Goal: Information Seeking & Learning: Learn about a topic

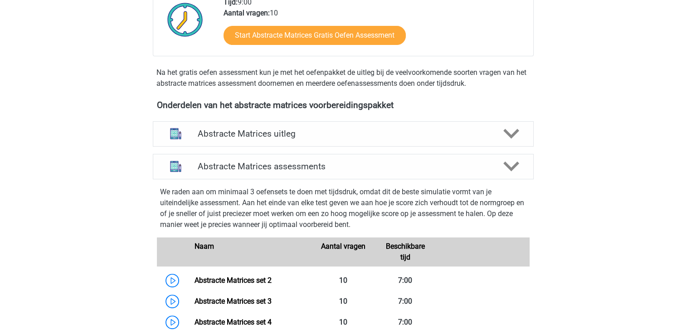
scroll to position [363, 0]
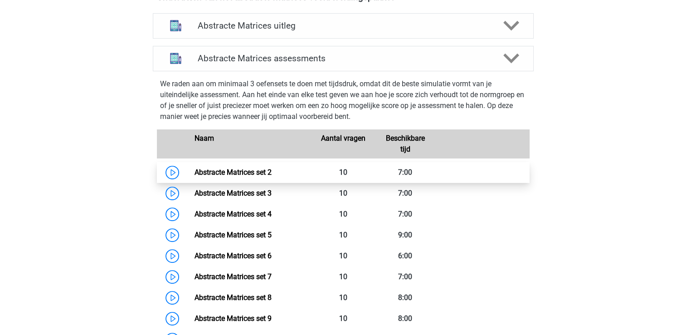
click at [195, 176] on link "Abstracte Matrices set 2" at bounding box center [233, 172] width 77 height 9
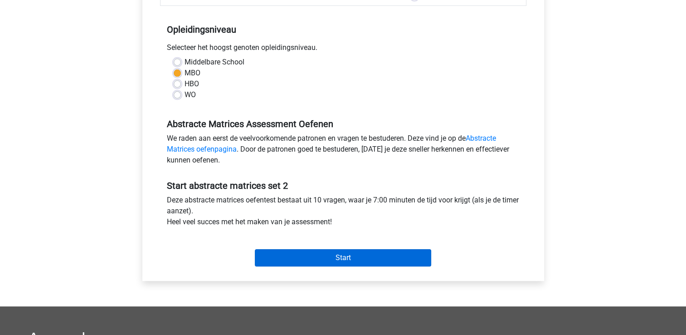
scroll to position [227, 0]
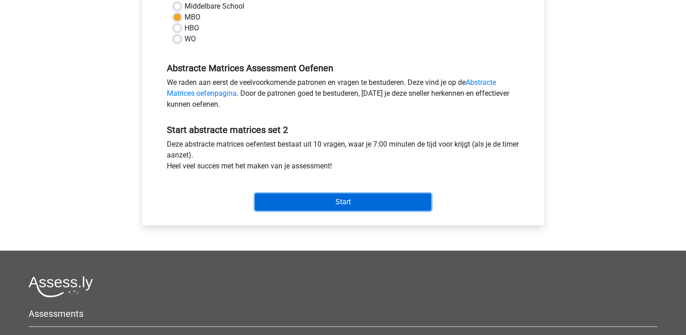
click at [344, 209] on input "Start" at bounding box center [343, 201] width 176 height 17
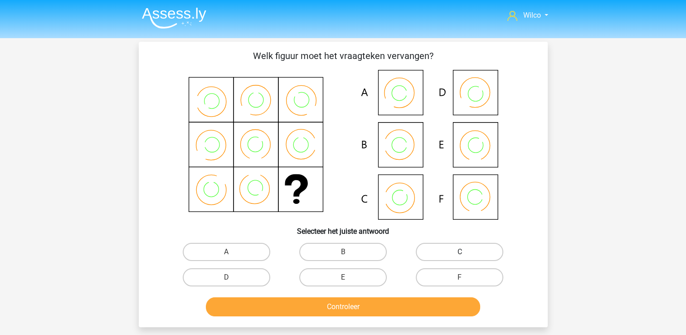
drag, startPoint x: 432, startPoint y: 251, endPoint x: 428, endPoint y: 298, distance: 47.3
click at [432, 251] on label "C" at bounding box center [460, 252] width 88 height 18
click at [460, 252] on input "C" at bounding box center [463, 255] width 6 height 6
radio input "true"
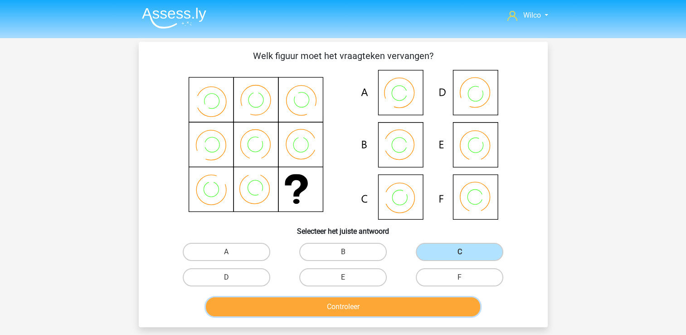
click at [425, 306] on button "Controleer" at bounding box center [343, 306] width 274 height 19
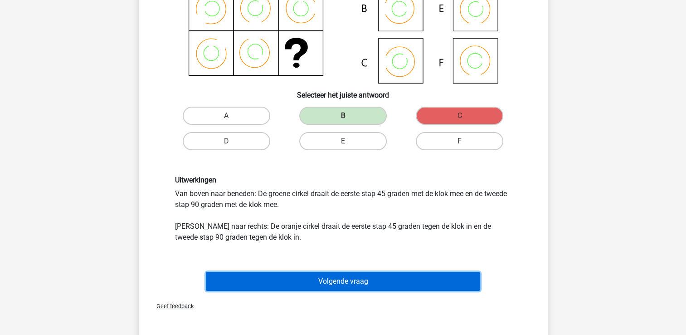
click at [365, 276] on button "Volgende vraag" at bounding box center [343, 281] width 274 height 19
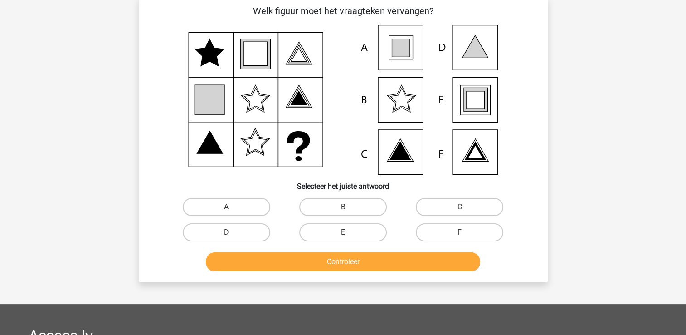
scroll to position [42, 0]
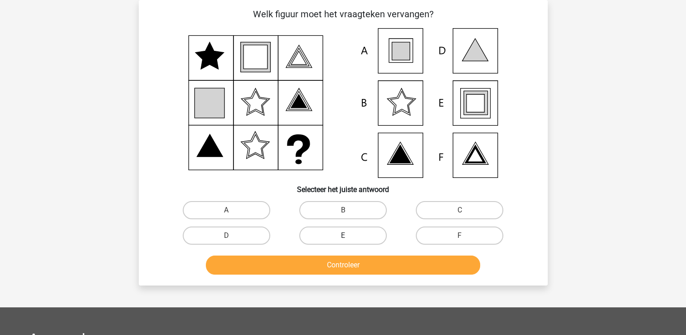
drag, startPoint x: 312, startPoint y: 228, endPoint x: 318, endPoint y: 233, distance: 7.4
click at [314, 229] on label "E" at bounding box center [343, 235] width 88 height 18
click at [343, 235] on input "E" at bounding box center [346, 238] width 6 height 6
radio input "true"
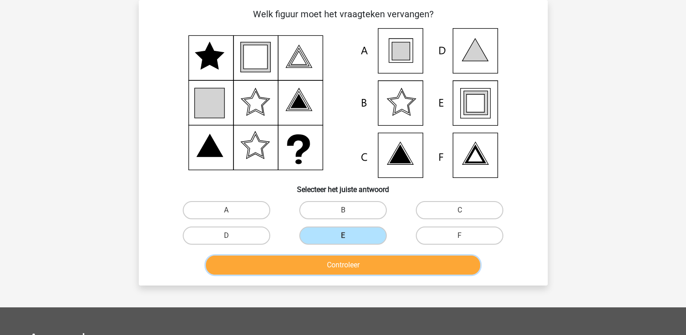
click at [336, 263] on button "Controleer" at bounding box center [343, 264] width 274 height 19
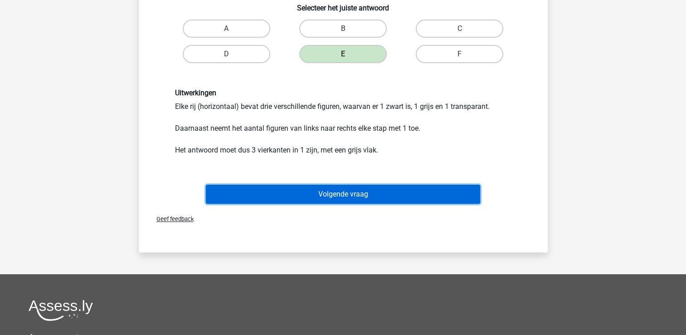
click at [342, 200] on button "Volgende vraag" at bounding box center [343, 194] width 274 height 19
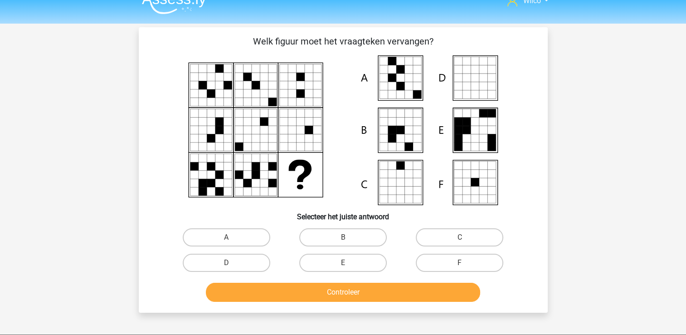
scroll to position [0, 0]
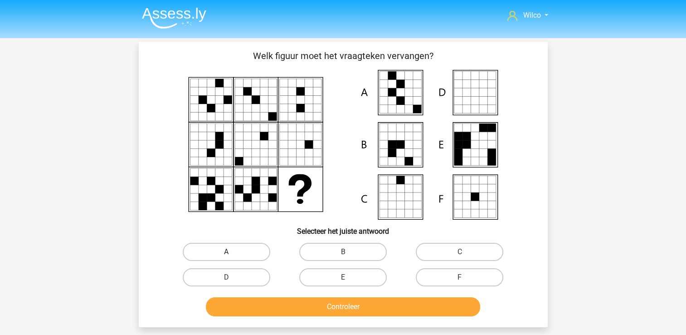
click at [246, 247] on label "A" at bounding box center [227, 252] width 88 height 18
click at [232, 252] on input "A" at bounding box center [229, 255] width 6 height 6
radio input "true"
drag, startPoint x: 307, startPoint y: 317, endPoint x: 307, endPoint y: 310, distance: 6.8
click at [307, 316] on div "Controleer" at bounding box center [343, 308] width 350 height 23
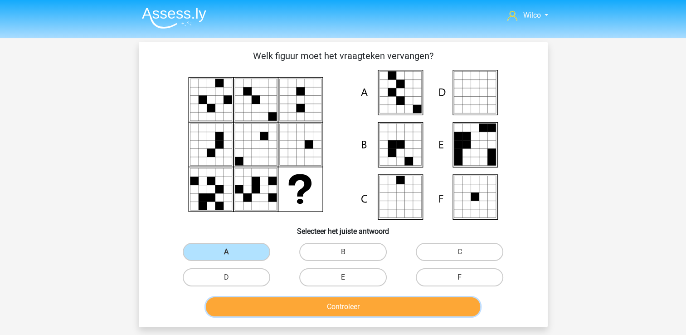
click at [307, 309] on button "Controleer" at bounding box center [343, 306] width 274 height 19
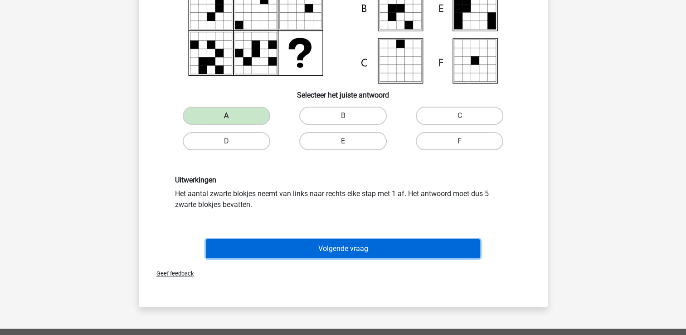
click at [332, 248] on button "Volgende vraag" at bounding box center [343, 248] width 274 height 19
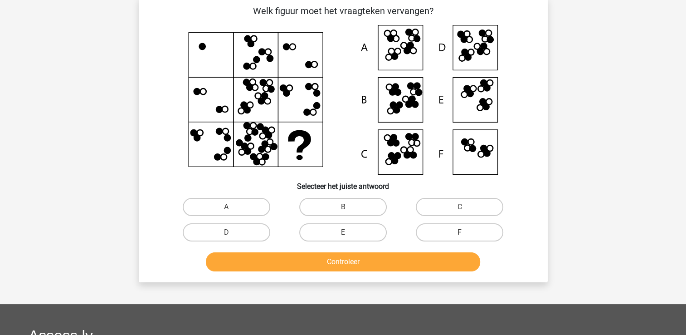
scroll to position [42, 0]
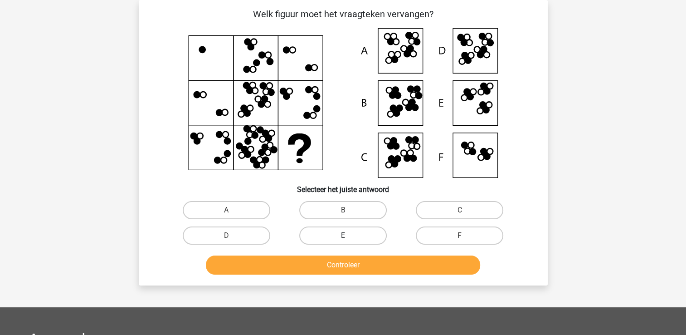
click at [345, 229] on label "E" at bounding box center [343, 235] width 88 height 18
click at [345, 235] on input "E" at bounding box center [346, 238] width 6 height 6
radio input "true"
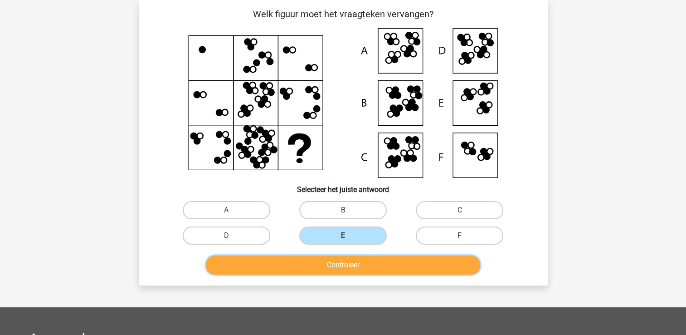
click at [337, 270] on button "Controleer" at bounding box center [343, 264] width 274 height 19
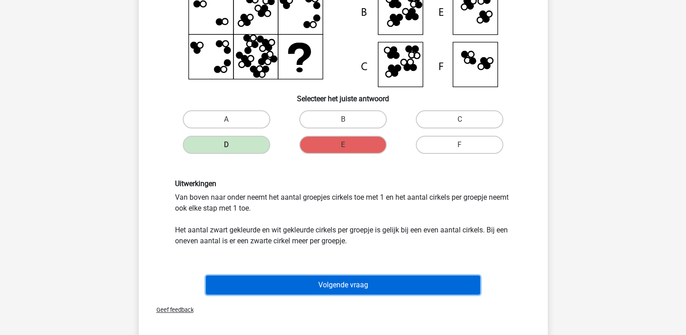
click at [320, 275] on button "Volgende vraag" at bounding box center [343, 284] width 274 height 19
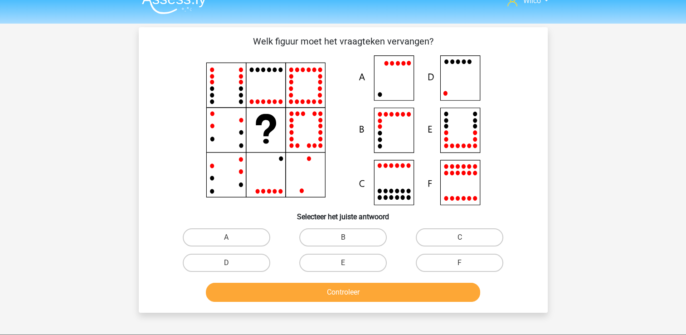
scroll to position [0, 0]
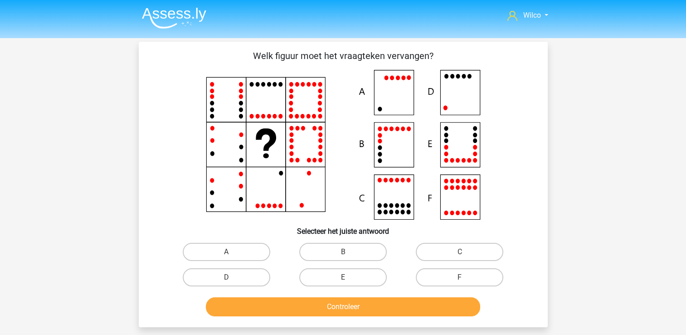
click at [198, 14] on img at bounding box center [174, 17] width 64 height 21
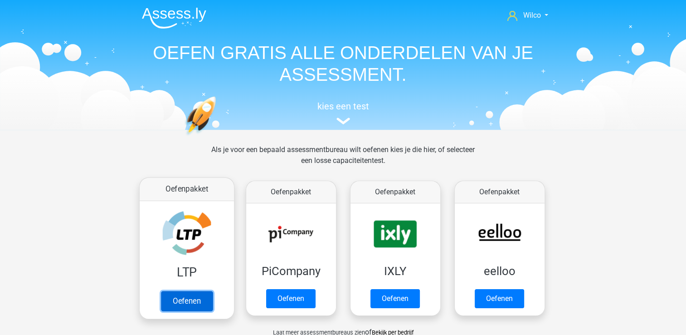
click at [191, 291] on link "Oefenen" at bounding box center [187, 301] width 52 height 20
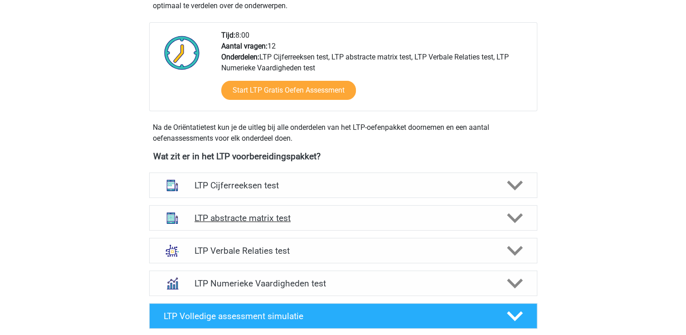
scroll to position [272, 0]
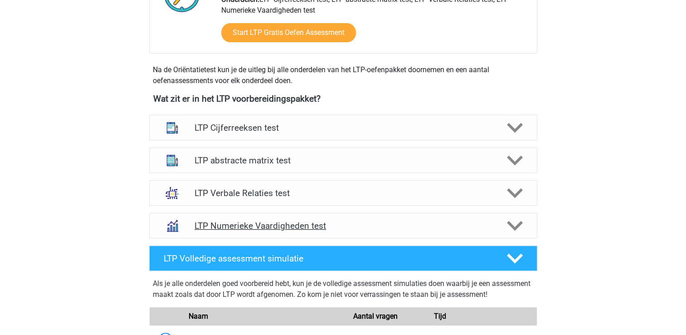
click at [519, 220] on icon at bounding box center [515, 226] width 16 height 16
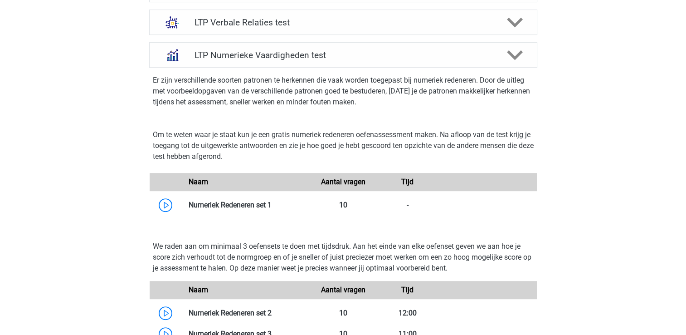
scroll to position [454, 0]
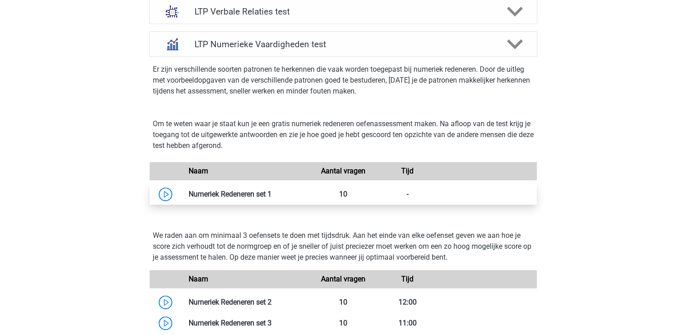
click at [272, 193] on link at bounding box center [272, 194] width 0 height 9
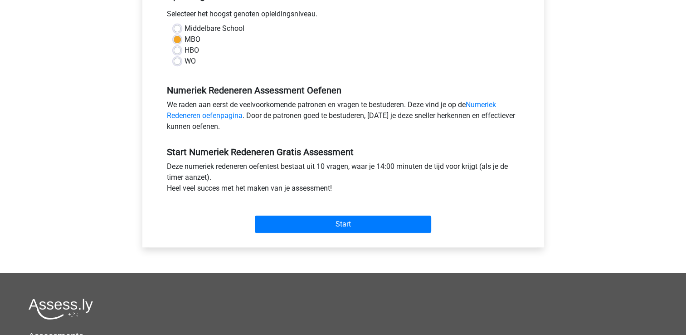
scroll to position [317, 0]
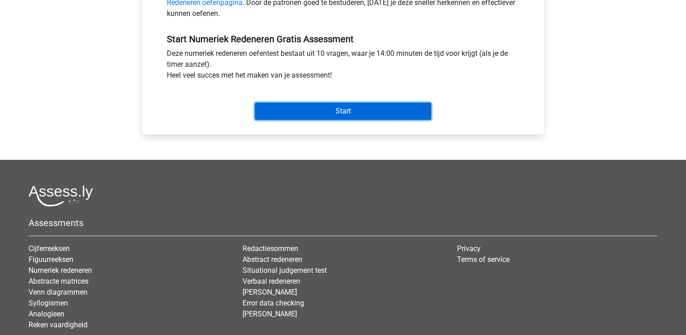
click at [373, 112] on input "Start" at bounding box center [343, 110] width 176 height 17
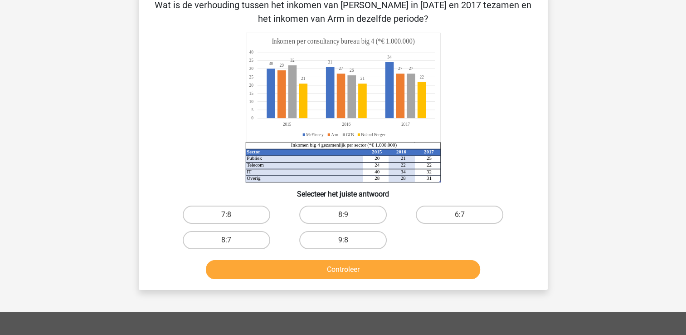
scroll to position [136, 0]
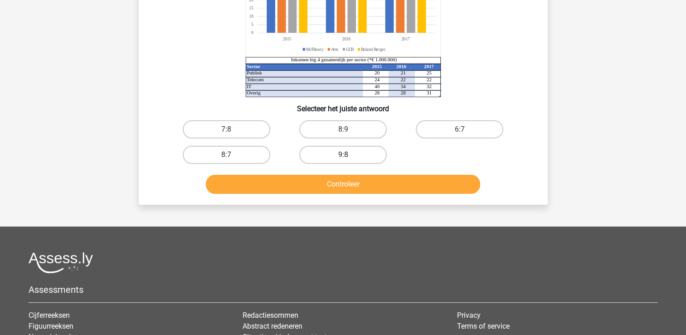
click at [342, 155] on label "9:8" at bounding box center [343, 155] width 88 height 18
click at [343, 155] on input "9:8" at bounding box center [346, 158] width 6 height 6
radio input "true"
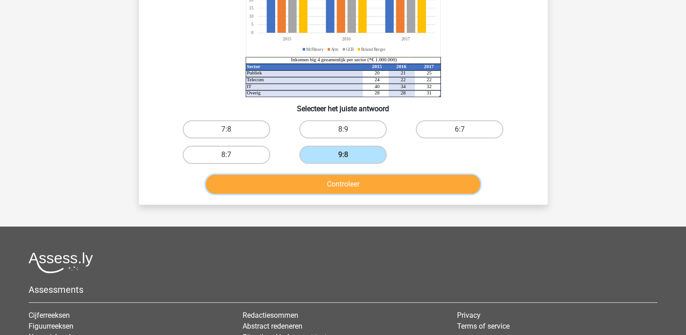
click at [339, 189] on button "Controleer" at bounding box center [343, 184] width 274 height 19
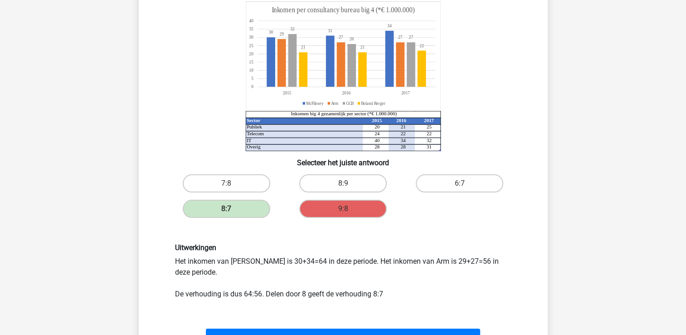
scroll to position [91, 0]
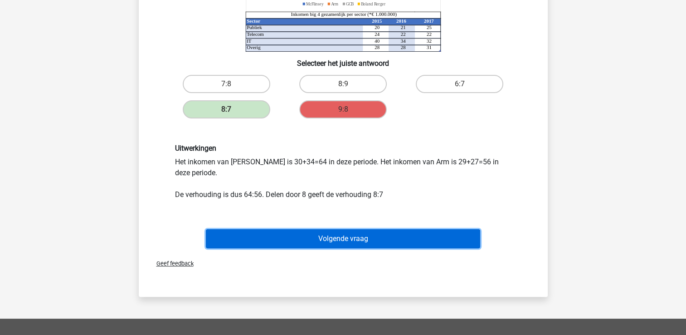
click at [346, 230] on button "Volgende vraag" at bounding box center [343, 238] width 274 height 19
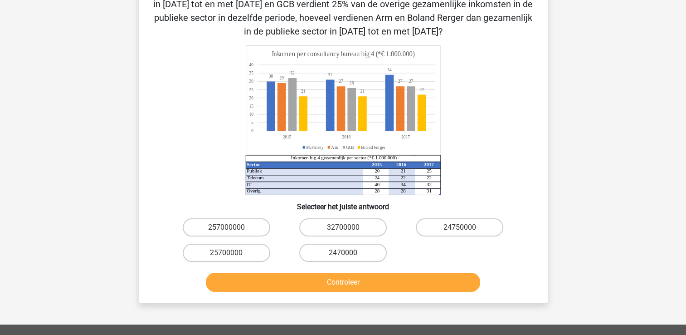
scroll to position [42, 0]
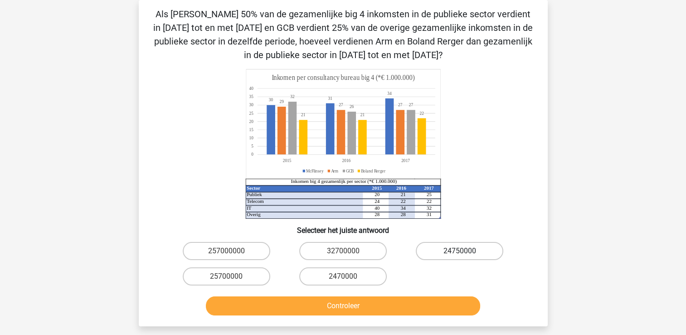
click at [444, 246] on label "24750000" at bounding box center [460, 251] width 88 height 18
click at [460, 251] on input "24750000" at bounding box center [463, 254] width 6 height 6
radio input "true"
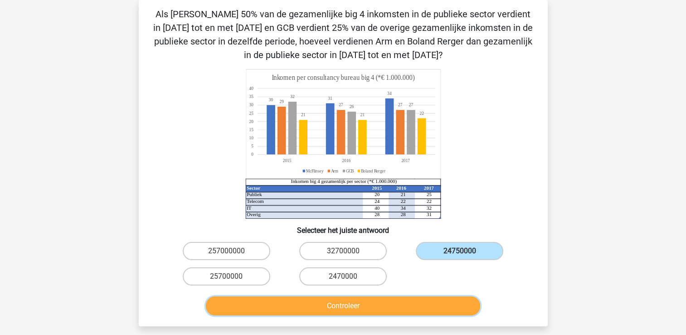
click at [412, 303] on button "Controleer" at bounding box center [343, 305] width 274 height 19
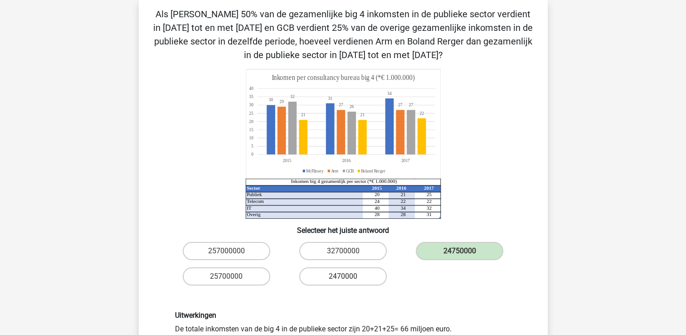
click at [363, 278] on label "2470000" at bounding box center [343, 276] width 88 height 18
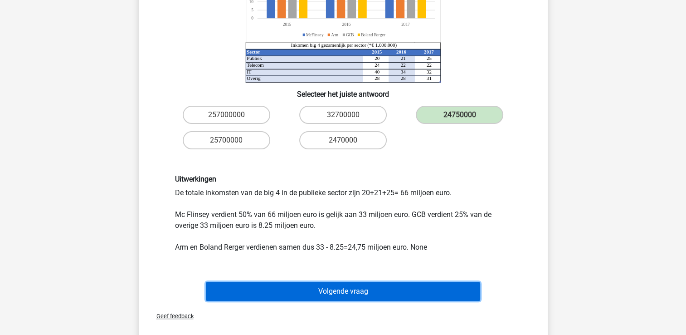
drag, startPoint x: 358, startPoint y: 288, endPoint x: 353, endPoint y: 266, distance: 22.8
click at [357, 288] on button "Volgende vraag" at bounding box center [343, 291] width 274 height 19
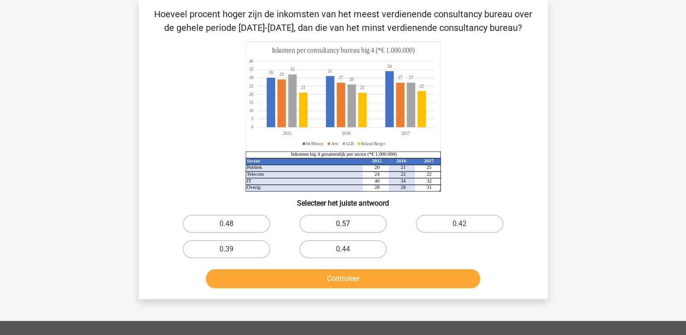
click at [337, 219] on label "0.57" at bounding box center [343, 224] width 88 height 18
click at [343, 224] on input "0.57" at bounding box center [346, 227] width 6 height 6
radio input "true"
click at [348, 269] on div "Controleer" at bounding box center [343, 277] width 380 height 30
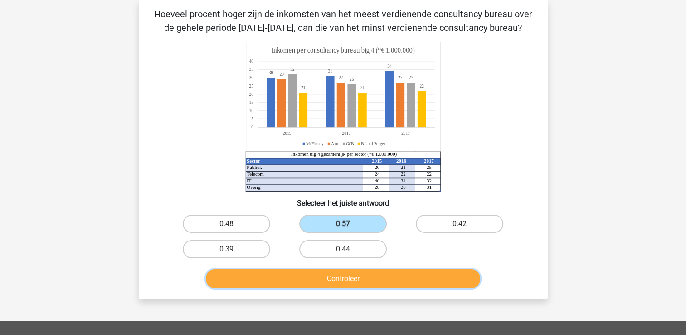
click at [348, 273] on button "Controleer" at bounding box center [343, 278] width 274 height 19
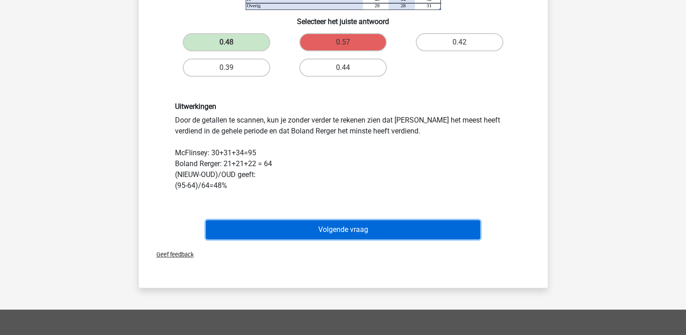
click at [287, 233] on button "Volgende vraag" at bounding box center [343, 229] width 274 height 19
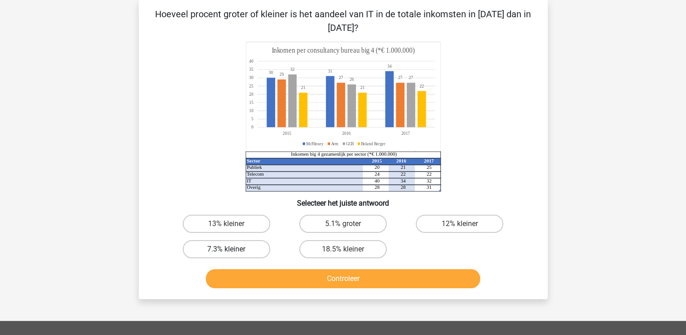
click at [229, 240] on label "7.3% kleiner" at bounding box center [227, 249] width 88 height 18
click at [229, 249] on input "7.3% kleiner" at bounding box center [229, 252] width 6 height 6
radio input "true"
click at [272, 267] on div "Controleer" at bounding box center [343, 277] width 380 height 30
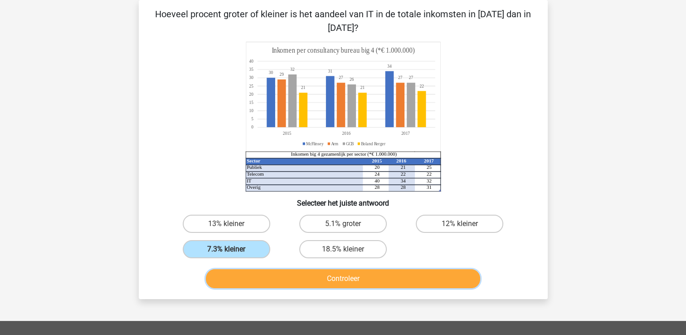
click at [272, 272] on button "Controleer" at bounding box center [343, 278] width 274 height 19
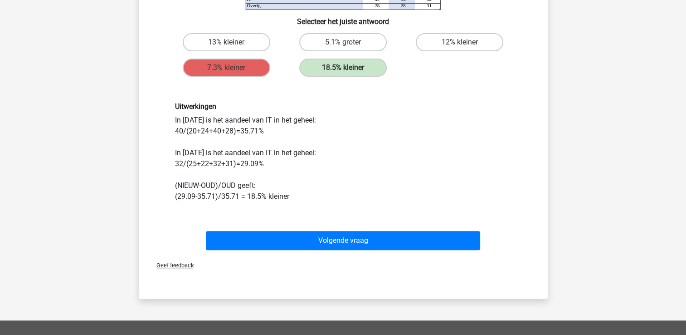
click at [328, 250] on div "Volgende vraag" at bounding box center [343, 242] width 350 height 23
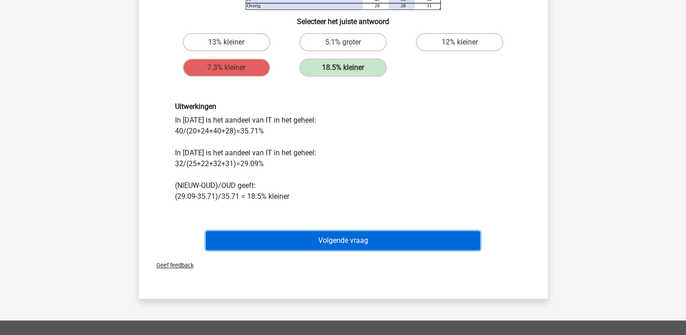
click at [328, 246] on button "Volgende vraag" at bounding box center [343, 240] width 274 height 19
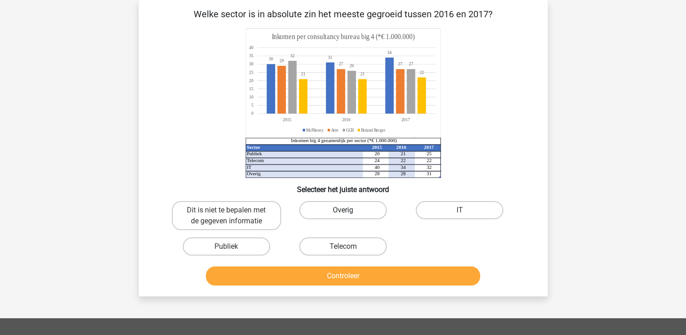
click at [327, 204] on label "Overig" at bounding box center [343, 210] width 88 height 18
click at [343, 210] on input "Overig" at bounding box center [346, 213] width 6 height 6
radio input "true"
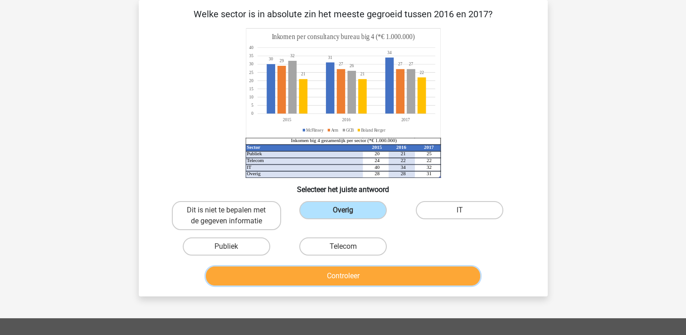
click at [336, 279] on button "Controleer" at bounding box center [343, 275] width 274 height 19
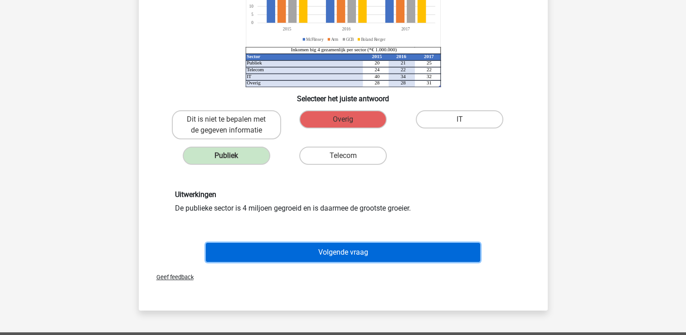
click at [324, 257] on button "Volgende vraag" at bounding box center [343, 252] width 274 height 19
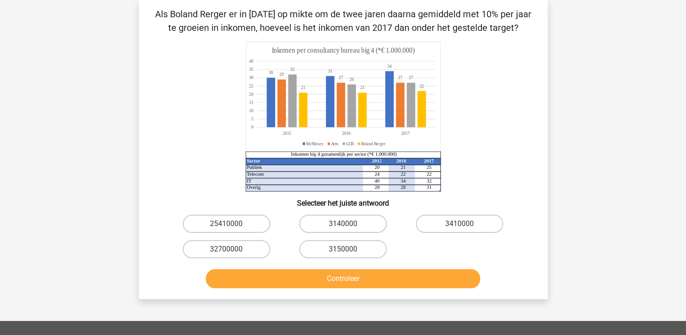
drag, startPoint x: 328, startPoint y: 251, endPoint x: 330, endPoint y: 261, distance: 9.6
click at [329, 251] on label "3150000" at bounding box center [343, 249] width 88 height 18
click at [343, 251] on input "3150000" at bounding box center [346, 252] width 6 height 6
radio input "true"
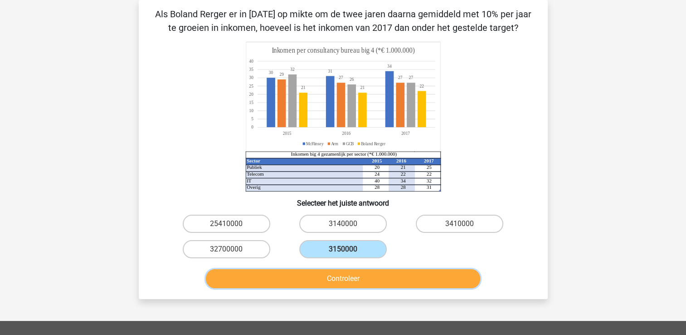
click at [332, 275] on button "Controleer" at bounding box center [343, 278] width 274 height 19
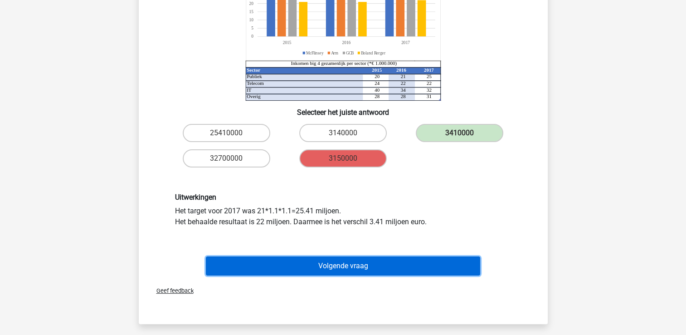
click at [344, 260] on button "Volgende vraag" at bounding box center [343, 265] width 274 height 19
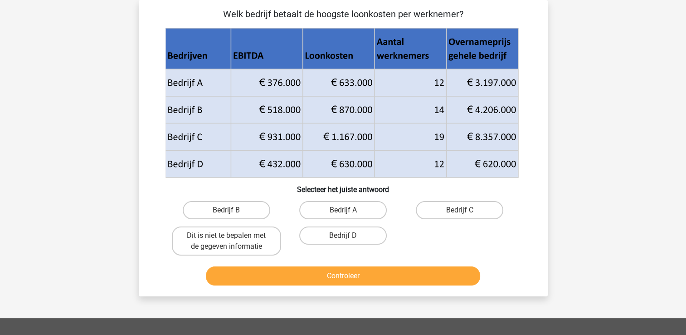
click at [303, 223] on div "Bedrijf D" at bounding box center [343, 241] width 117 height 36
drag, startPoint x: 311, startPoint y: 215, endPoint x: 326, endPoint y: 249, distance: 37.4
click at [312, 215] on label "Bedrijf A" at bounding box center [343, 210] width 88 height 18
click at [343, 215] on input "Bedrijf A" at bounding box center [346, 213] width 6 height 6
radio input "true"
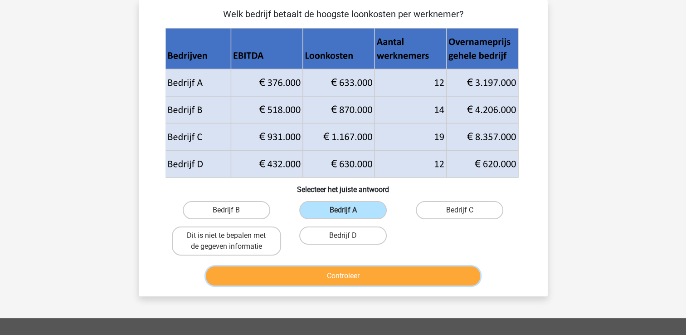
click at [335, 286] on div "Controleer" at bounding box center [343, 277] width 350 height 23
click at [335, 280] on button "Controleer" at bounding box center [343, 275] width 274 height 19
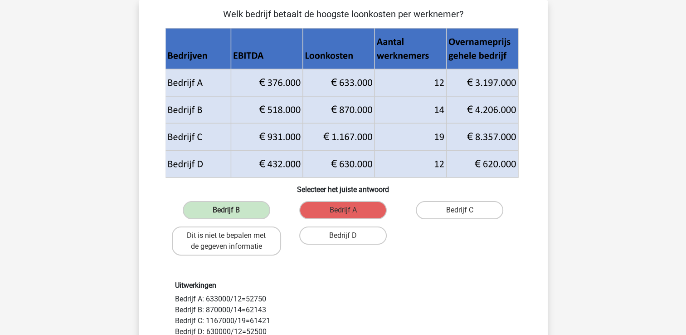
scroll to position [132, 0]
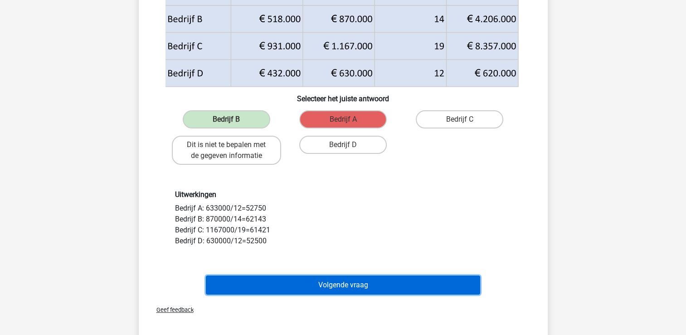
click at [326, 277] on button "Volgende vraag" at bounding box center [343, 284] width 274 height 19
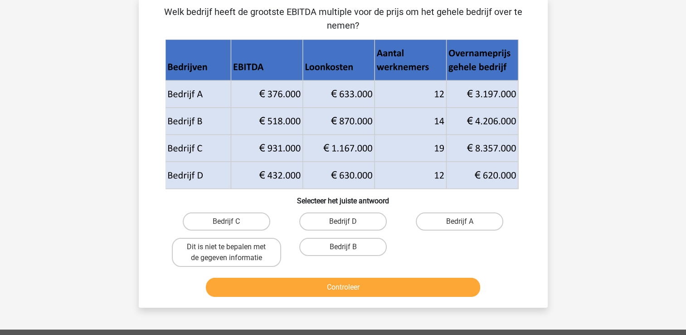
scroll to position [42, 0]
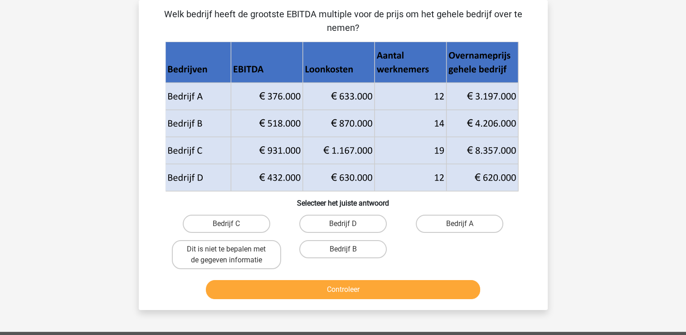
click at [329, 283] on button "Controleer" at bounding box center [343, 289] width 274 height 19
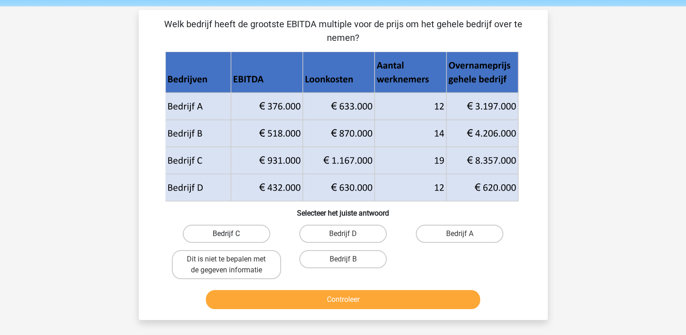
scroll to position [0, 0]
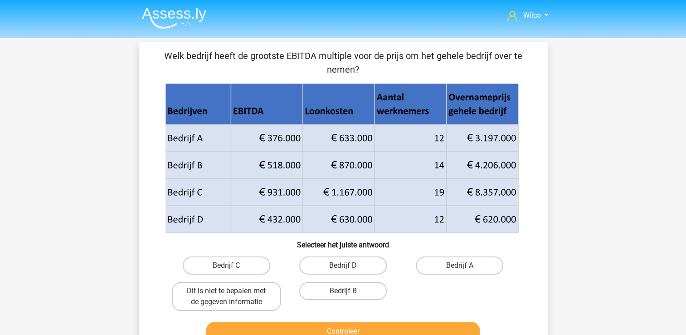
click at [170, 17] on img at bounding box center [174, 17] width 64 height 21
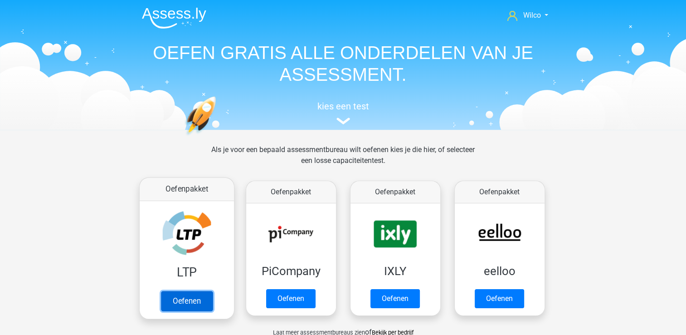
click at [186, 303] on link "Oefenen" at bounding box center [187, 301] width 52 height 20
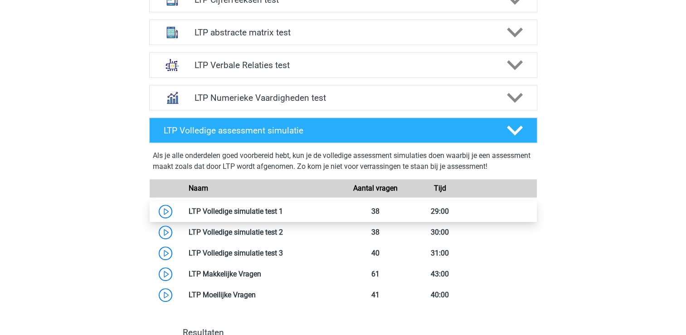
scroll to position [454, 0]
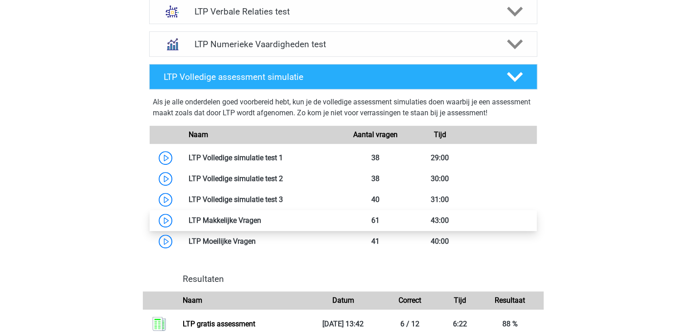
click at [261, 224] on link at bounding box center [261, 220] width 0 height 9
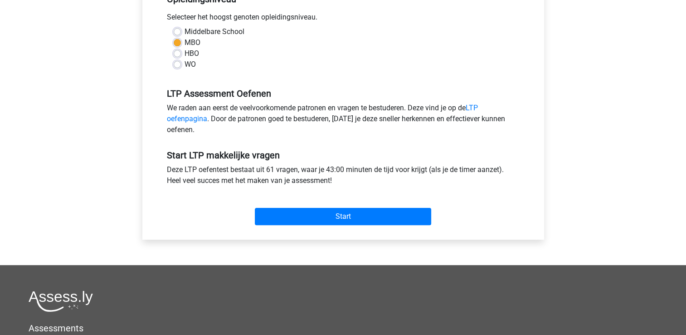
scroll to position [227, 0]
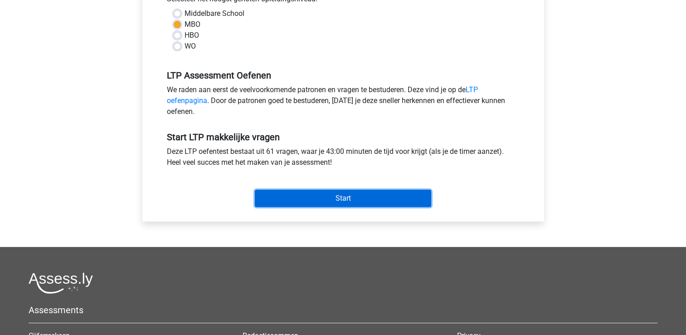
click at [361, 201] on input "Start" at bounding box center [343, 198] width 176 height 17
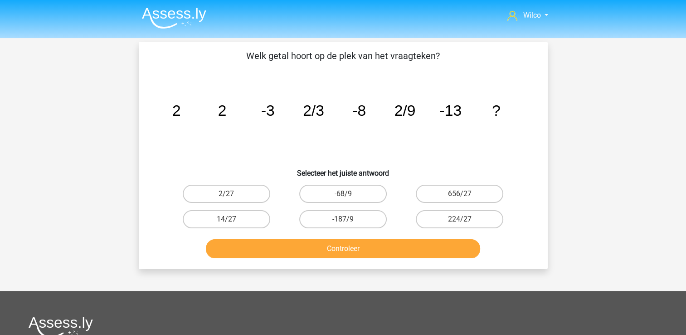
click at [174, 17] on img at bounding box center [174, 17] width 64 height 21
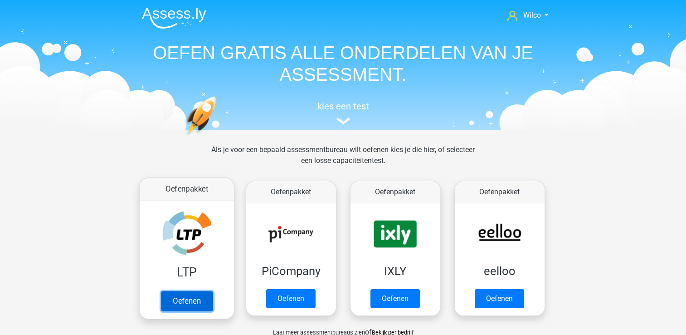
click at [173, 291] on link "Oefenen" at bounding box center [187, 301] width 52 height 20
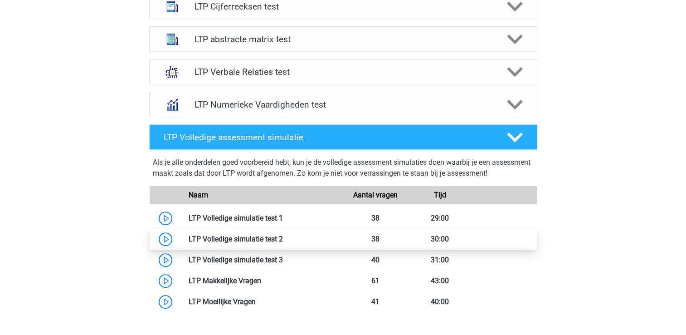
scroll to position [408, 0]
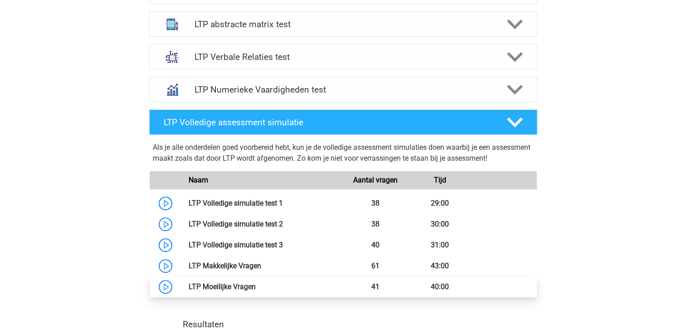
click at [256, 288] on link at bounding box center [256, 286] width 0 height 9
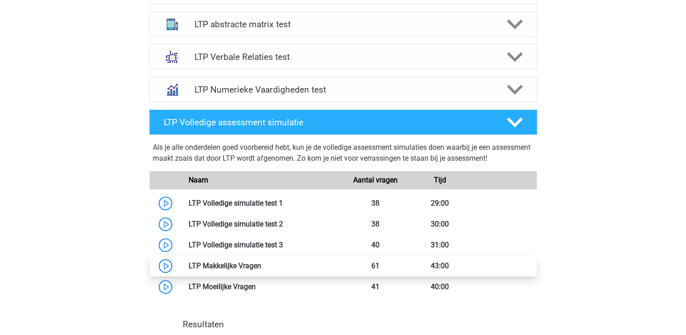
click at [261, 261] on link at bounding box center [261, 265] width 0 height 9
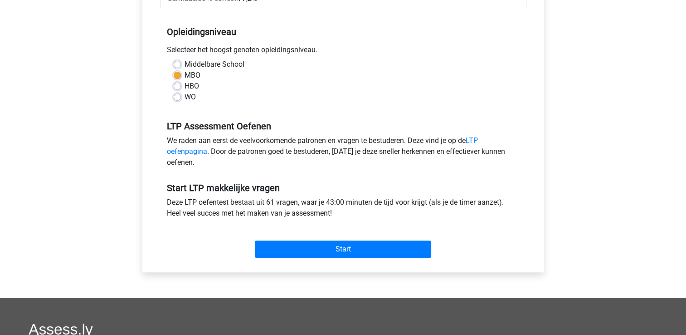
scroll to position [181, 0]
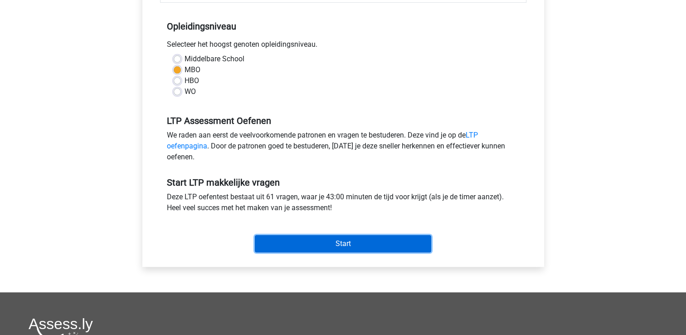
click at [308, 242] on input "Start" at bounding box center [343, 243] width 176 height 17
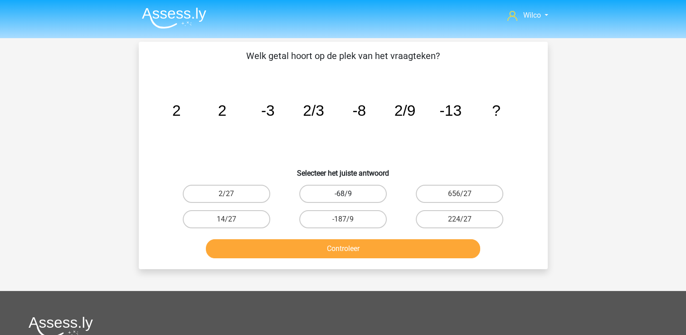
click at [349, 195] on label "-68/9" at bounding box center [343, 194] width 88 height 18
click at [349, 195] on input "-68/9" at bounding box center [346, 197] width 6 height 6
radio input "true"
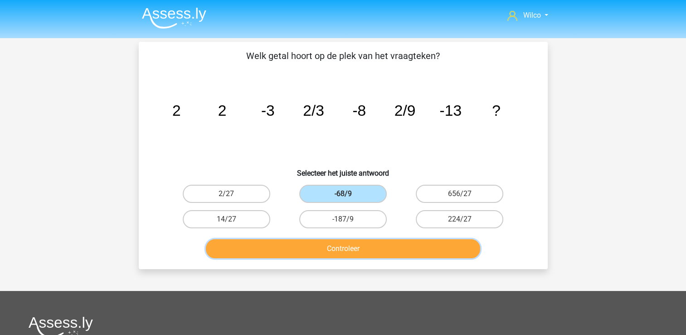
click at [351, 244] on button "Controleer" at bounding box center [343, 248] width 274 height 19
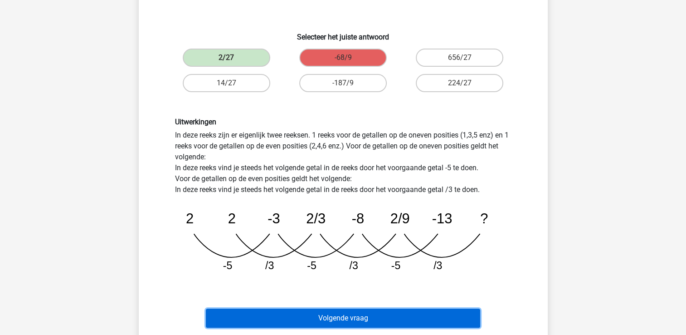
click at [323, 312] on button "Volgende vraag" at bounding box center [343, 317] width 274 height 19
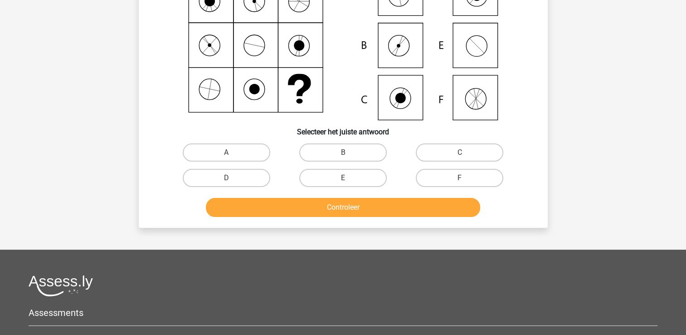
scroll to position [42, 0]
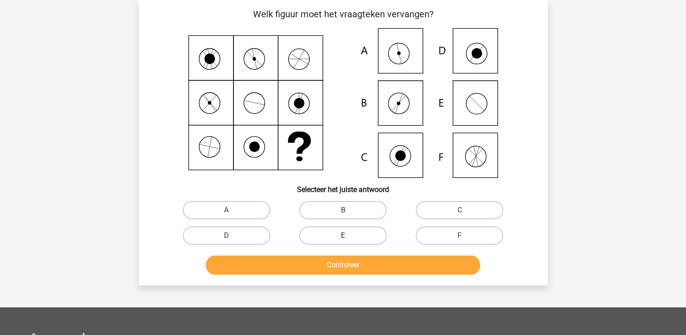
click at [319, 234] on label "E" at bounding box center [343, 235] width 88 height 18
click at [343, 235] on input "E" at bounding box center [346, 238] width 6 height 6
radio input "true"
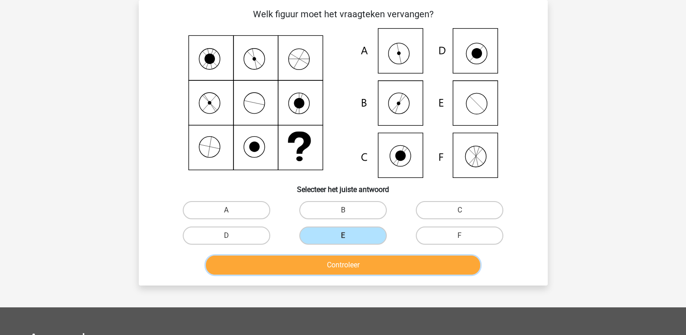
click at [322, 264] on button "Controleer" at bounding box center [343, 264] width 274 height 19
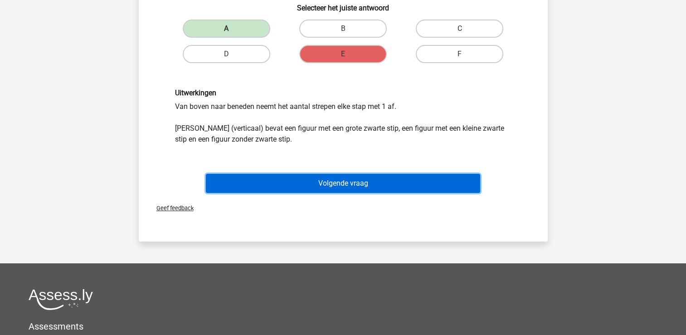
click at [317, 188] on button "Volgende vraag" at bounding box center [343, 183] width 274 height 19
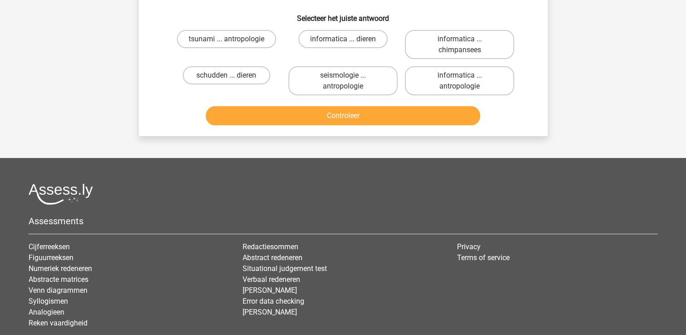
scroll to position [0, 0]
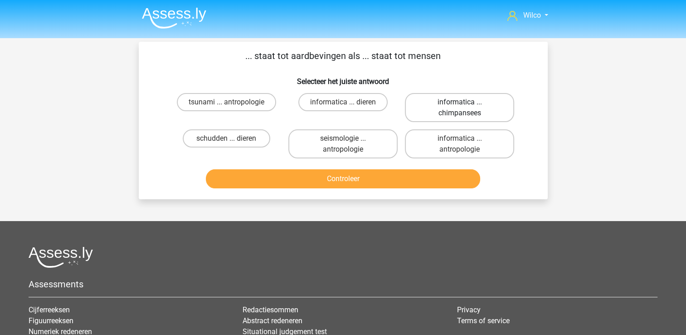
click at [423, 115] on label "informatica ... chimpansees" at bounding box center [459, 107] width 109 height 29
click at [460, 108] on input "informatica ... chimpansees" at bounding box center [463, 105] width 6 height 6
radio input "true"
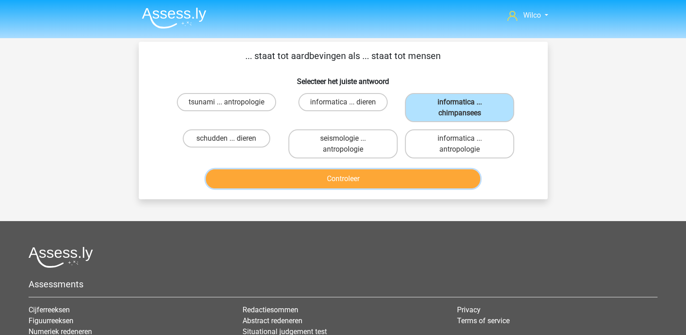
click at [410, 178] on button "Controleer" at bounding box center [343, 178] width 274 height 19
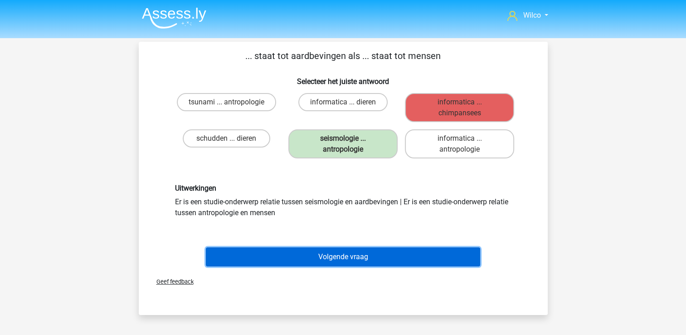
click at [376, 259] on button "Volgende vraag" at bounding box center [343, 256] width 274 height 19
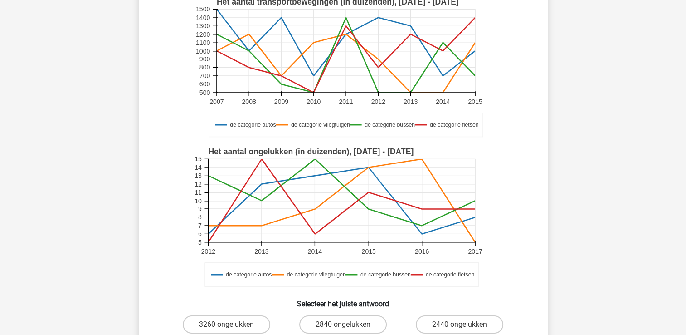
scroll to position [136, 0]
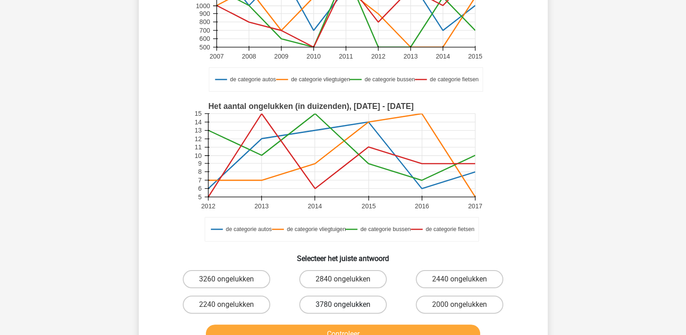
click at [323, 308] on label "3780 ongelukken" at bounding box center [343, 304] width 88 height 18
click at [343, 308] on input "3780 ongelukken" at bounding box center [346, 307] width 6 height 6
radio input "true"
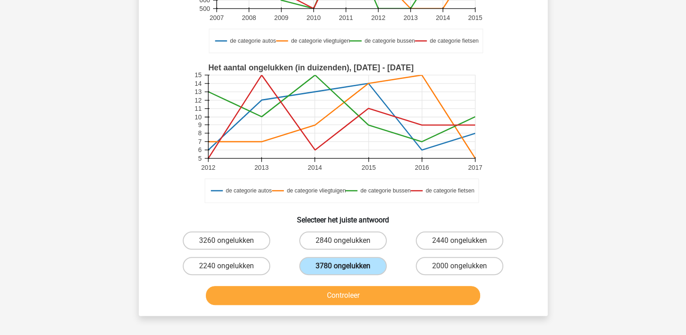
scroll to position [227, 0]
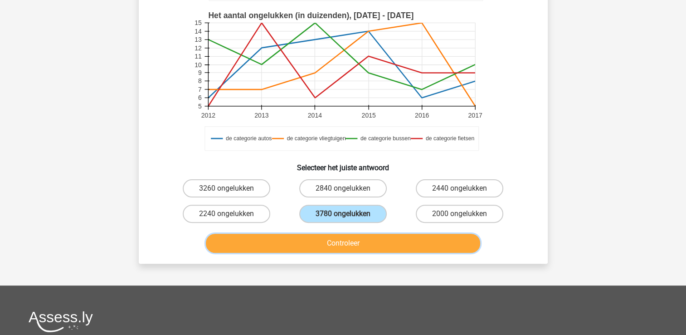
click at [328, 249] on button "Controleer" at bounding box center [343, 243] width 274 height 19
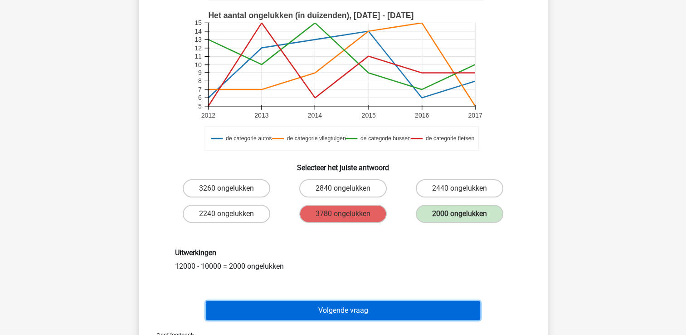
click at [352, 301] on button "Volgende vraag" at bounding box center [343, 310] width 274 height 19
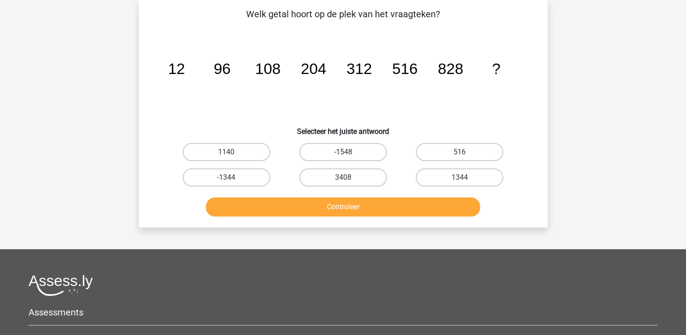
scroll to position [0, 0]
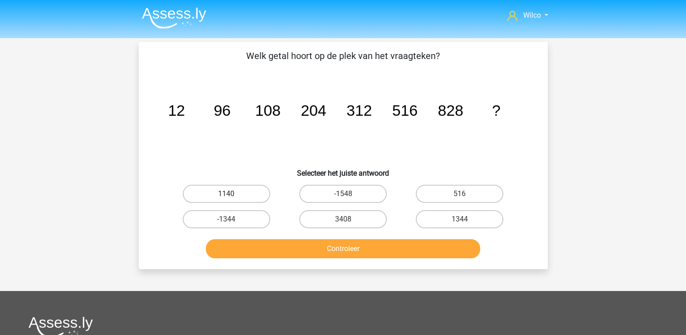
click at [254, 185] on label "1140" at bounding box center [227, 194] width 88 height 18
click at [232, 194] on input "1140" at bounding box center [229, 197] width 6 height 6
radio input "true"
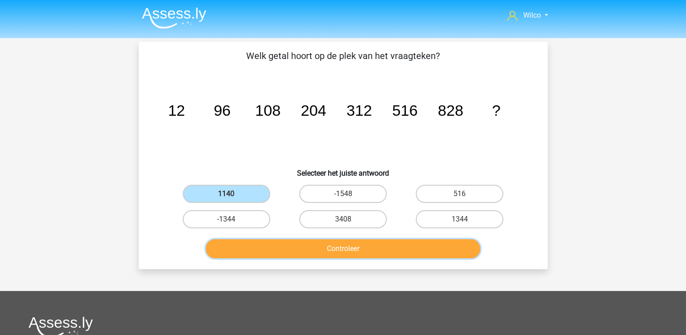
click at [279, 246] on button "Controleer" at bounding box center [343, 248] width 274 height 19
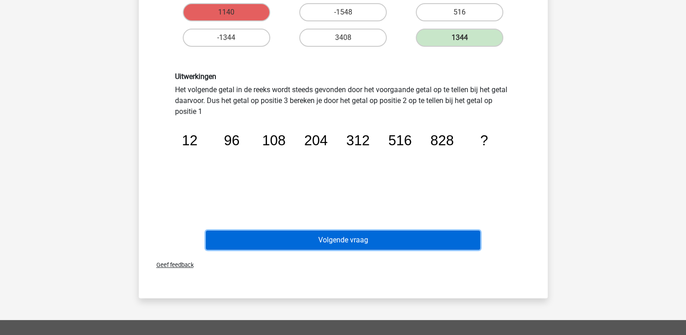
click at [288, 231] on button "Volgende vraag" at bounding box center [343, 239] width 274 height 19
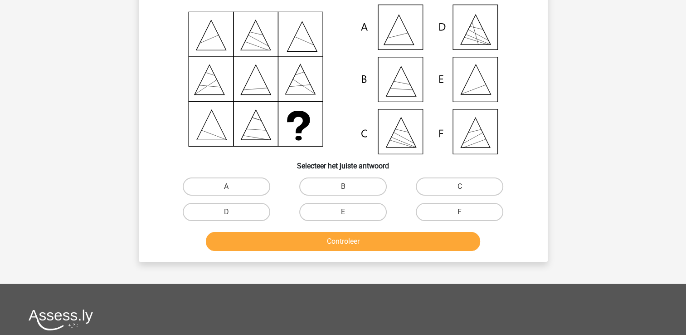
scroll to position [42, 0]
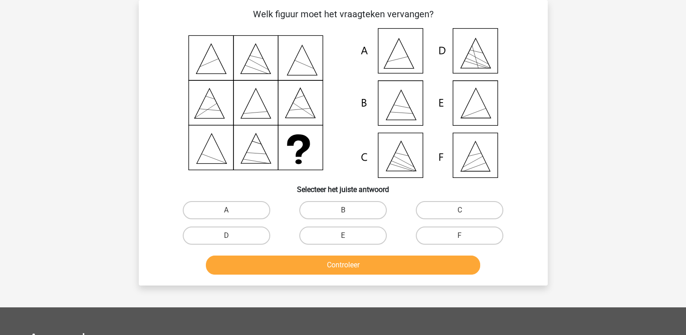
click at [466, 102] on icon at bounding box center [344, 103] width 366 height 150
click at [334, 235] on label "E" at bounding box center [343, 235] width 88 height 18
click at [343, 235] on input "E" at bounding box center [346, 238] width 6 height 6
radio input "true"
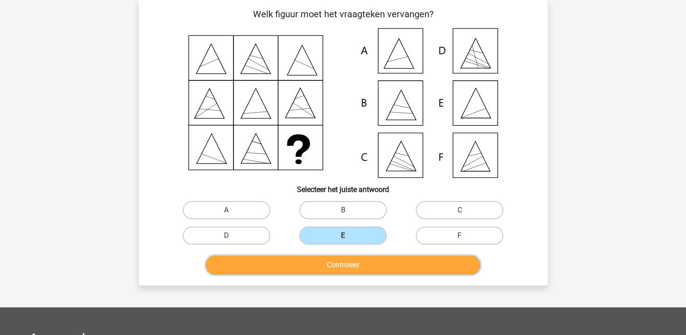
click at [334, 260] on button "Controleer" at bounding box center [343, 264] width 274 height 19
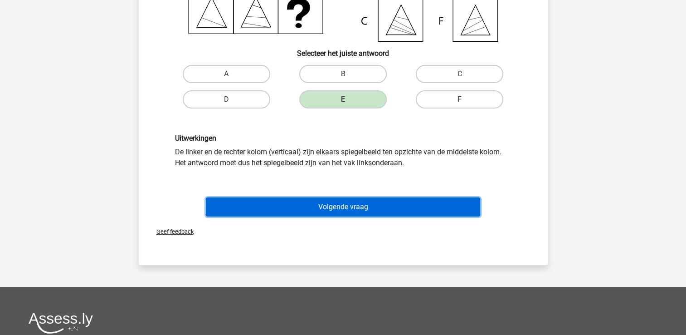
click at [328, 209] on button "Volgende vraag" at bounding box center [343, 206] width 274 height 19
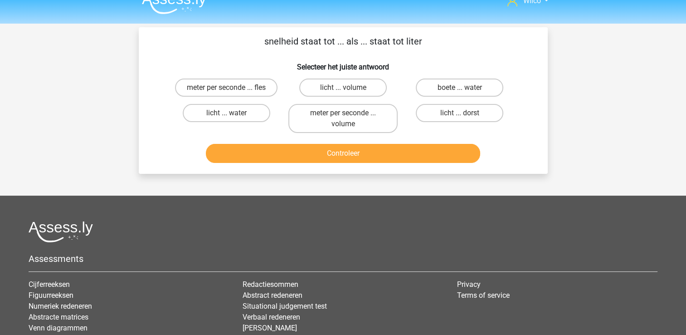
scroll to position [0, 0]
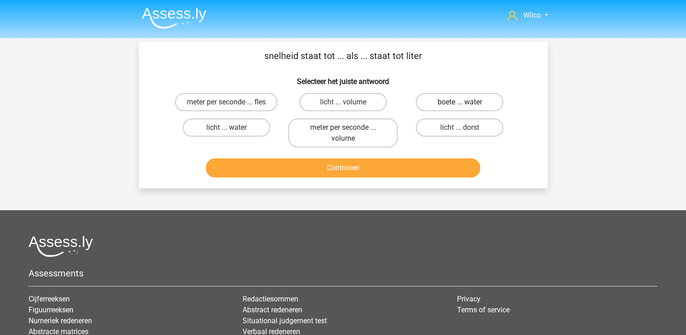
click at [421, 99] on label "boete ... water" at bounding box center [460, 102] width 88 height 18
click at [460, 102] on input "boete ... water" at bounding box center [463, 105] width 6 height 6
radio input "true"
click at [404, 176] on button "Controleer" at bounding box center [343, 167] width 274 height 19
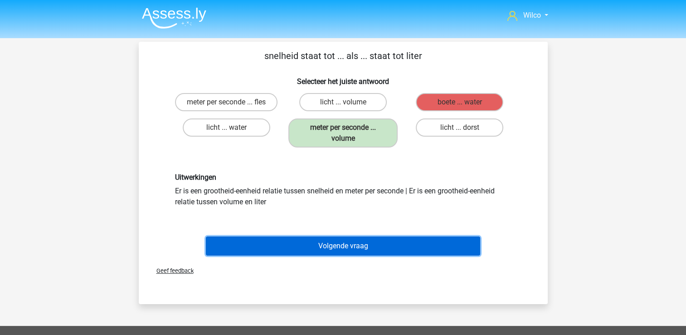
click at [366, 240] on button "Volgende vraag" at bounding box center [343, 245] width 274 height 19
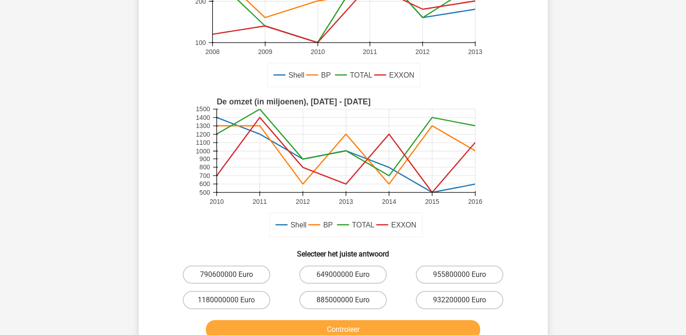
scroll to position [223, 0]
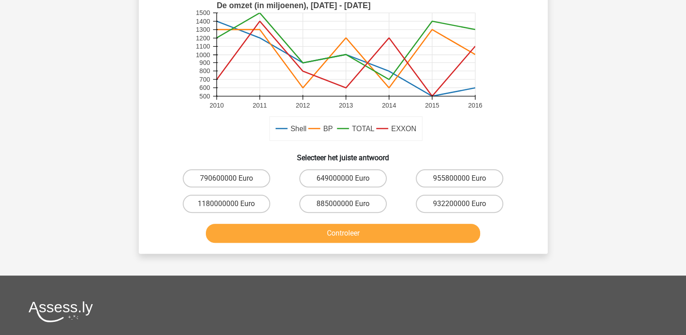
click at [274, 179] on div "790600000 Euro" at bounding box center [226, 178] width 109 height 18
click at [261, 177] on label "790600000 Euro" at bounding box center [227, 178] width 88 height 18
click at [232, 178] on input "790600000 Euro" at bounding box center [229, 181] width 6 height 6
radio input "true"
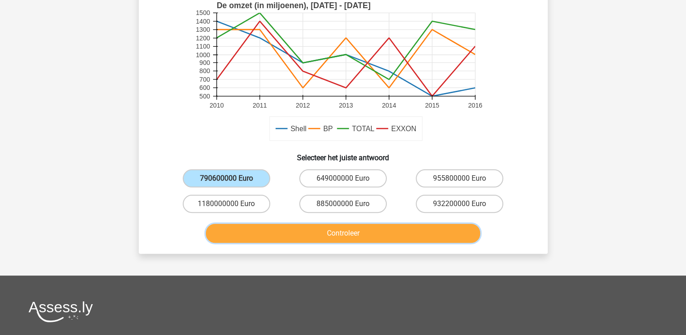
click at [281, 239] on button "Controleer" at bounding box center [343, 233] width 274 height 19
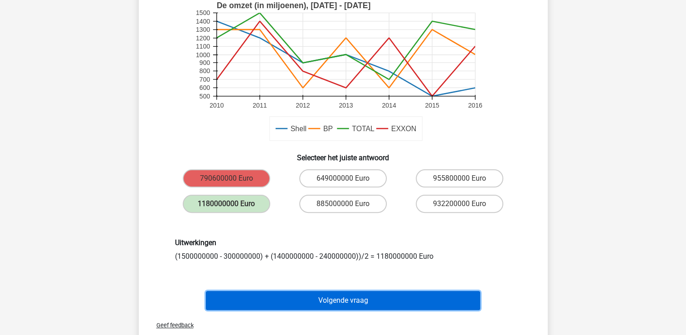
click at [325, 291] on button "Volgende vraag" at bounding box center [343, 300] width 274 height 19
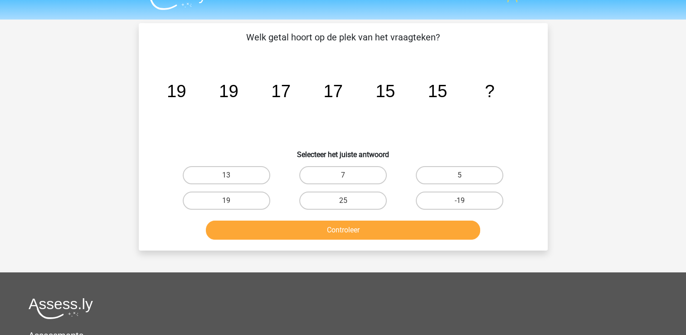
scroll to position [0, 0]
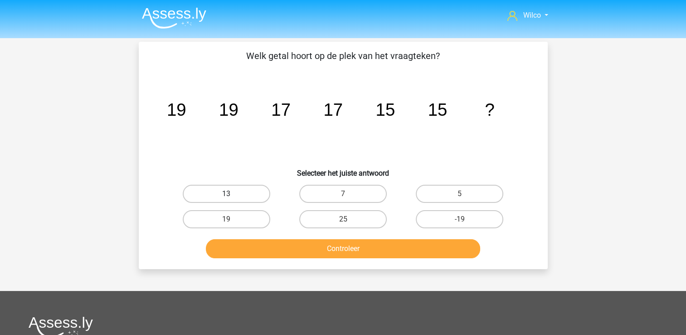
click at [260, 200] on label "13" at bounding box center [227, 194] width 88 height 18
click at [232, 200] on input "13" at bounding box center [229, 197] width 6 height 6
radio input "true"
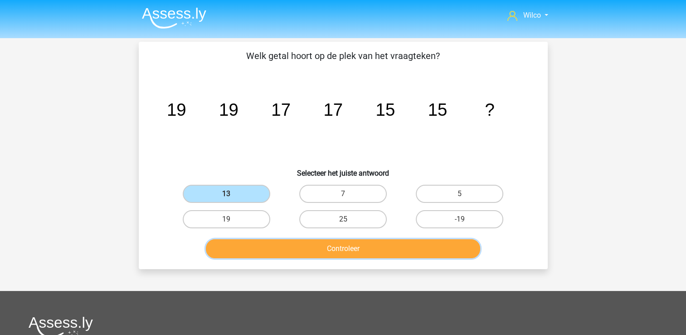
click at [265, 242] on button "Controleer" at bounding box center [343, 248] width 274 height 19
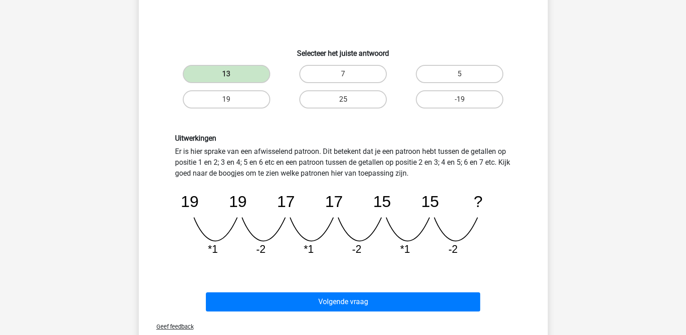
scroll to position [136, 0]
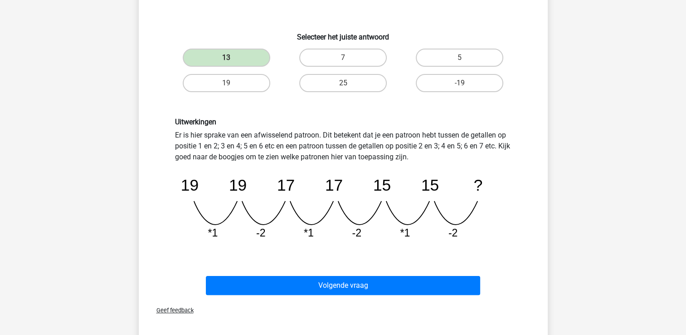
click at [343, 293] on div "Volgende vraag" at bounding box center [343, 287] width 350 height 23
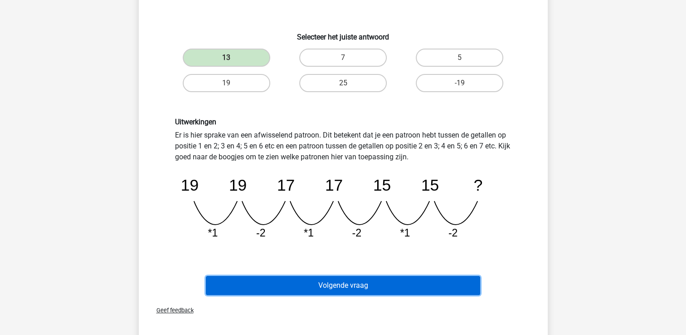
click at [343, 290] on button "Volgende vraag" at bounding box center [343, 285] width 274 height 19
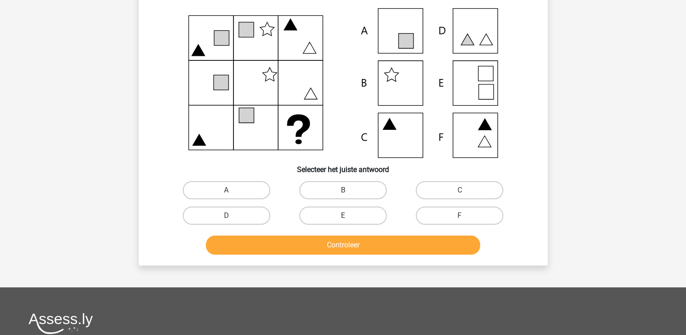
scroll to position [42, 0]
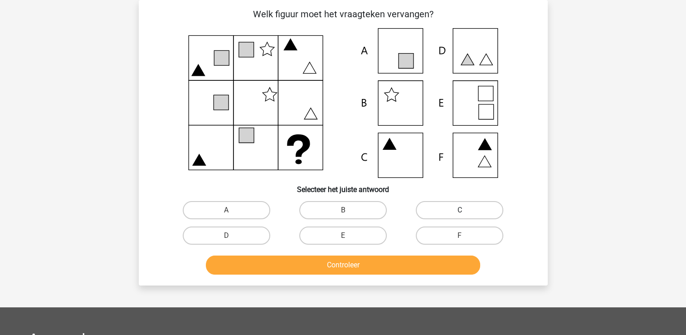
click at [424, 206] on label "C" at bounding box center [460, 210] width 88 height 18
click at [460, 210] on input "C" at bounding box center [463, 213] width 6 height 6
radio input "true"
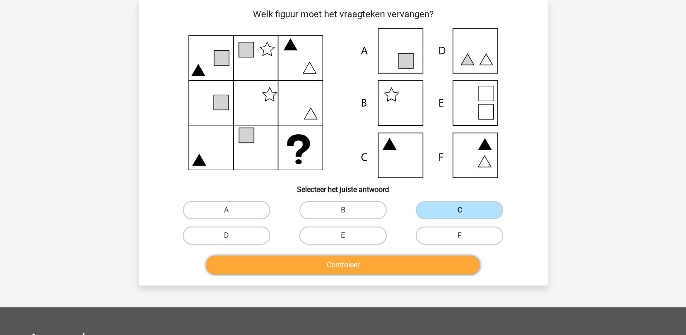
click at [428, 258] on button "Controleer" at bounding box center [343, 264] width 274 height 19
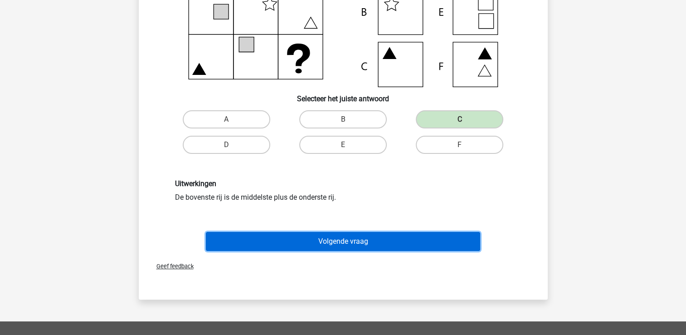
click at [391, 242] on button "Volgende vraag" at bounding box center [343, 241] width 274 height 19
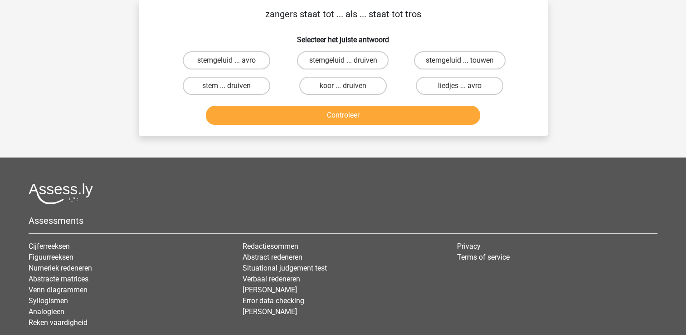
scroll to position [0, 0]
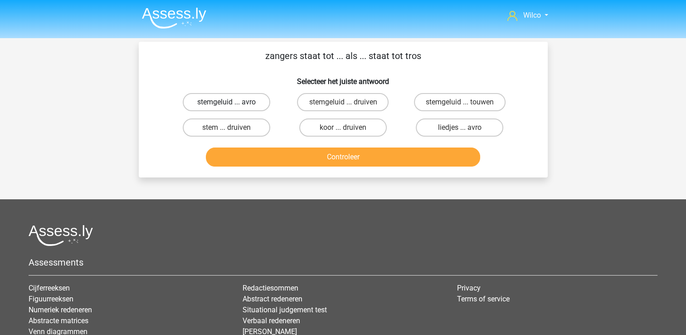
click at [233, 107] on label "stemgeluid ... avro" at bounding box center [227, 102] width 88 height 18
click at [232, 107] on input "stemgeluid ... avro" at bounding box center [229, 105] width 6 height 6
radio input "true"
click at [335, 97] on label "stemgeluid ... druiven" at bounding box center [343, 102] width 92 height 18
click at [343, 102] on input "stemgeluid ... druiven" at bounding box center [346, 105] width 6 height 6
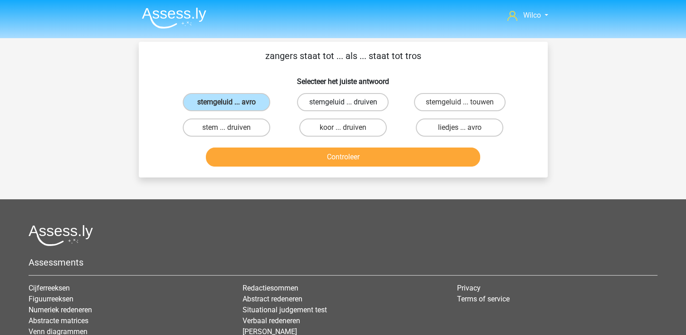
radio input "true"
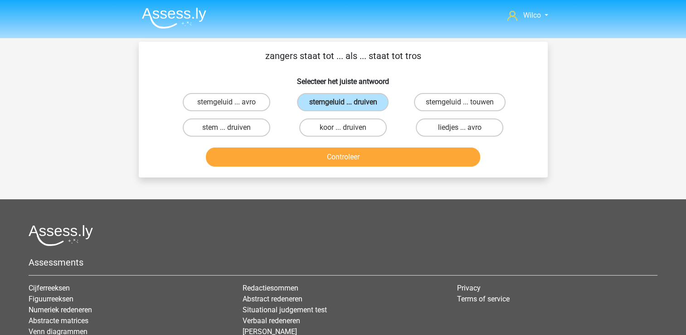
click at [337, 150] on div "Controleer" at bounding box center [343, 155] width 380 height 30
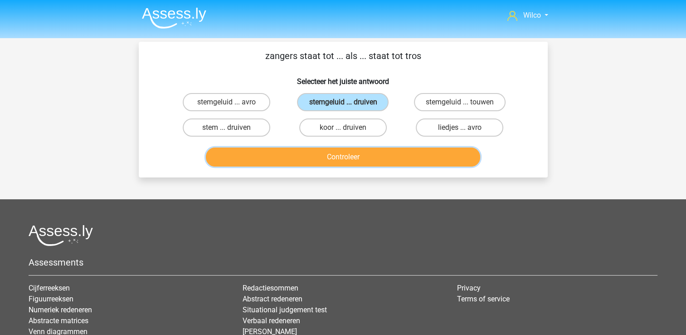
click at [337, 150] on button "Controleer" at bounding box center [343, 156] width 274 height 19
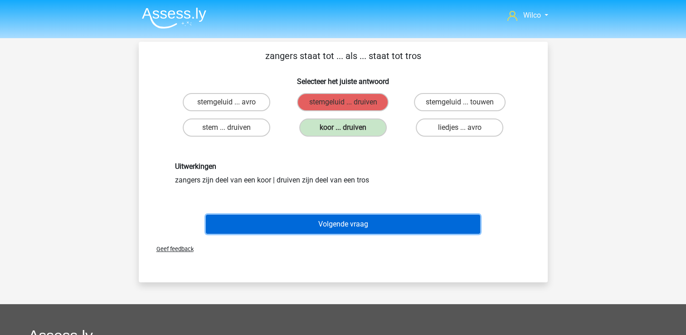
click at [344, 222] on button "Volgende vraag" at bounding box center [343, 224] width 274 height 19
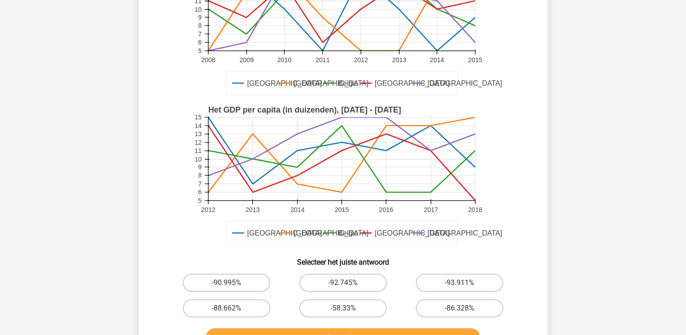
scroll to position [178, 0]
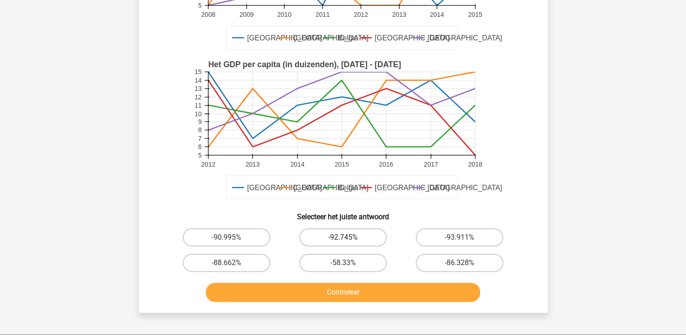
drag, startPoint x: 353, startPoint y: 227, endPoint x: 356, endPoint y: 235, distance: 8.8
click at [354, 229] on div "-92.745%" at bounding box center [343, 237] width 117 height 25
click at [356, 236] on label "-92.745%" at bounding box center [343, 237] width 88 height 18
click at [349, 237] on input "-92.745%" at bounding box center [346, 240] width 6 height 6
radio input "true"
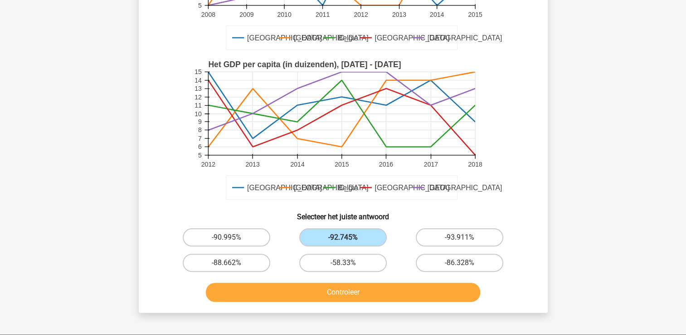
click at [371, 281] on div "Controleer" at bounding box center [343, 290] width 380 height 30
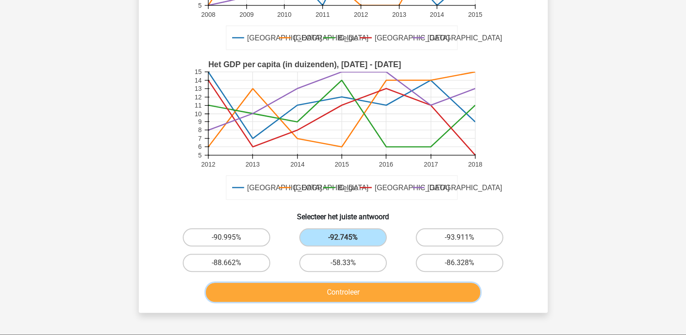
click at [371, 287] on button "Controleer" at bounding box center [343, 292] width 274 height 19
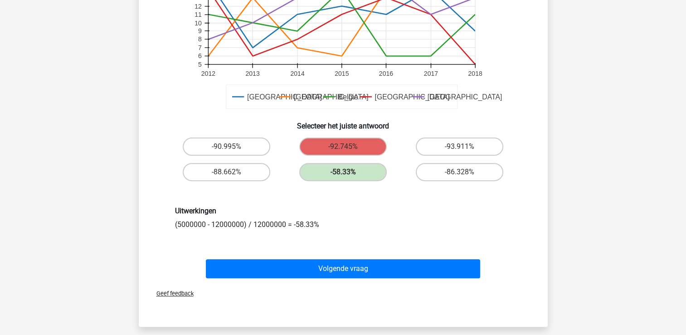
click at [371, 279] on div "Volgende vraag" at bounding box center [343, 270] width 350 height 23
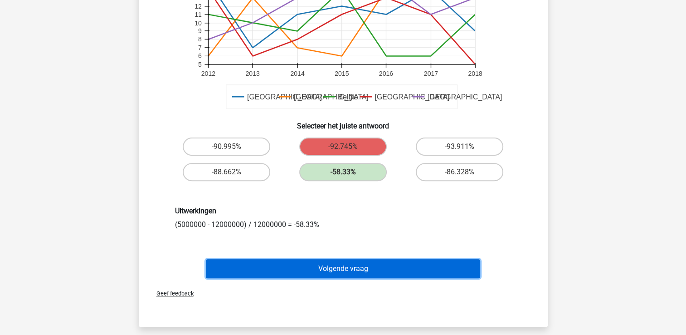
click at [374, 273] on button "Volgende vraag" at bounding box center [343, 268] width 274 height 19
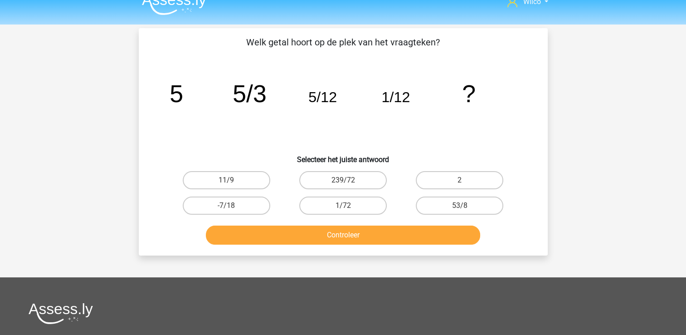
scroll to position [0, 0]
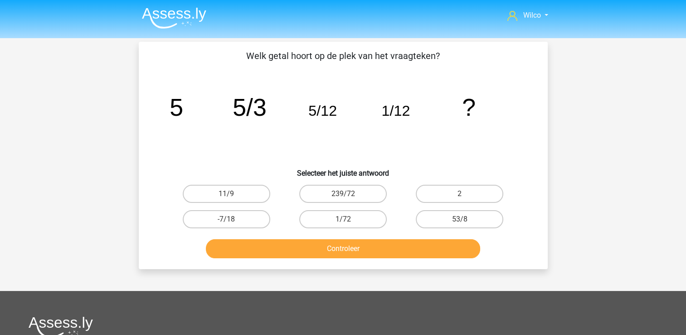
drag, startPoint x: 439, startPoint y: 219, endPoint x: 436, endPoint y: 236, distance: 17.4
click at [440, 220] on label "53/8" at bounding box center [460, 219] width 88 height 18
click at [460, 220] on input "53/8" at bounding box center [463, 222] width 6 height 6
radio input "true"
click at [429, 258] on div "Controleer" at bounding box center [343, 250] width 350 height 23
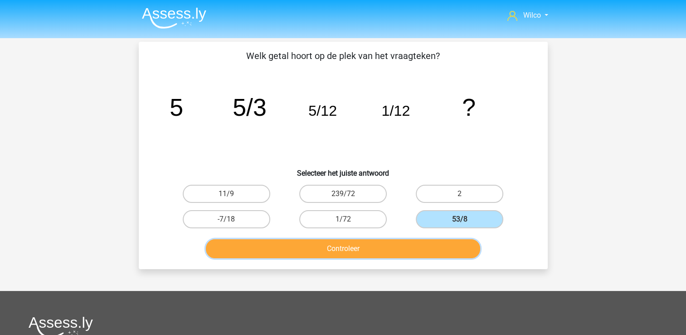
click at [431, 252] on button "Controleer" at bounding box center [343, 248] width 274 height 19
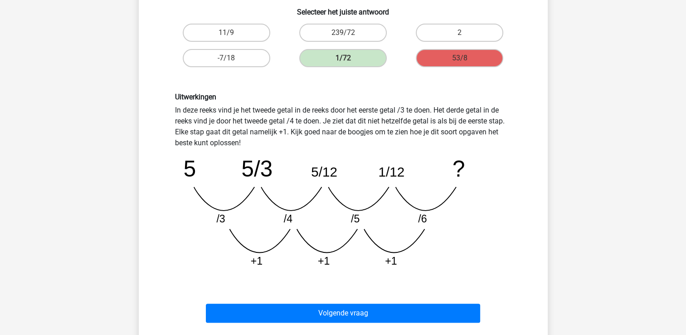
scroll to position [227, 0]
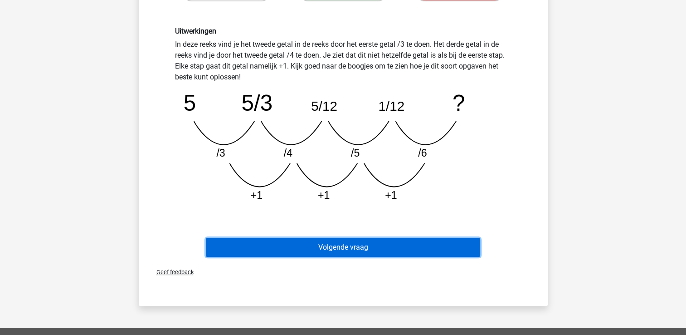
click at [358, 250] on button "Volgende vraag" at bounding box center [343, 247] width 274 height 19
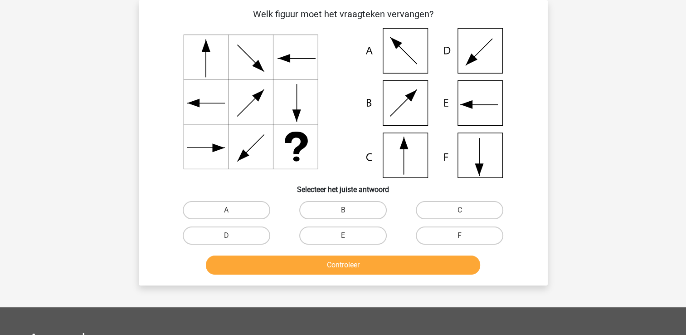
scroll to position [0, 0]
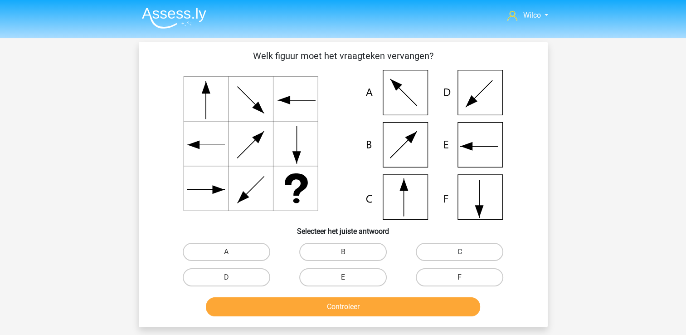
click at [434, 251] on label "C" at bounding box center [460, 252] width 88 height 18
click at [460, 252] on input "C" at bounding box center [463, 255] width 6 height 6
radio input "true"
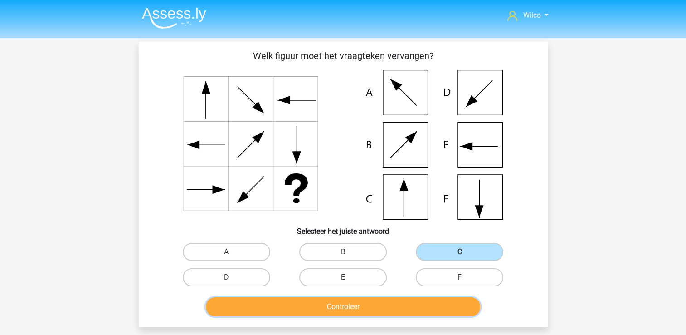
click at [414, 302] on button "Controleer" at bounding box center [343, 306] width 274 height 19
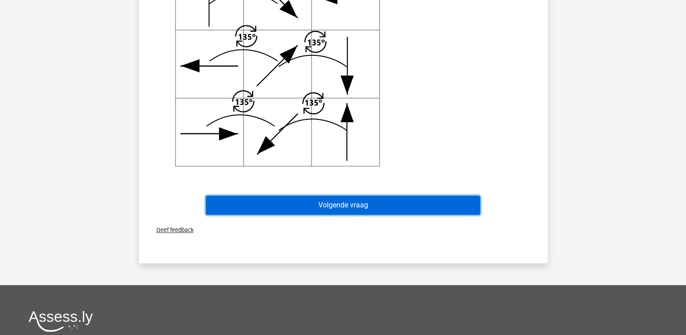
click at [352, 208] on button "Volgende vraag" at bounding box center [343, 204] width 274 height 19
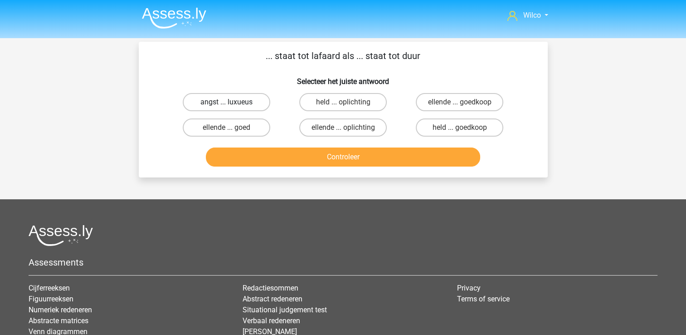
click at [220, 97] on label "angst ... luxueus" at bounding box center [227, 102] width 88 height 18
click at [226, 102] on input "angst ... luxueus" at bounding box center [229, 105] width 6 height 6
radio input "true"
click at [278, 167] on div "Controleer" at bounding box center [343, 158] width 350 height 23
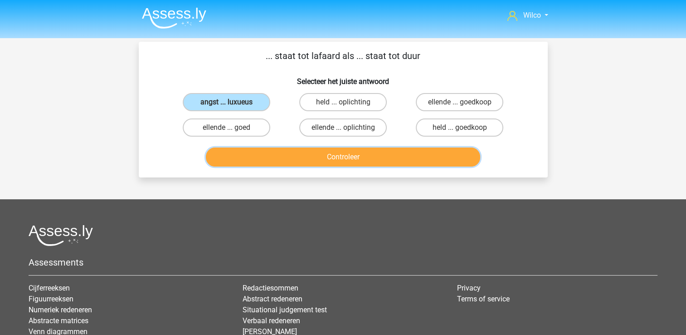
click at [279, 159] on button "Controleer" at bounding box center [343, 156] width 274 height 19
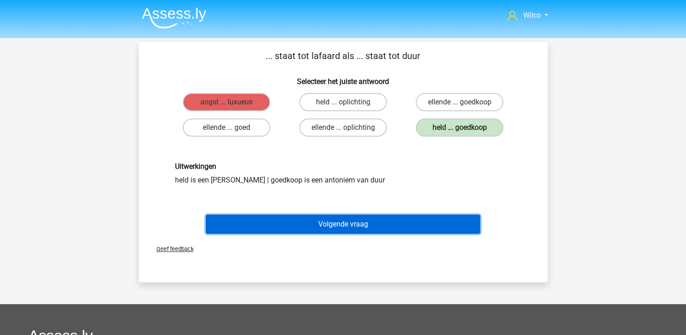
click at [323, 217] on button "Volgende vraag" at bounding box center [343, 224] width 274 height 19
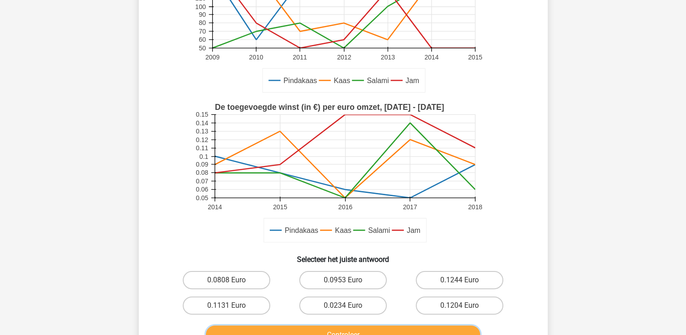
scroll to position [178, 0]
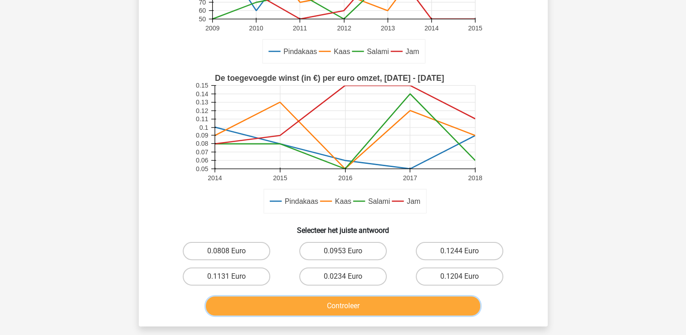
click at [424, 298] on button "Controleer" at bounding box center [343, 305] width 274 height 19
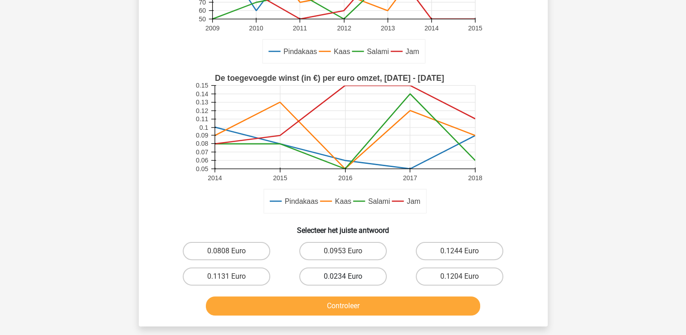
click at [369, 269] on label "0.0234 Euro" at bounding box center [343, 276] width 88 height 18
click at [349, 276] on input "0.0234 Euro" at bounding box center [346, 279] width 6 height 6
radio input "true"
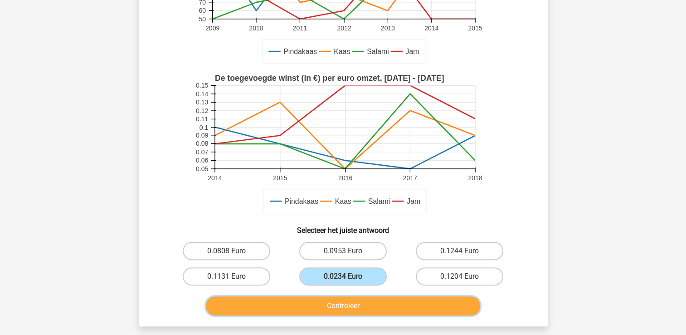
click at [357, 302] on button "Controleer" at bounding box center [343, 305] width 274 height 19
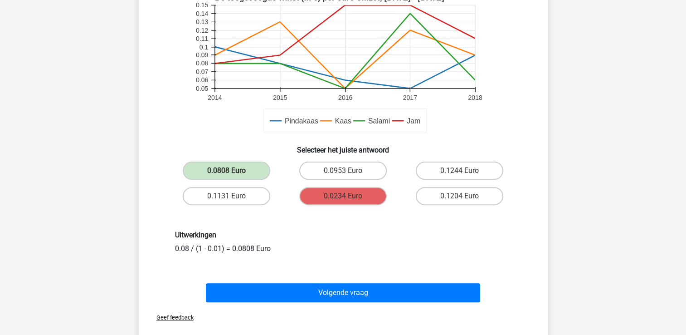
scroll to position [314, 0]
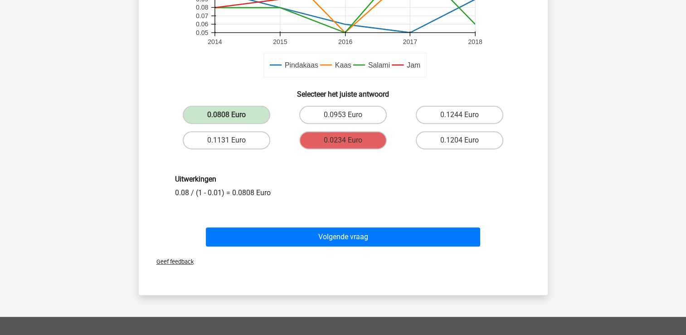
click at [328, 246] on div "Volgende vraag" at bounding box center [343, 238] width 350 height 23
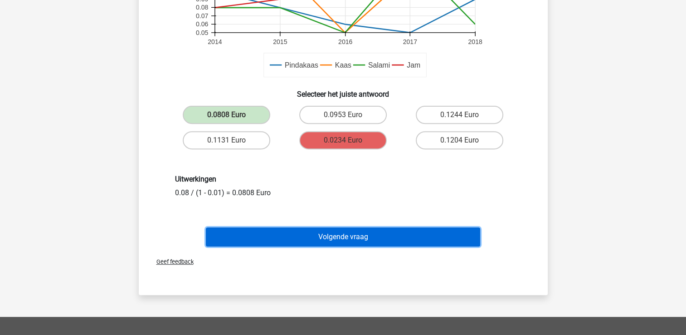
click at [328, 244] on button "Volgende vraag" at bounding box center [343, 236] width 274 height 19
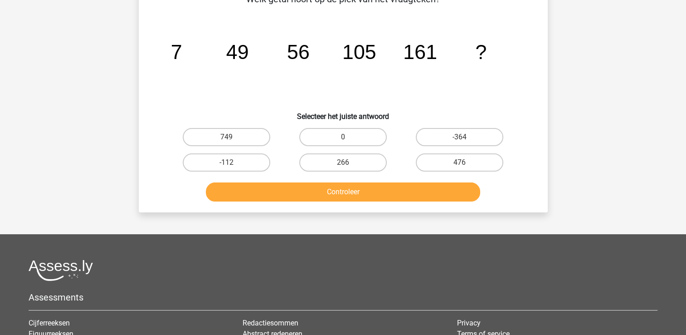
scroll to position [42, 0]
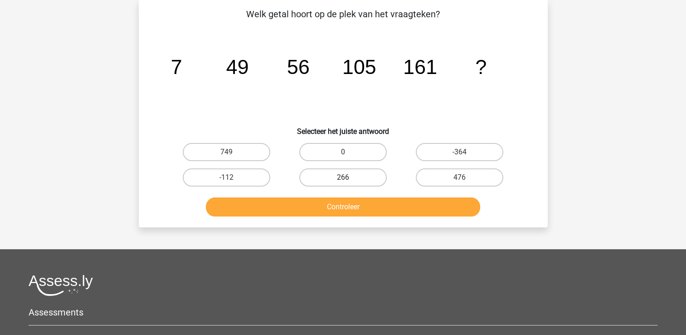
click at [372, 176] on label "266" at bounding box center [343, 177] width 88 height 18
click at [349, 177] on input "266" at bounding box center [346, 180] width 6 height 6
radio input "true"
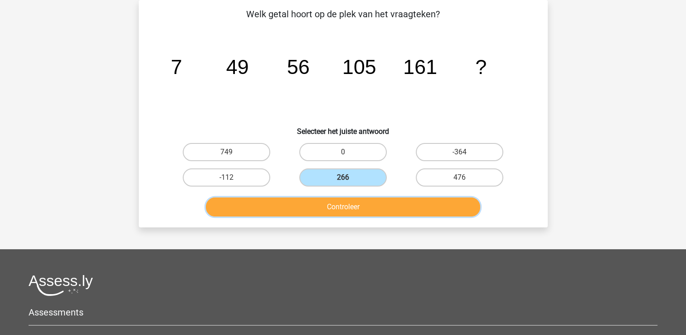
click at [371, 204] on button "Controleer" at bounding box center [343, 206] width 274 height 19
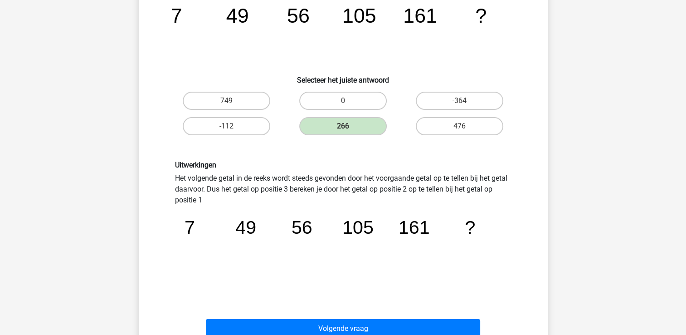
scroll to position [132, 0]
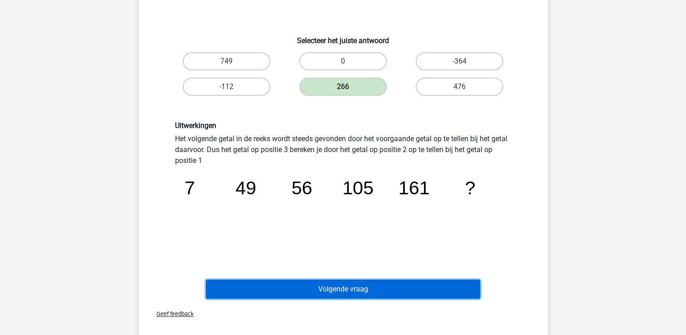
click at [365, 290] on button "Volgende vraag" at bounding box center [343, 288] width 274 height 19
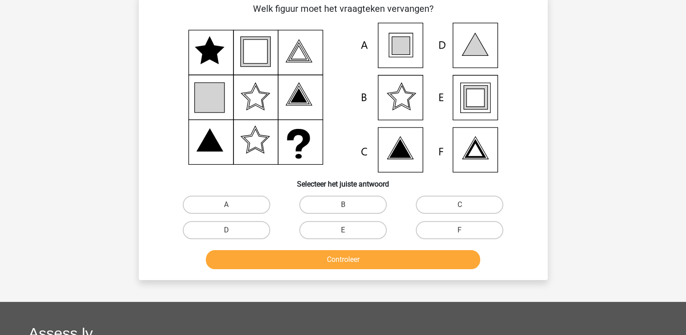
scroll to position [42, 0]
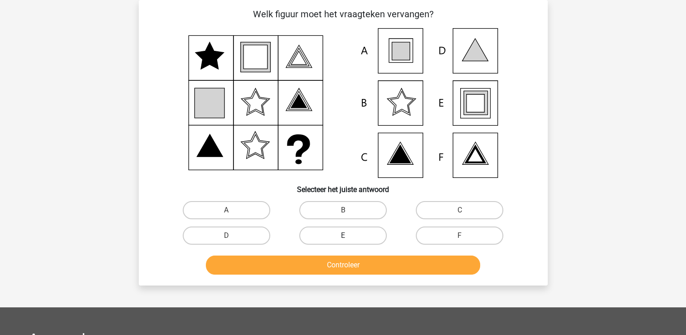
click at [319, 235] on label "E" at bounding box center [343, 235] width 88 height 18
click at [343, 235] on input "E" at bounding box center [346, 238] width 6 height 6
radio input "true"
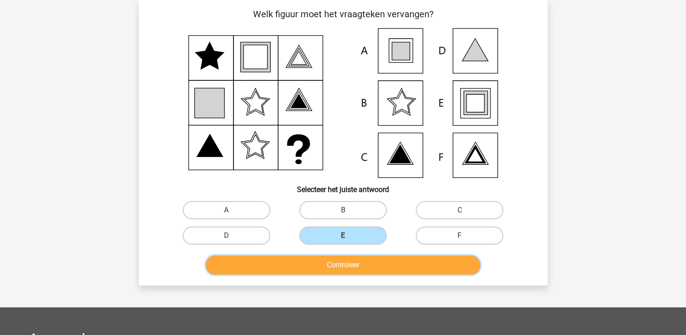
click at [328, 256] on button "Controleer" at bounding box center [343, 264] width 274 height 19
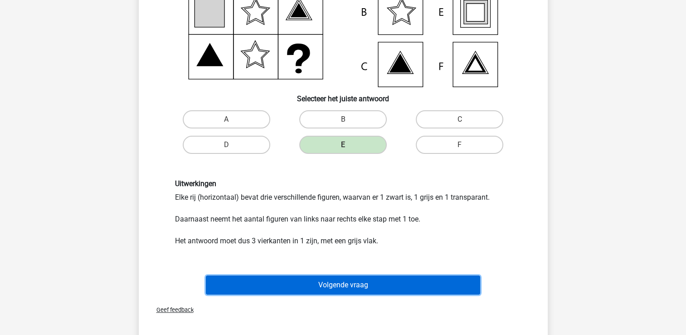
click at [357, 279] on button "Volgende vraag" at bounding box center [343, 284] width 274 height 19
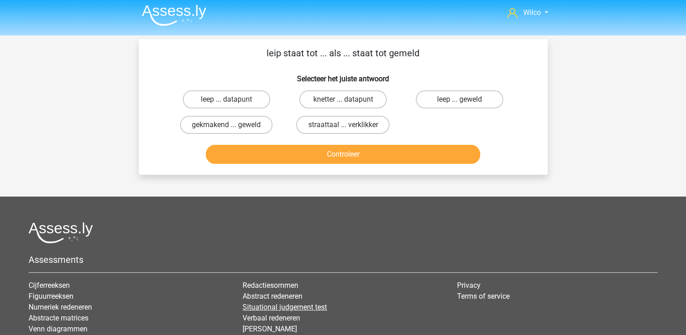
scroll to position [0, 0]
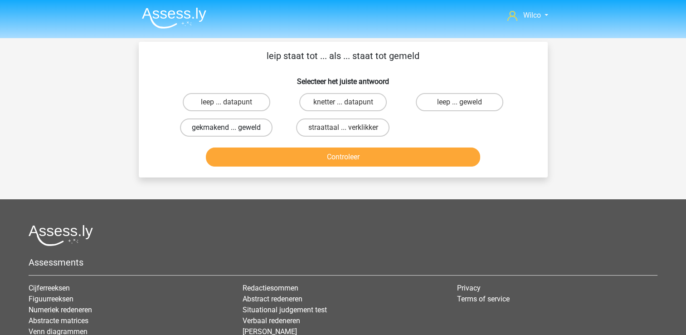
click at [228, 122] on label "gekmakend ... geweld" at bounding box center [226, 127] width 93 height 18
click at [228, 127] on input "gekmakend ... geweld" at bounding box center [229, 130] width 6 height 6
radio input "true"
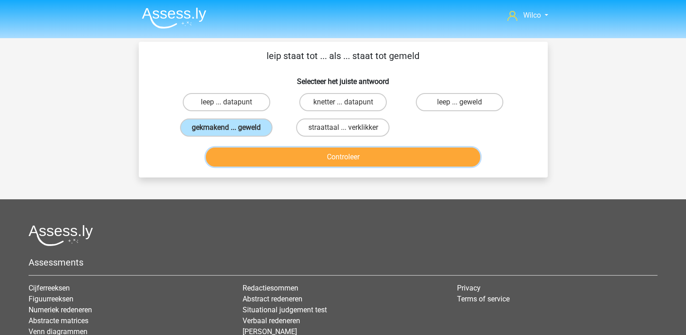
click at [289, 156] on button "Controleer" at bounding box center [343, 156] width 274 height 19
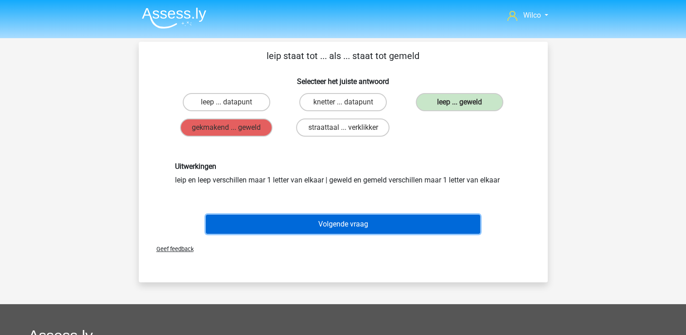
click at [355, 226] on button "Volgende vraag" at bounding box center [343, 224] width 274 height 19
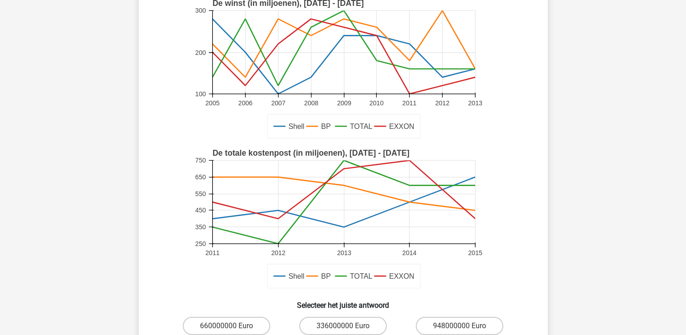
scroll to position [178, 0]
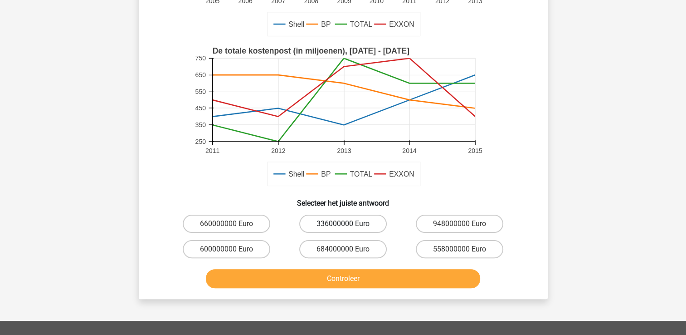
click at [342, 224] on label "336000000 Euro" at bounding box center [343, 224] width 88 height 18
click at [343, 224] on input "336000000 Euro" at bounding box center [346, 227] width 6 height 6
radio input "true"
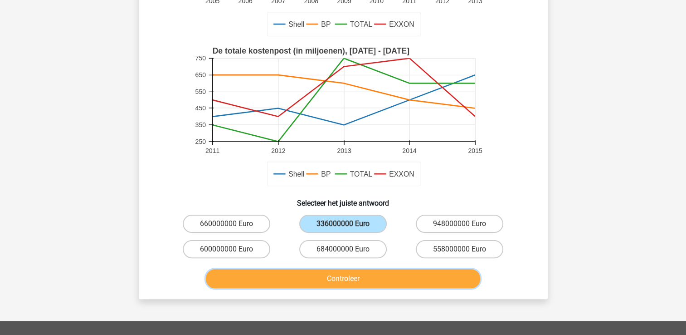
click at [344, 273] on button "Controleer" at bounding box center [343, 278] width 274 height 19
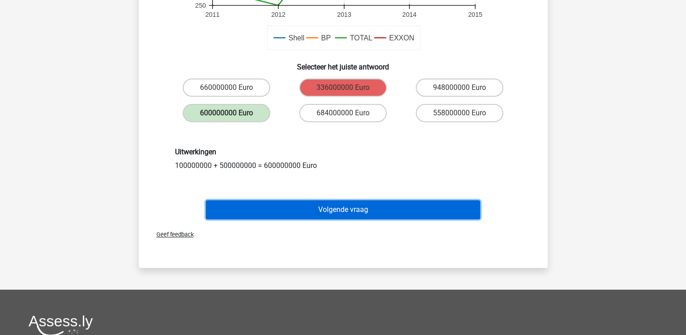
click at [342, 215] on button "Volgende vraag" at bounding box center [343, 209] width 274 height 19
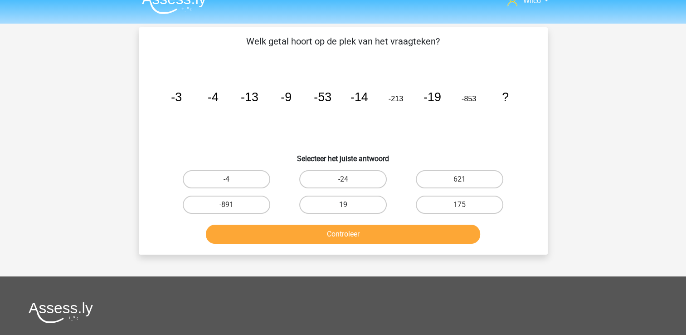
scroll to position [0, 0]
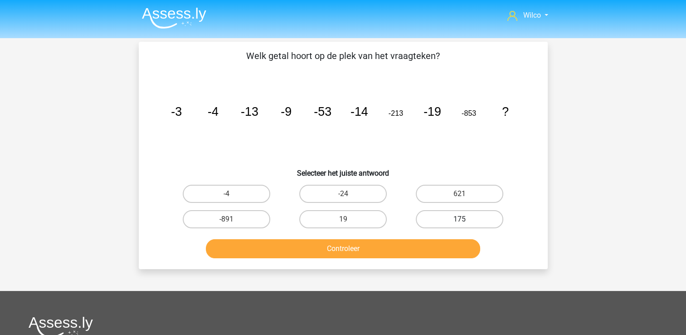
click at [443, 219] on label "175" at bounding box center [460, 219] width 88 height 18
click at [460, 219] on input "175" at bounding box center [463, 222] width 6 height 6
radio input "true"
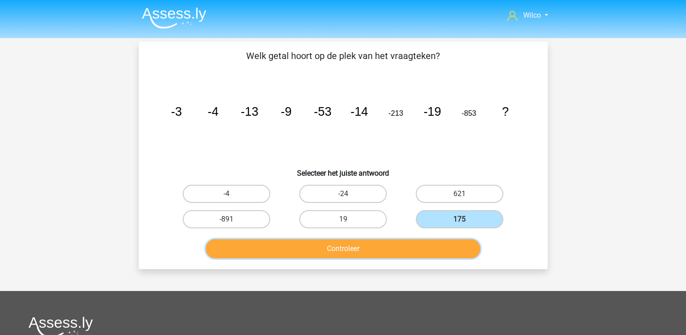
click at [419, 249] on button "Controleer" at bounding box center [343, 248] width 274 height 19
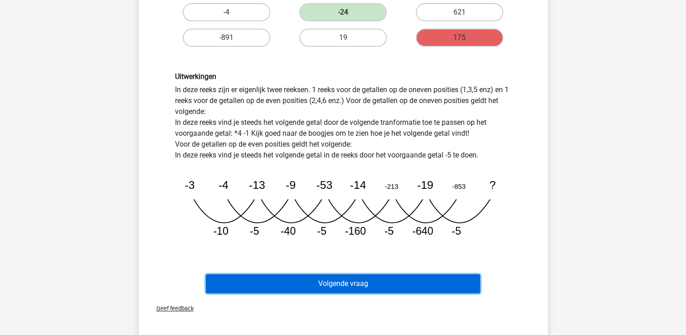
click at [377, 285] on button "Volgende vraag" at bounding box center [343, 283] width 274 height 19
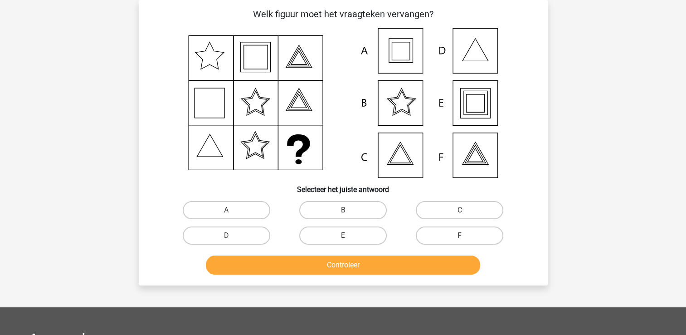
scroll to position [42, 0]
drag, startPoint x: 316, startPoint y: 231, endPoint x: 323, endPoint y: 239, distance: 10.9
click at [317, 231] on label "E" at bounding box center [343, 235] width 88 height 18
click at [343, 235] on input "E" at bounding box center [346, 238] width 6 height 6
radio input "true"
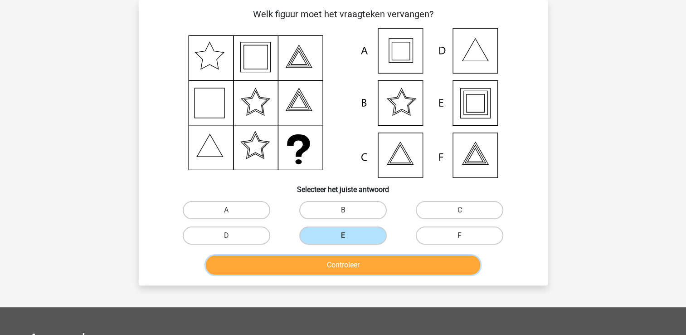
click at [330, 258] on button "Controleer" at bounding box center [343, 264] width 274 height 19
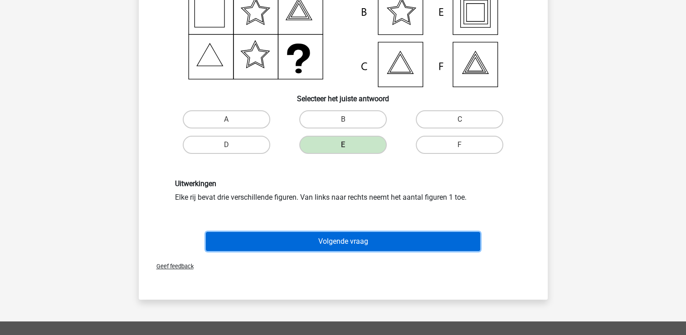
click at [330, 244] on button "Volgende vraag" at bounding box center [343, 241] width 274 height 19
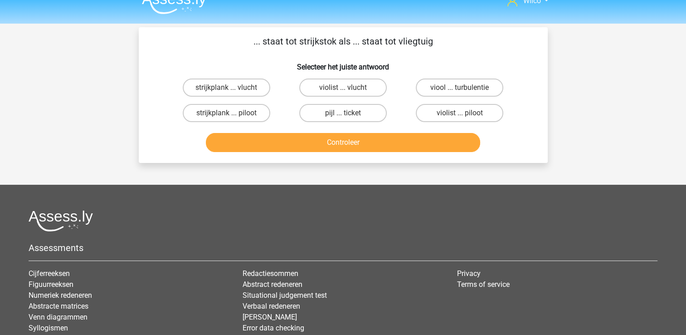
scroll to position [0, 0]
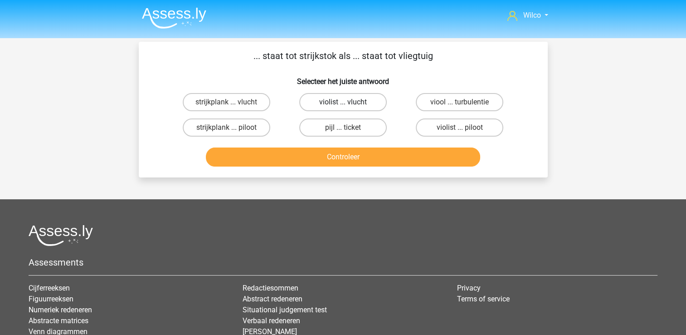
click at [355, 103] on label "violist ... vlucht" at bounding box center [343, 102] width 88 height 18
click at [349, 103] on input "violist ... vlucht" at bounding box center [346, 105] width 6 height 6
radio input "true"
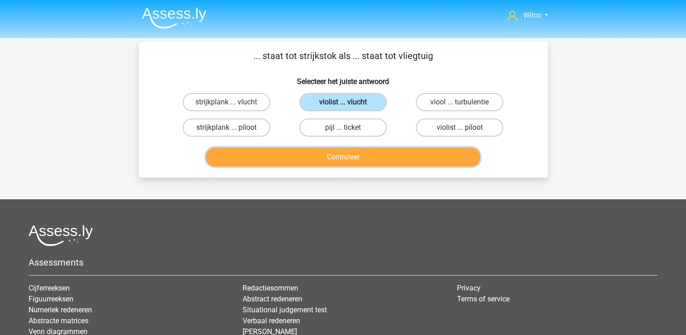
click at [357, 155] on button "Controleer" at bounding box center [343, 156] width 274 height 19
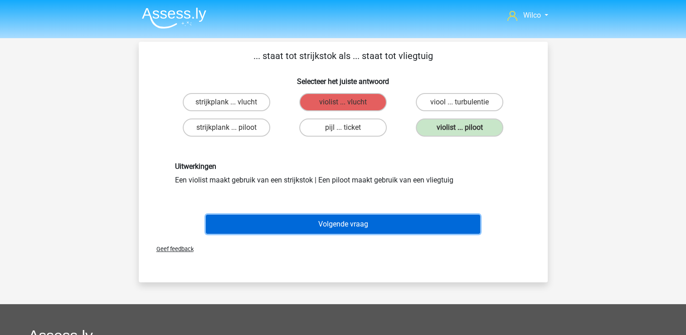
click at [336, 221] on button "Volgende vraag" at bounding box center [343, 224] width 274 height 19
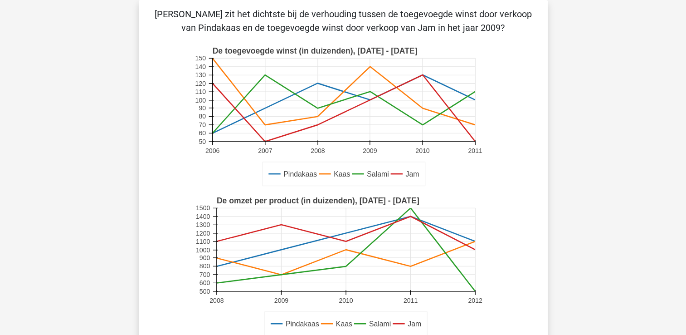
scroll to position [178, 0]
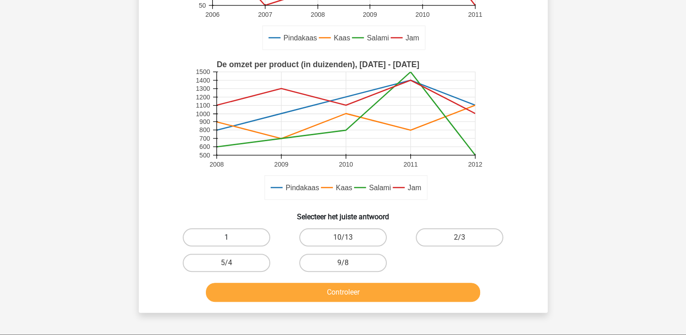
click at [250, 238] on label "1" at bounding box center [227, 237] width 88 height 18
click at [232, 238] on input "1" at bounding box center [229, 240] width 6 height 6
radio input "true"
drag, startPoint x: 332, startPoint y: 309, endPoint x: 335, endPoint y: 300, distance: 9.5
click at [332, 308] on div "Welke breuk zit het dichtste bij de verhouding tussen de toegevoegde winst door…" at bounding box center [343, 88] width 409 height 449
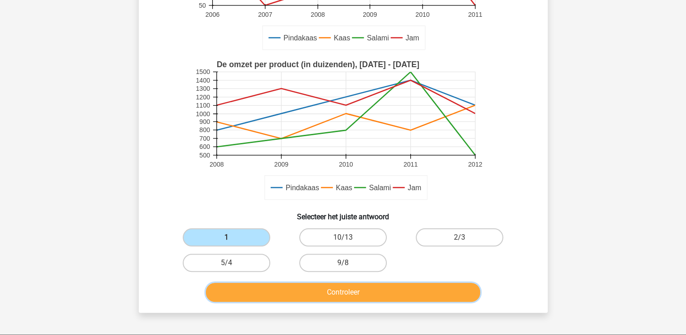
click at [340, 288] on button "Controleer" at bounding box center [343, 292] width 274 height 19
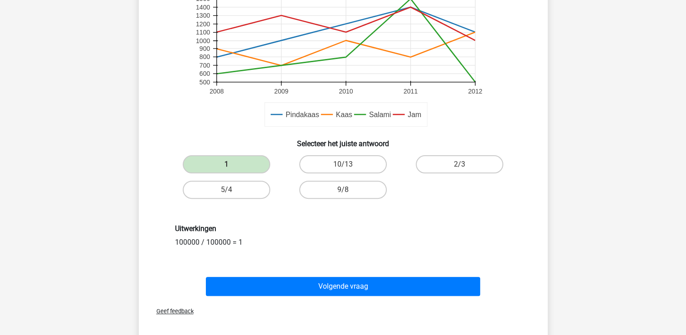
scroll to position [268, 0]
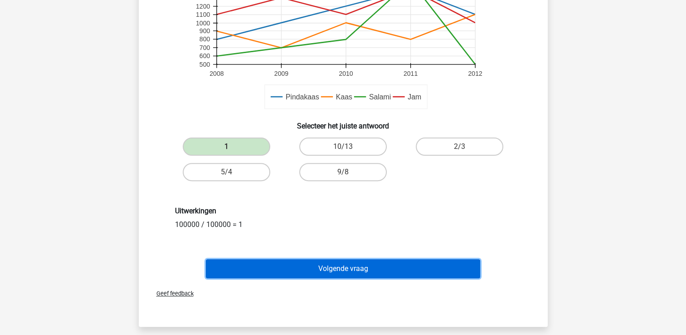
click at [323, 270] on button "Volgende vraag" at bounding box center [343, 268] width 274 height 19
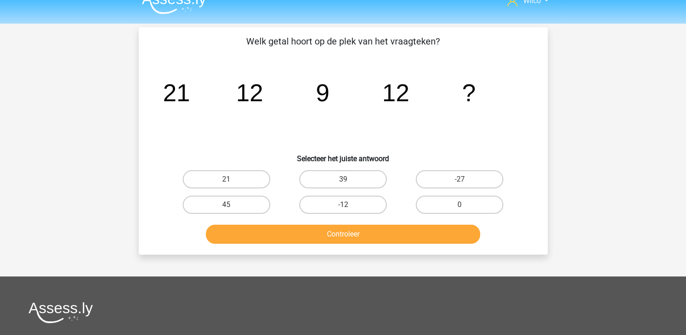
scroll to position [0, 0]
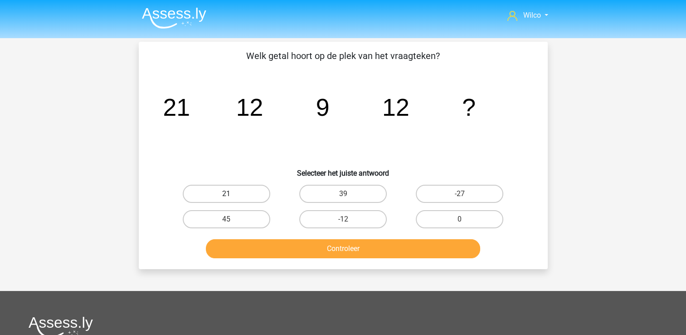
click at [241, 196] on label "21" at bounding box center [227, 194] width 88 height 18
click at [232, 196] on input "21" at bounding box center [229, 197] width 6 height 6
radio input "true"
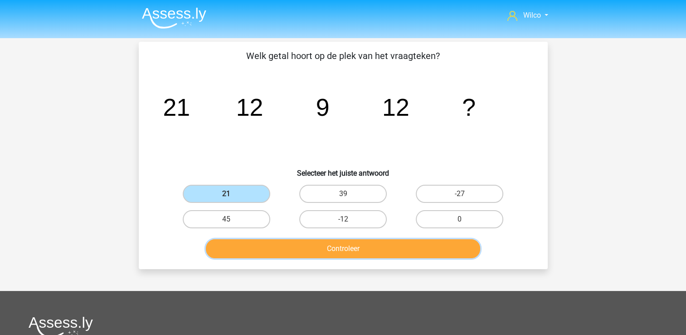
click at [301, 241] on button "Controleer" at bounding box center [343, 248] width 274 height 19
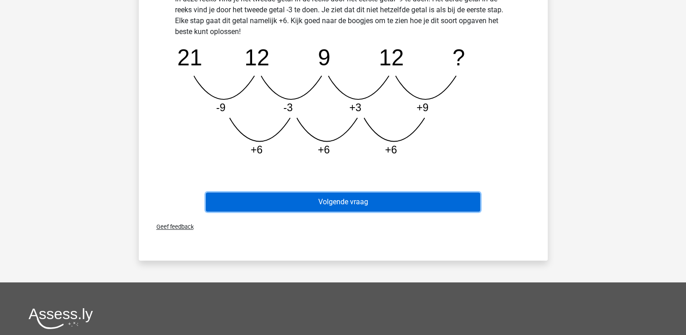
click at [388, 199] on button "Volgende vraag" at bounding box center [343, 201] width 274 height 19
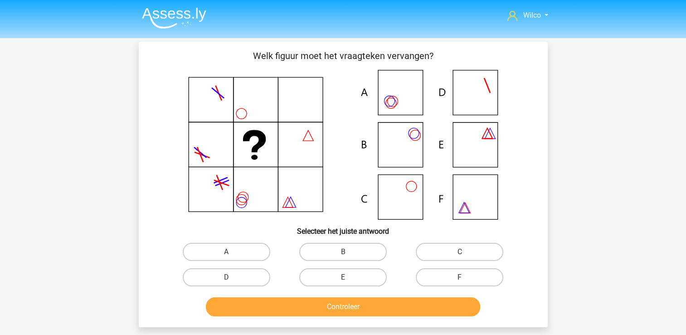
click at [357, 240] on div "B" at bounding box center [343, 251] width 117 height 25
click at [355, 243] on label "B" at bounding box center [343, 252] width 88 height 18
click at [349, 252] on input "B" at bounding box center [346, 255] width 6 height 6
radio input "true"
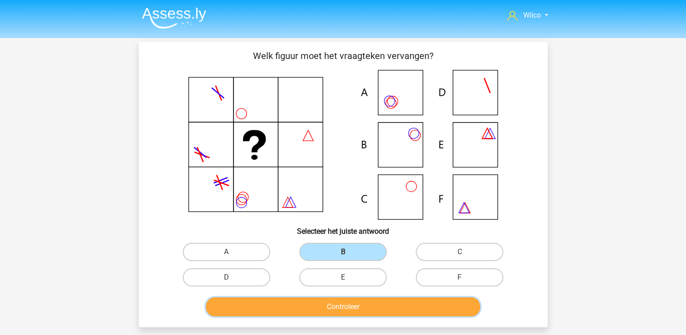
click at [346, 302] on button "Controleer" at bounding box center [343, 306] width 274 height 19
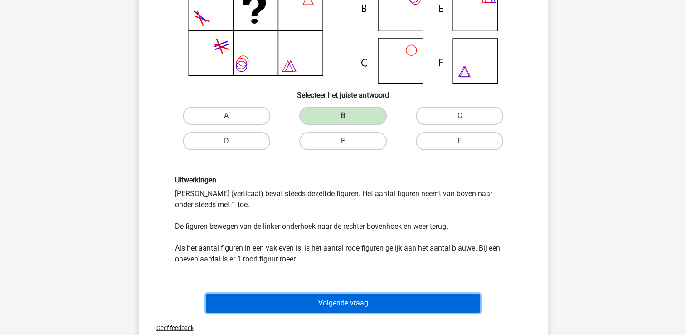
click at [368, 298] on button "Volgende vraag" at bounding box center [343, 302] width 274 height 19
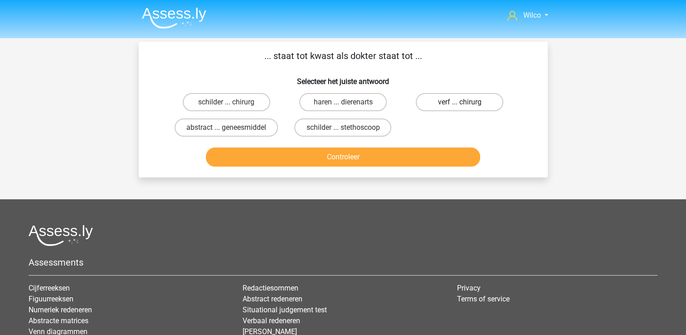
click at [459, 101] on label "verf ... chirurg" at bounding box center [460, 102] width 88 height 18
click at [460, 102] on input "verf ... chirurg" at bounding box center [463, 105] width 6 height 6
radio input "true"
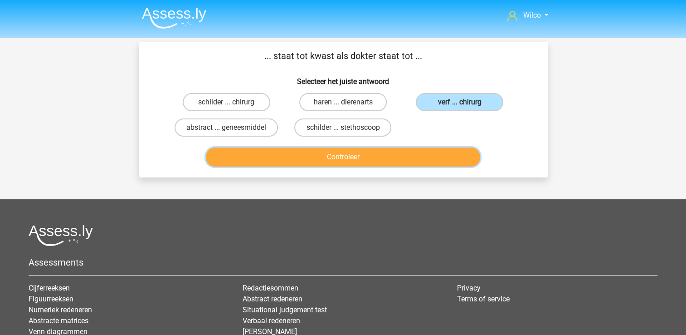
click at [376, 147] on button "Controleer" at bounding box center [343, 156] width 274 height 19
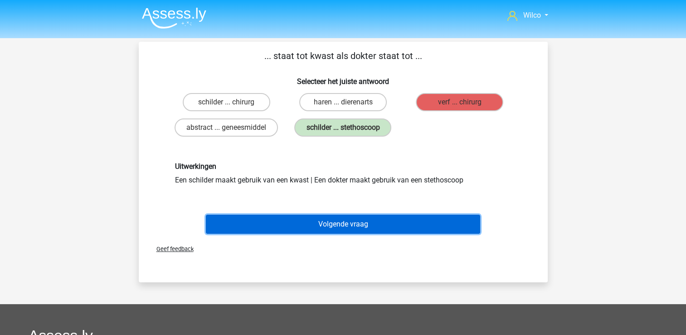
click at [322, 228] on button "Volgende vraag" at bounding box center [343, 224] width 274 height 19
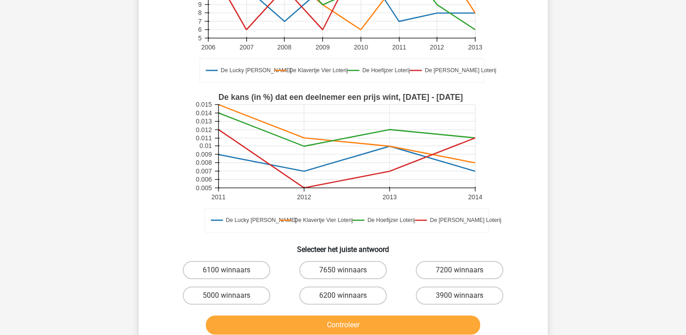
scroll to position [178, 0]
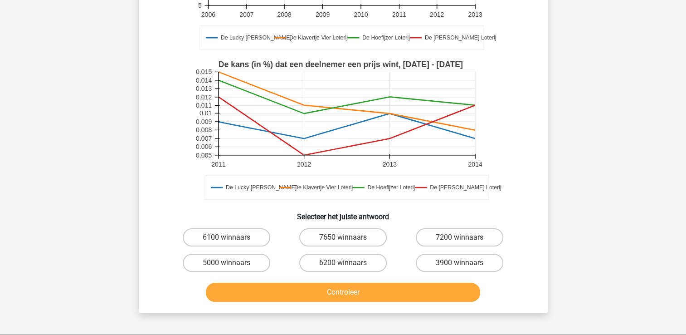
click at [443, 247] on div "7200 winnaars" at bounding box center [459, 237] width 117 height 25
drag, startPoint x: 433, startPoint y: 238, endPoint x: 428, endPoint y: 252, distance: 15.2
click at [433, 238] on label "7200 winnaars" at bounding box center [460, 237] width 88 height 18
click at [460, 238] on input "7200 winnaars" at bounding box center [463, 240] width 6 height 6
radio input "true"
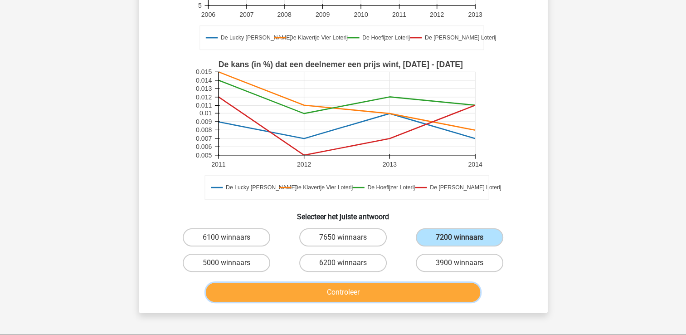
click at [409, 293] on button "Controleer" at bounding box center [343, 292] width 274 height 19
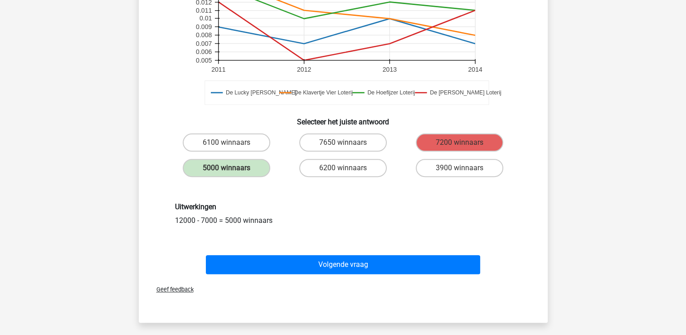
scroll to position [359, 0]
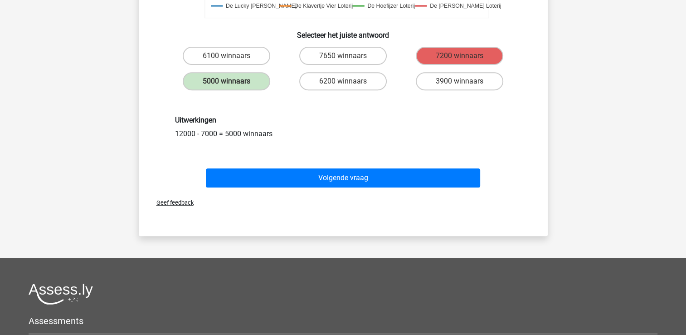
click at [410, 164] on div "Volgende vraag" at bounding box center [343, 176] width 380 height 30
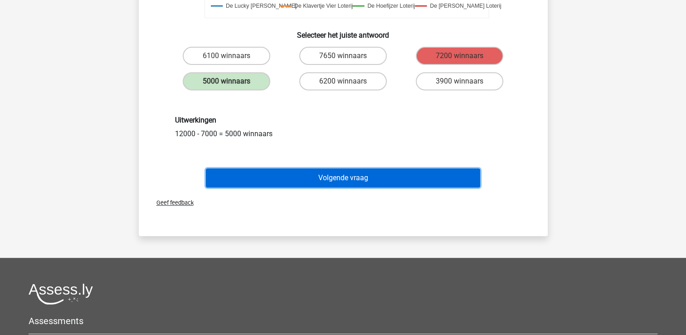
click at [406, 171] on button "Volgende vraag" at bounding box center [343, 177] width 274 height 19
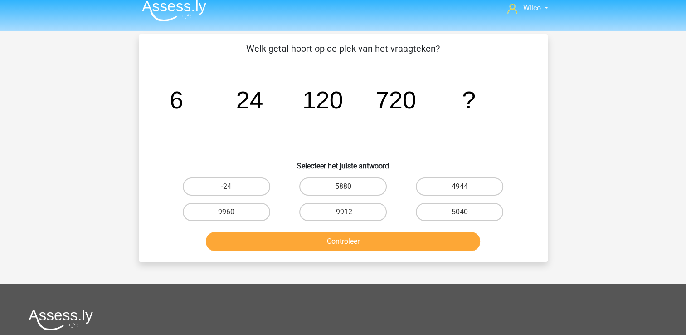
scroll to position [0, 0]
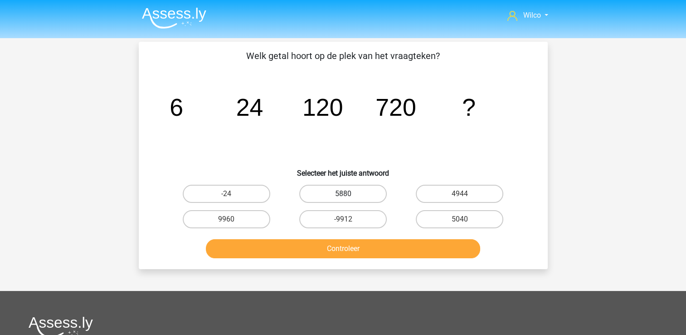
click at [321, 192] on label "5880" at bounding box center [343, 194] width 88 height 18
click at [343, 194] on input "5880" at bounding box center [346, 197] width 6 height 6
radio input "true"
click at [462, 200] on label "4944" at bounding box center [460, 194] width 88 height 18
click at [462, 200] on input "4944" at bounding box center [463, 197] width 6 height 6
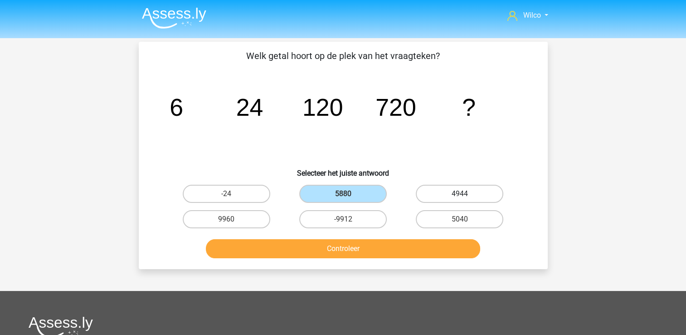
radio input "true"
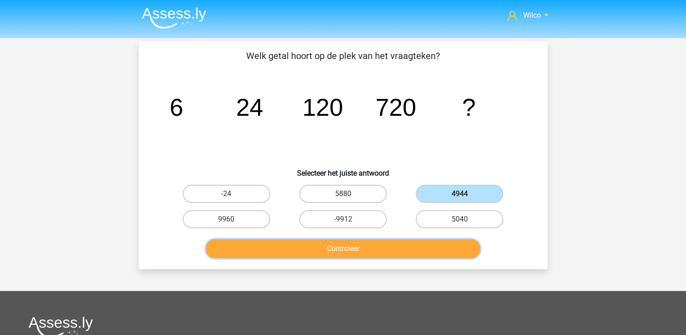
click at [423, 249] on button "Controleer" at bounding box center [343, 248] width 274 height 19
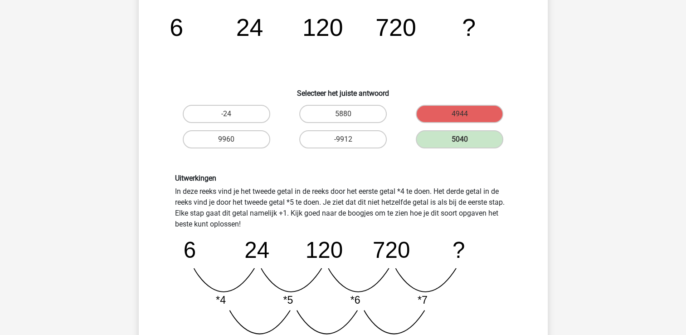
scroll to position [181, 0]
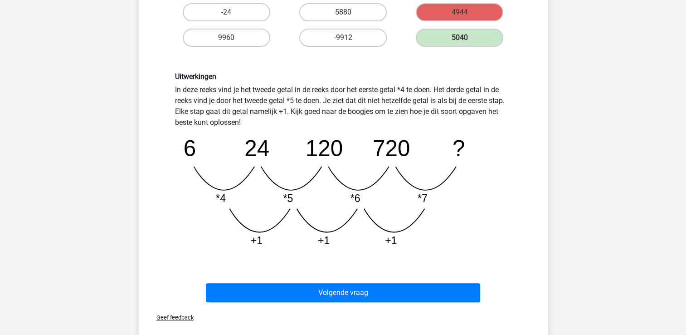
click at [382, 282] on div "Volgende vraag" at bounding box center [343, 291] width 380 height 30
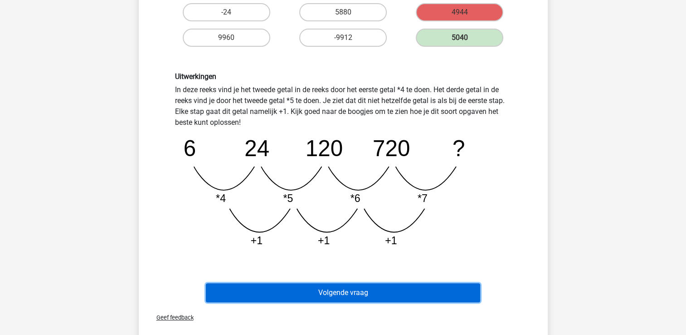
click at [379, 288] on button "Volgende vraag" at bounding box center [343, 292] width 274 height 19
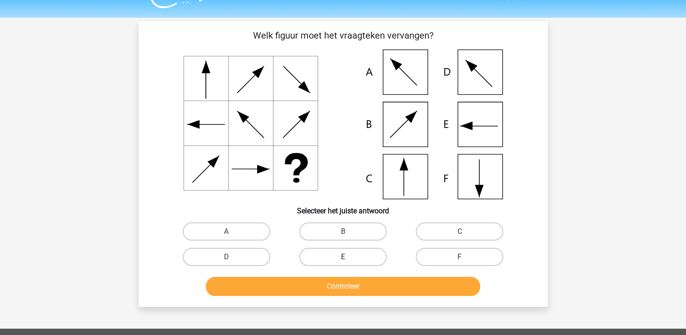
scroll to position [0, 0]
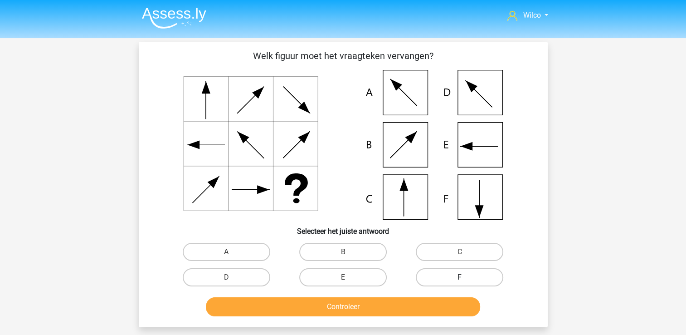
click at [459, 271] on label "F" at bounding box center [460, 277] width 88 height 18
click at [460, 277] on input "F" at bounding box center [463, 280] width 6 height 6
radio input "true"
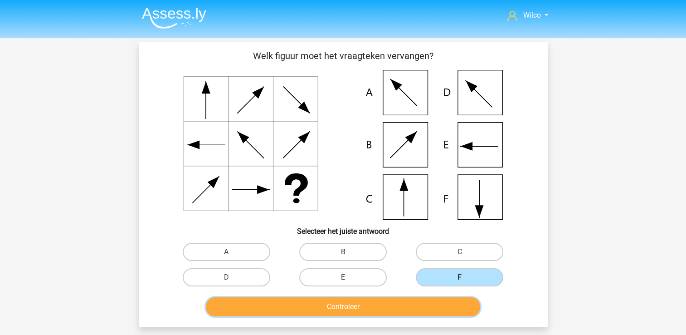
click at [462, 303] on button "Controleer" at bounding box center [343, 306] width 274 height 19
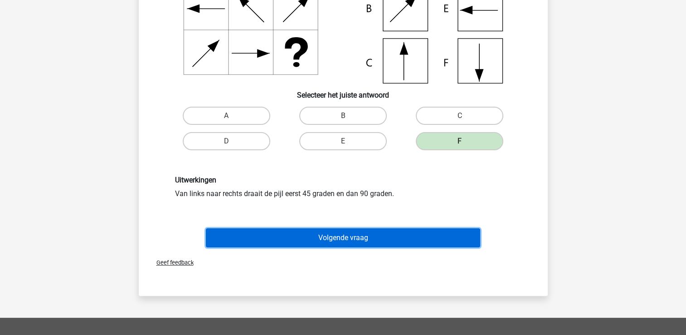
click at [390, 244] on button "Volgende vraag" at bounding box center [343, 237] width 274 height 19
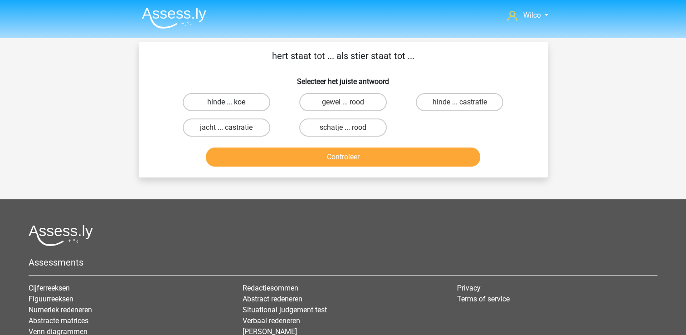
click at [249, 107] on label "hinde ... koe" at bounding box center [227, 102] width 88 height 18
click at [232, 107] on input "hinde ... koe" at bounding box center [229, 105] width 6 height 6
radio input "true"
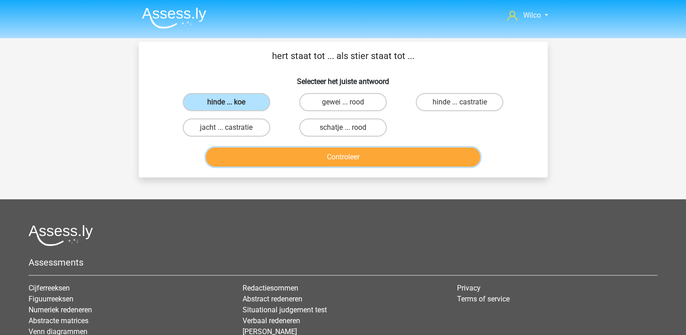
click at [290, 153] on button "Controleer" at bounding box center [343, 156] width 274 height 19
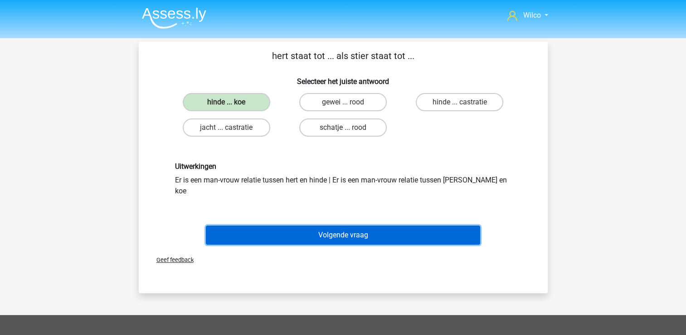
click at [380, 225] on button "Volgende vraag" at bounding box center [343, 234] width 274 height 19
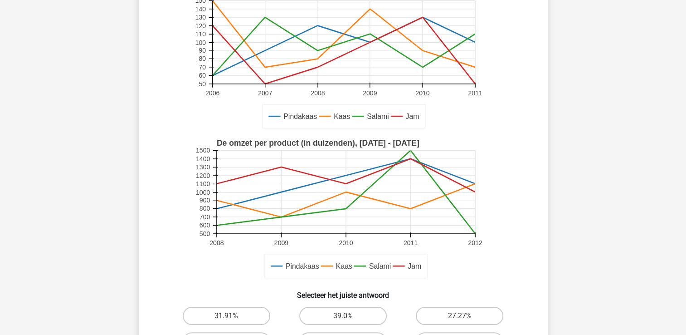
scroll to position [223, 0]
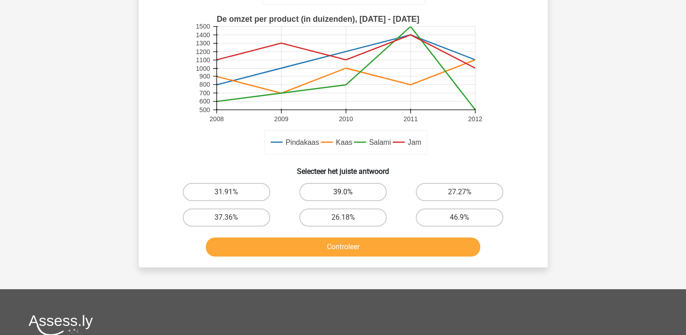
click at [359, 198] on label "39.0%" at bounding box center [343, 192] width 88 height 18
click at [349, 198] on input "39.0%" at bounding box center [346, 195] width 6 height 6
radio input "true"
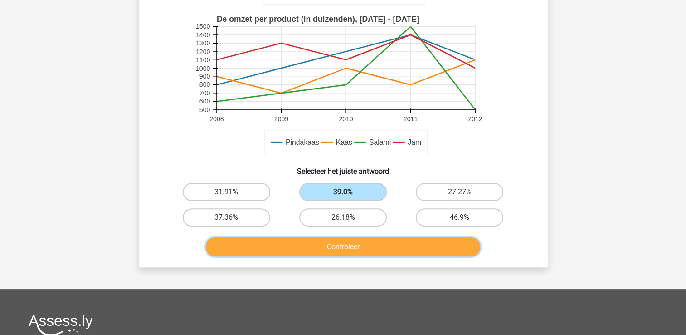
click at [358, 247] on button "Controleer" at bounding box center [343, 246] width 274 height 19
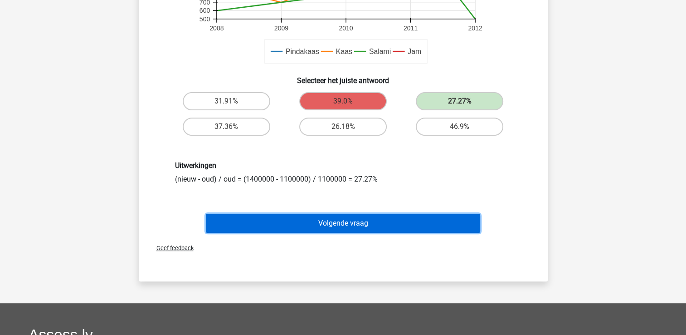
click at [382, 225] on button "Volgende vraag" at bounding box center [343, 223] width 274 height 19
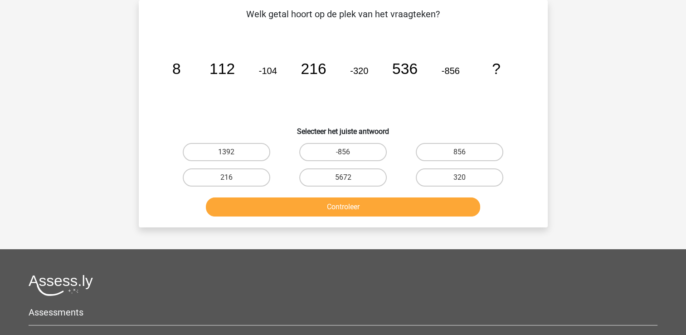
scroll to position [0, 0]
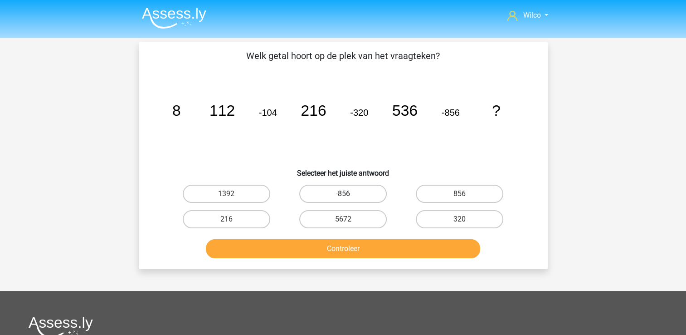
click at [365, 191] on label "-856" at bounding box center [343, 194] width 88 height 18
click at [349, 194] on input "-856" at bounding box center [346, 197] width 6 height 6
radio input "true"
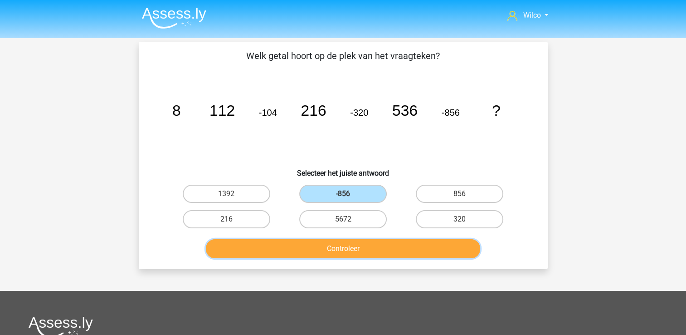
click at [361, 245] on button "Controleer" at bounding box center [343, 248] width 274 height 19
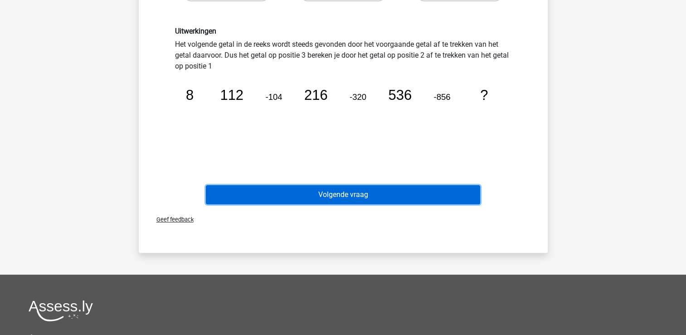
click at [361, 193] on button "Volgende vraag" at bounding box center [343, 194] width 274 height 19
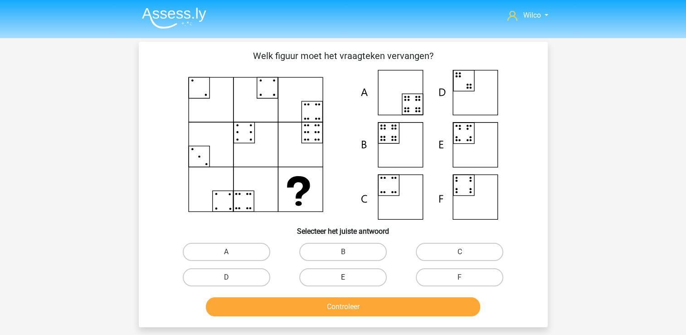
click at [323, 273] on label "E" at bounding box center [343, 277] width 88 height 18
click at [343, 277] on input "E" at bounding box center [346, 280] width 6 height 6
radio input "true"
click at [340, 324] on div "Welk figuur moet het vraagteken vervangen?" at bounding box center [343, 184] width 409 height 285
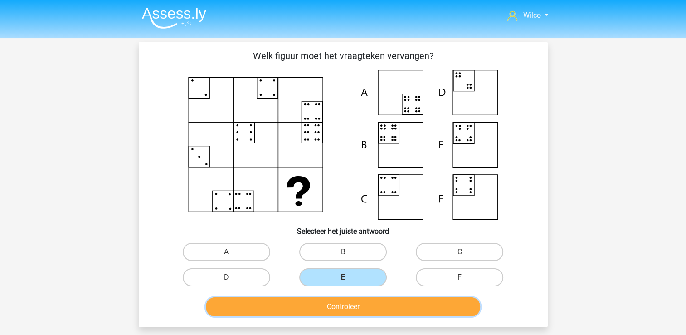
click at [344, 303] on button "Controleer" at bounding box center [343, 306] width 274 height 19
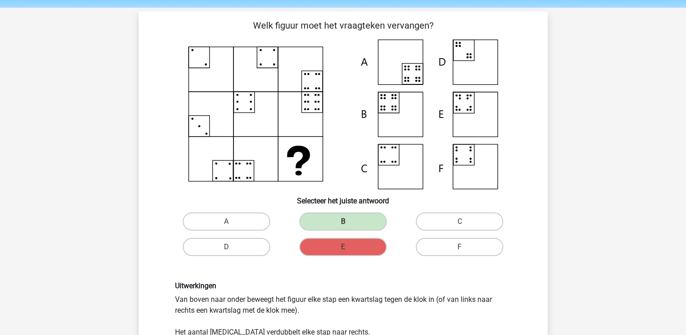
scroll to position [91, 0]
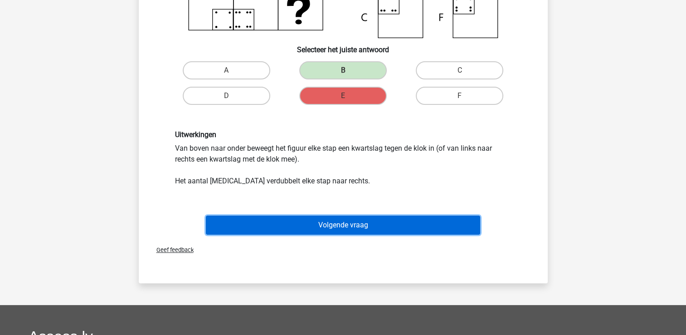
click at [328, 224] on button "Volgende vraag" at bounding box center [343, 224] width 274 height 19
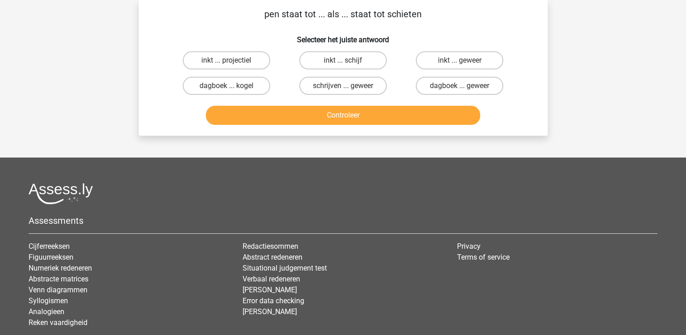
scroll to position [0, 0]
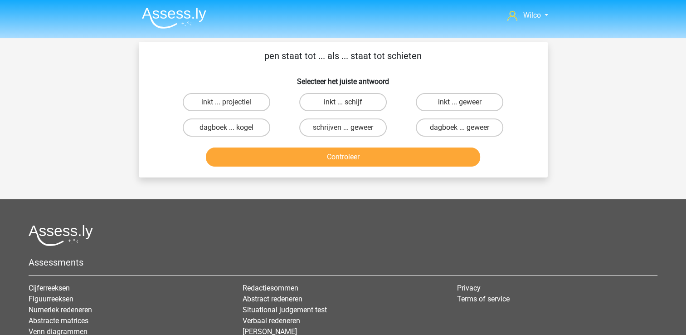
drag, startPoint x: 445, startPoint y: 106, endPoint x: 441, endPoint y: 111, distance: 6.4
click at [445, 106] on label "inkt ... geweer" at bounding box center [460, 102] width 88 height 18
click at [460, 106] on input "inkt ... geweer" at bounding box center [463, 105] width 6 height 6
radio input "true"
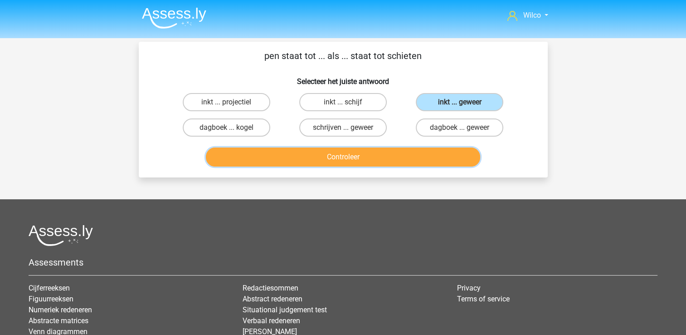
click at [414, 150] on button "Controleer" at bounding box center [343, 156] width 274 height 19
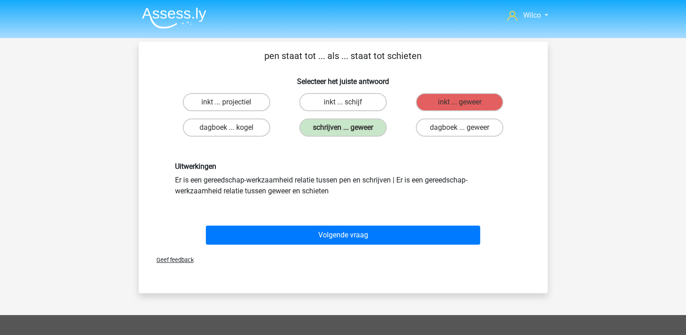
click at [333, 222] on div "Volgende vraag" at bounding box center [343, 233] width 380 height 30
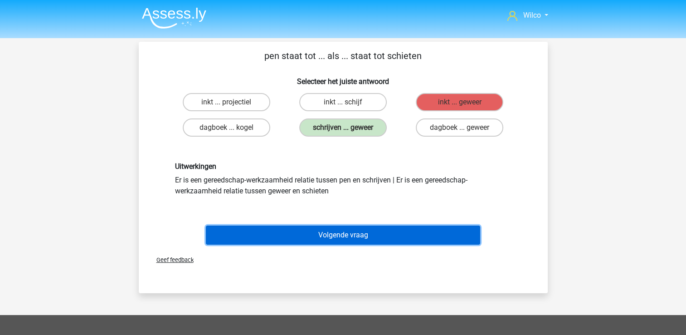
click at [336, 232] on button "Volgende vraag" at bounding box center [343, 234] width 274 height 19
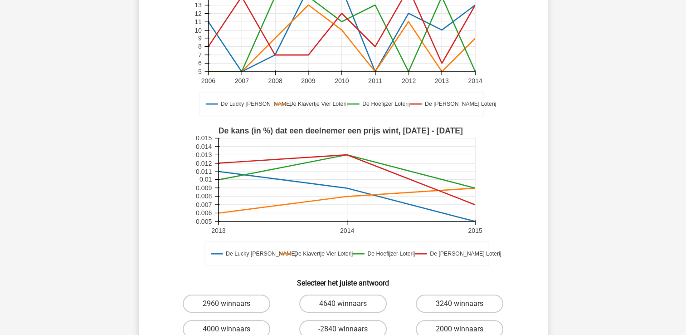
scroll to position [132, 0]
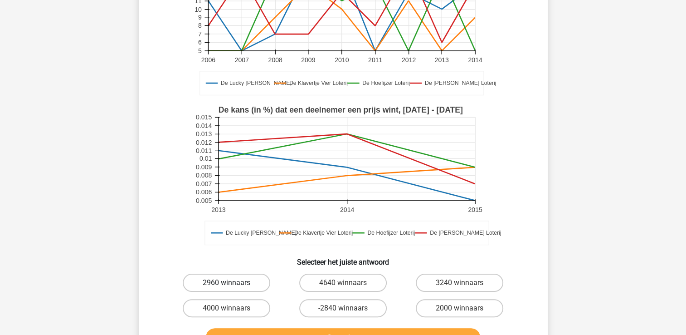
click at [239, 282] on label "2960 winnaars" at bounding box center [227, 282] width 88 height 18
click at [232, 283] on input "2960 winnaars" at bounding box center [229, 286] width 6 height 6
radio input "true"
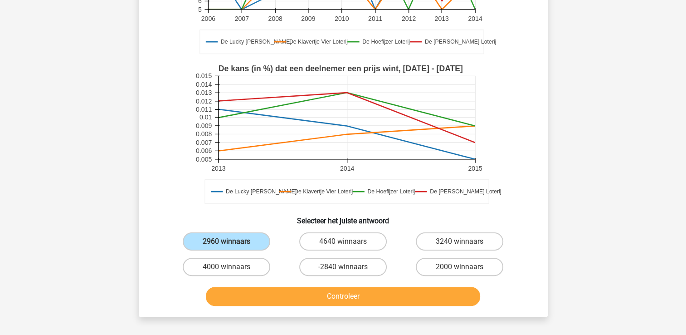
scroll to position [223, 0]
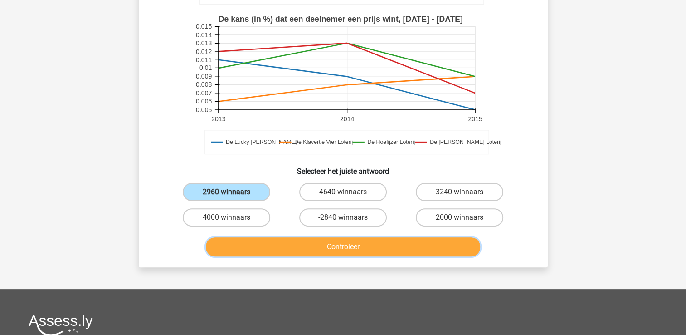
click at [312, 243] on button "Controleer" at bounding box center [343, 246] width 274 height 19
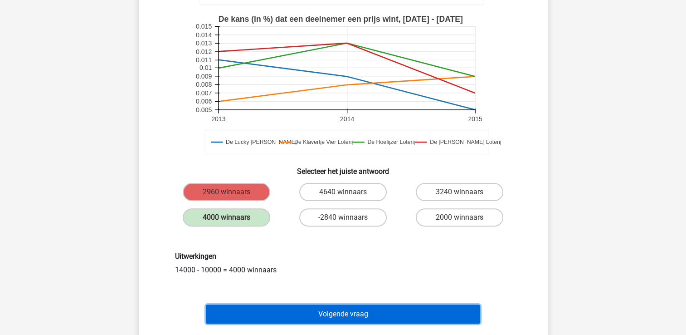
click at [308, 305] on button "Volgende vraag" at bounding box center [343, 313] width 274 height 19
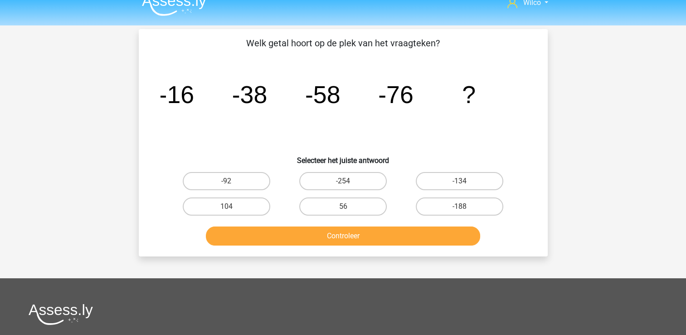
scroll to position [0, 0]
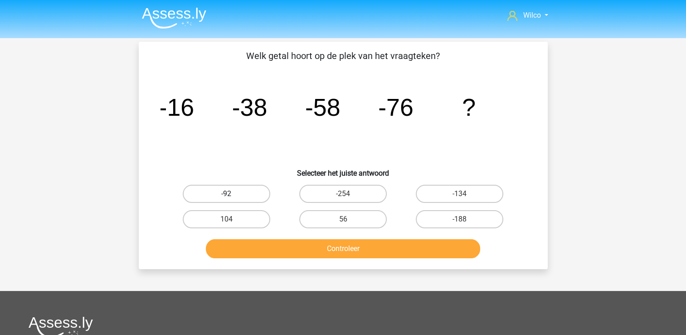
click at [215, 197] on label "-92" at bounding box center [227, 194] width 88 height 18
click at [226, 197] on input "-92" at bounding box center [229, 197] width 6 height 6
radio input "true"
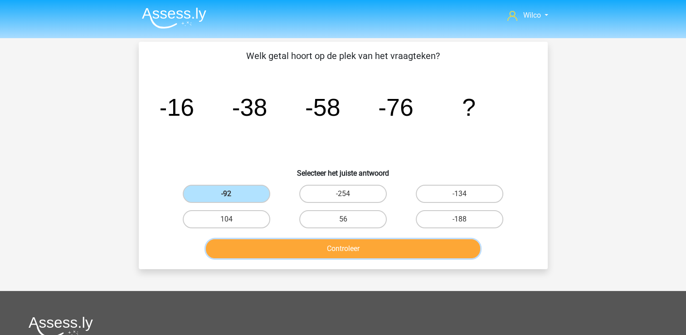
click at [273, 244] on button "Controleer" at bounding box center [343, 248] width 274 height 19
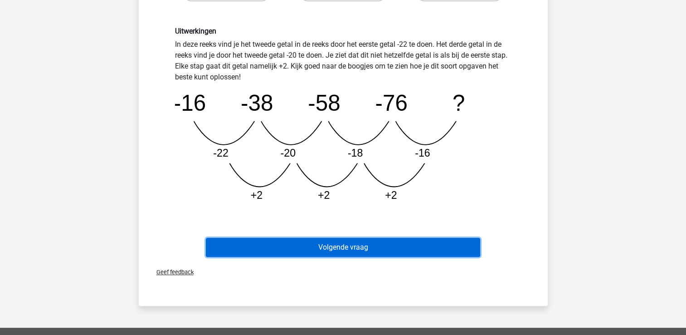
click at [366, 253] on button "Volgende vraag" at bounding box center [343, 247] width 274 height 19
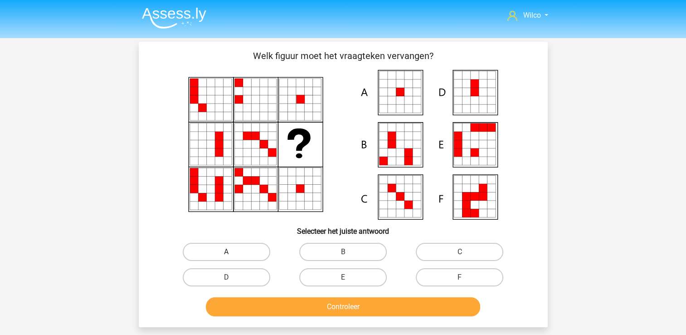
click at [251, 257] on label "A" at bounding box center [227, 252] width 88 height 18
click at [232, 257] on input "A" at bounding box center [229, 255] width 6 height 6
radio input "true"
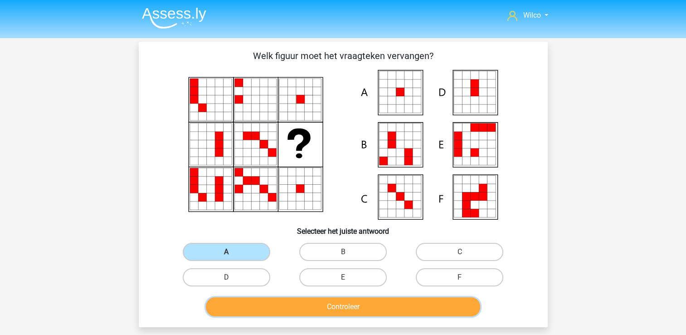
click at [288, 312] on button "Controleer" at bounding box center [343, 306] width 274 height 19
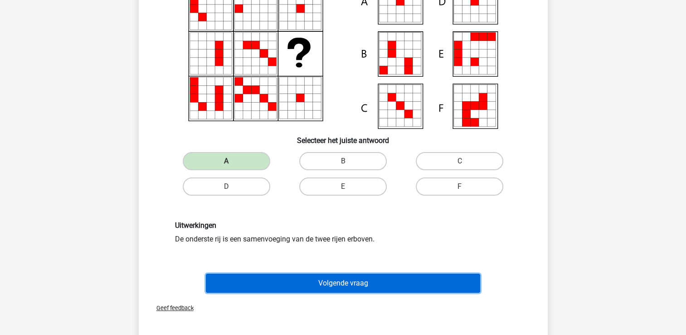
click at [311, 280] on button "Volgende vraag" at bounding box center [343, 282] width 274 height 19
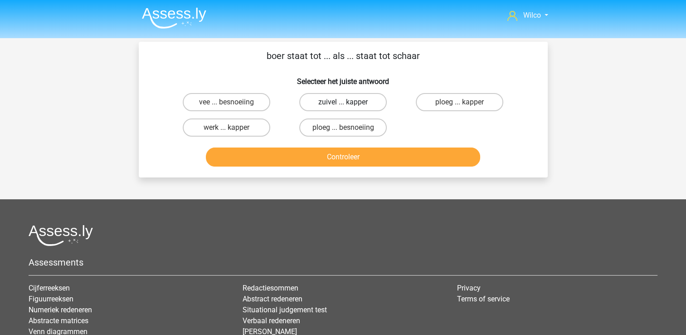
click at [330, 102] on label "zuivel ... kapper" at bounding box center [343, 102] width 88 height 18
click at [343, 102] on input "zuivel ... kapper" at bounding box center [346, 105] width 6 height 6
radio input "true"
click at [327, 144] on div "Controleer" at bounding box center [343, 155] width 380 height 30
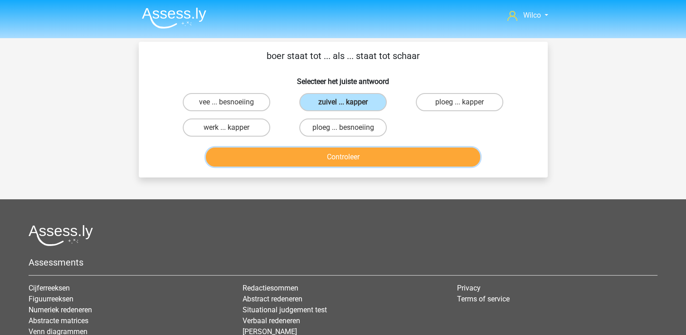
click at [323, 148] on button "Controleer" at bounding box center [343, 156] width 274 height 19
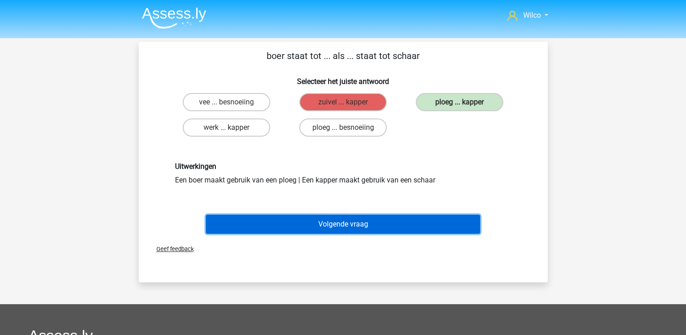
click at [336, 223] on button "Volgende vraag" at bounding box center [343, 224] width 274 height 19
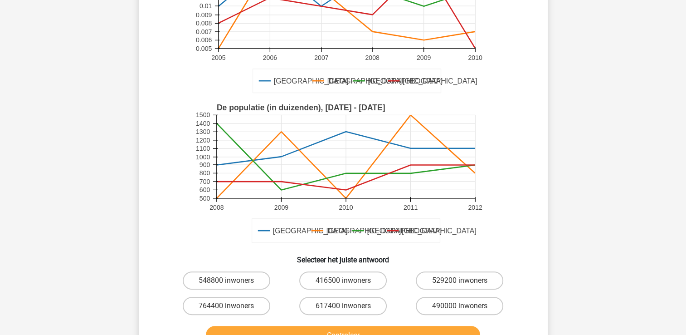
scroll to position [178, 0]
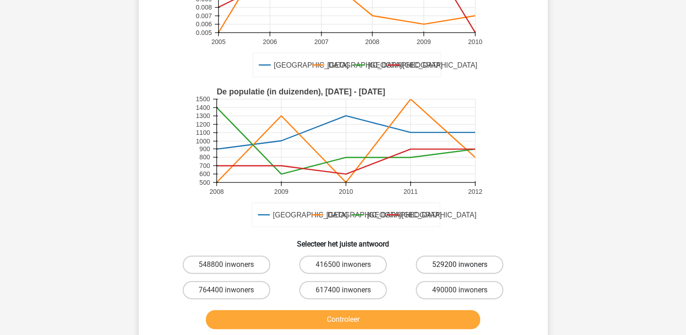
click at [439, 255] on label "529200 inwoners" at bounding box center [460, 264] width 88 height 18
click at [460, 264] on input "529200 inwoners" at bounding box center [463, 267] width 6 height 6
radio input "true"
click at [368, 315] on div "Controleer" at bounding box center [343, 321] width 350 height 23
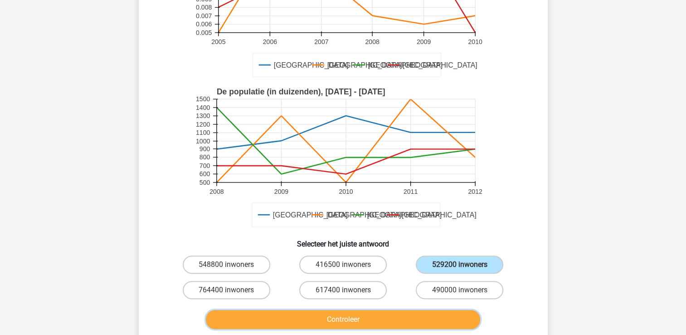
click at [367, 310] on button "Controleer" at bounding box center [343, 319] width 274 height 19
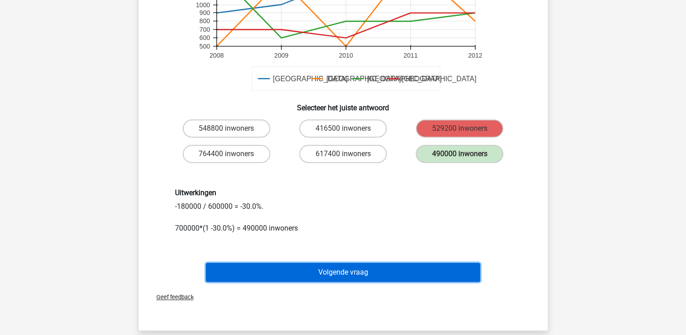
click at [365, 263] on button "Volgende vraag" at bounding box center [343, 272] width 274 height 19
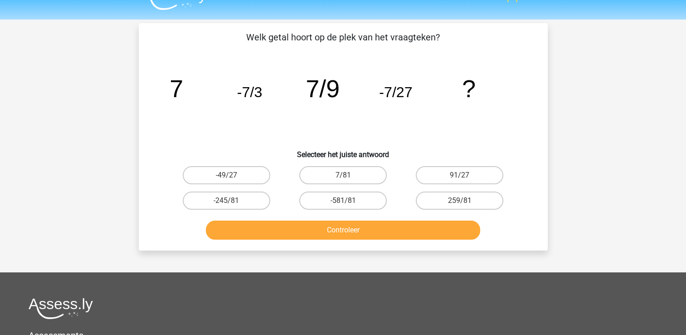
scroll to position [0, 0]
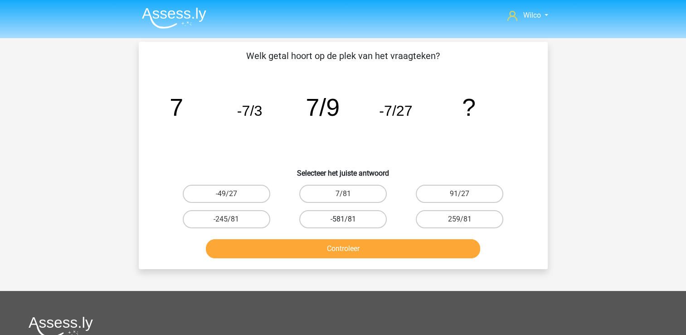
click at [315, 215] on label "-581/81" at bounding box center [343, 219] width 88 height 18
click at [343, 219] on input "-581/81" at bounding box center [346, 222] width 6 height 6
radio input "true"
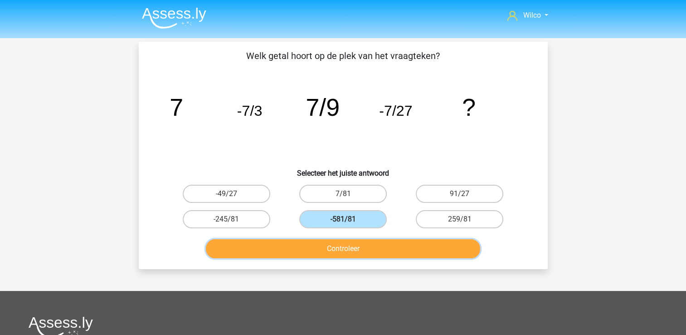
click at [339, 254] on button "Controleer" at bounding box center [343, 248] width 274 height 19
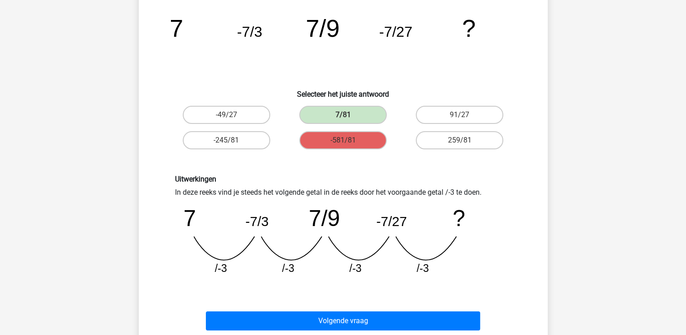
scroll to position [136, 0]
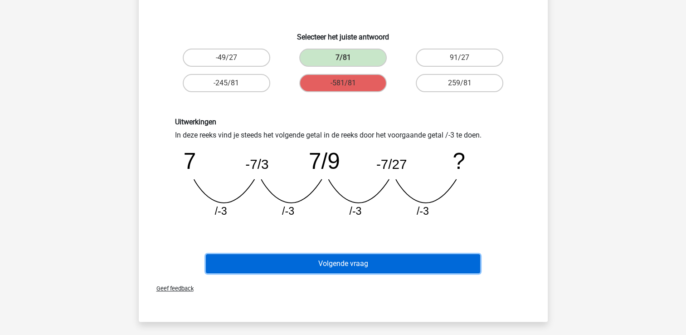
click at [329, 262] on button "Volgende vraag" at bounding box center [343, 263] width 274 height 19
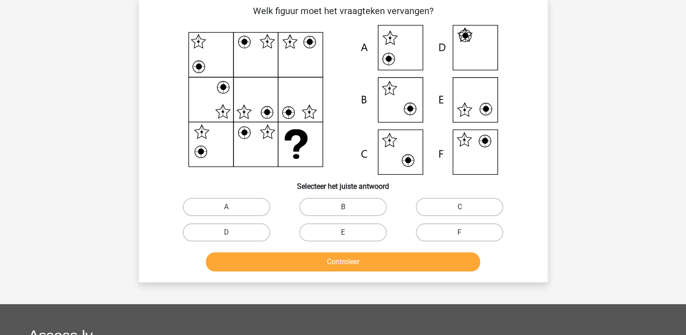
scroll to position [42, 0]
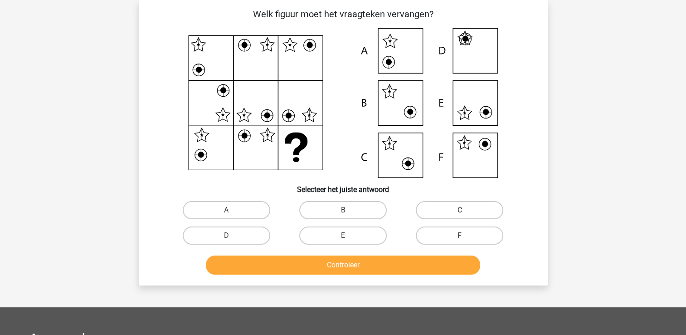
click at [431, 205] on label "C" at bounding box center [460, 210] width 88 height 18
click at [460, 210] on input "C" at bounding box center [463, 213] width 6 height 6
radio input "true"
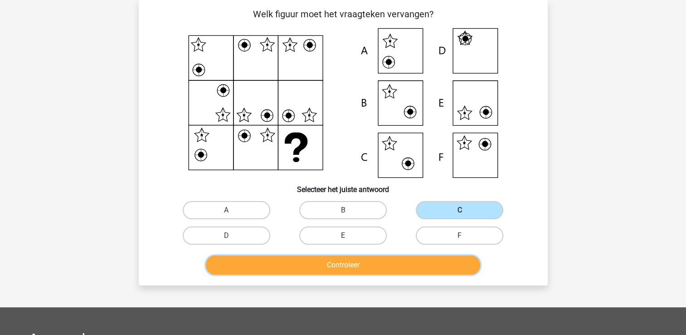
click at [384, 270] on button "Controleer" at bounding box center [343, 264] width 274 height 19
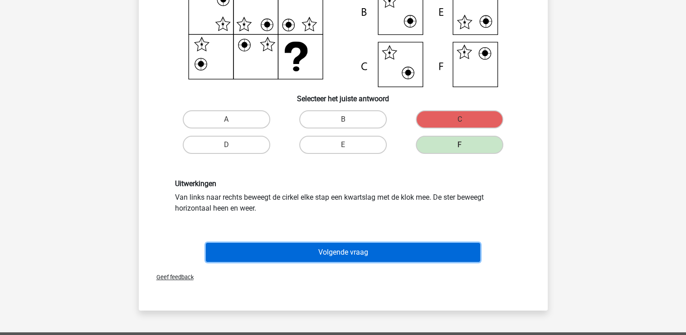
click at [392, 253] on button "Volgende vraag" at bounding box center [343, 252] width 274 height 19
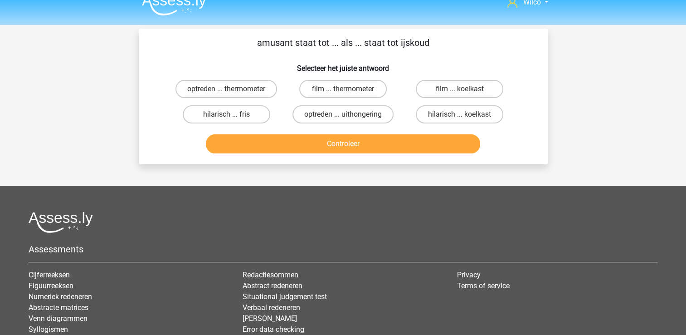
scroll to position [0, 0]
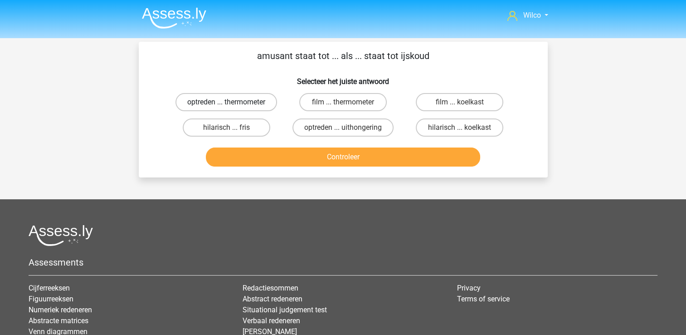
click at [265, 107] on label "optreden ... thermometer" at bounding box center [227, 102] width 102 height 18
click at [232, 107] on input "optreden ... thermometer" at bounding box center [229, 105] width 6 height 6
radio input "true"
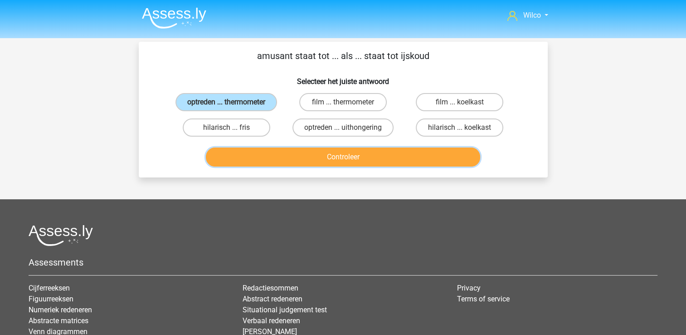
click at [298, 153] on button "Controleer" at bounding box center [343, 156] width 274 height 19
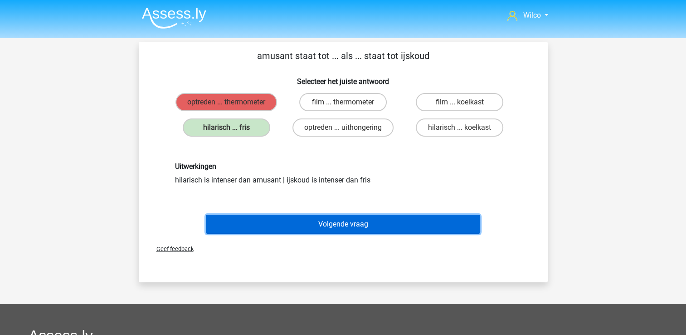
click at [314, 228] on button "Volgende vraag" at bounding box center [343, 224] width 274 height 19
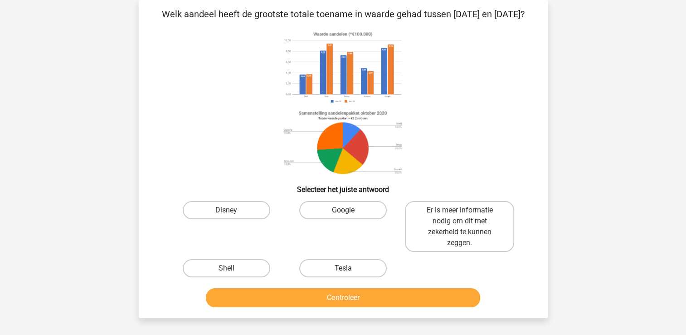
scroll to position [87, 0]
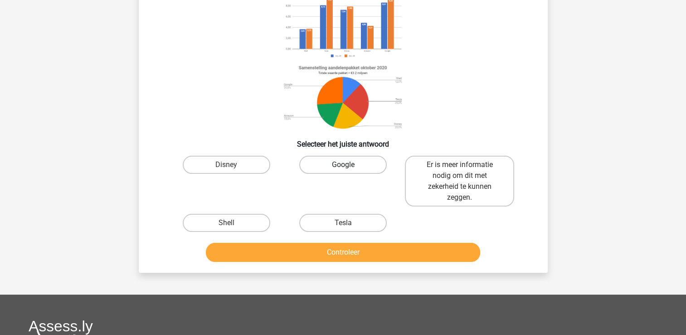
click at [330, 174] on label "Google" at bounding box center [343, 165] width 88 height 18
click at [343, 171] on input "Google" at bounding box center [346, 168] width 6 height 6
radio input "true"
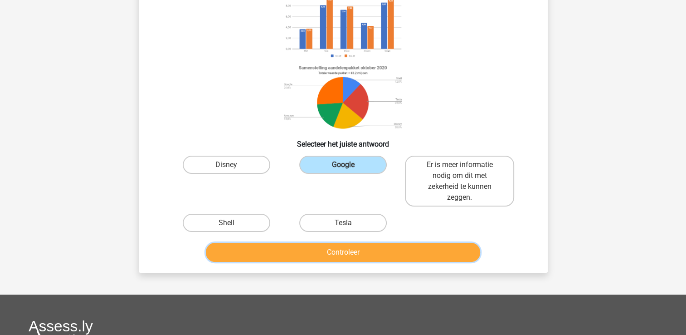
click at [348, 259] on button "Controleer" at bounding box center [343, 252] width 274 height 19
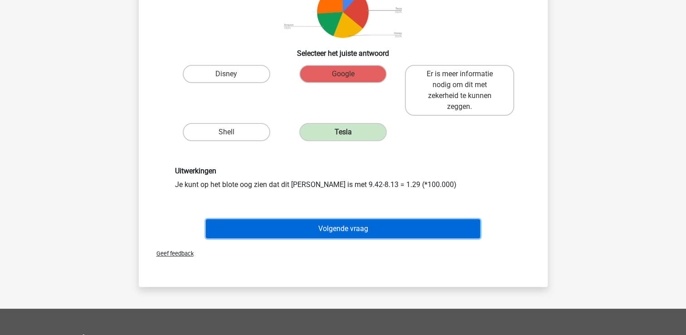
click at [349, 238] on button "Volgende vraag" at bounding box center [343, 228] width 274 height 19
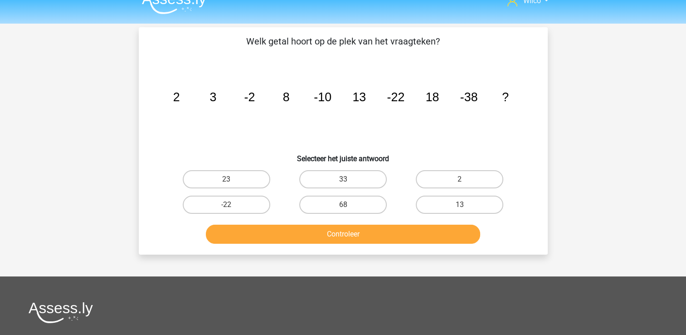
scroll to position [0, 0]
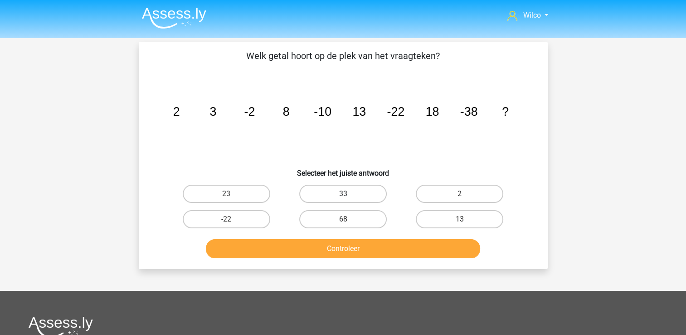
click at [343, 188] on label "33" at bounding box center [343, 194] width 88 height 18
click at [343, 194] on input "33" at bounding box center [346, 197] width 6 height 6
radio input "true"
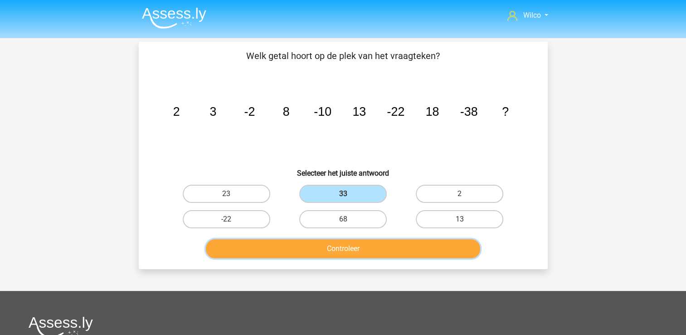
click at [336, 253] on button "Controleer" at bounding box center [343, 248] width 274 height 19
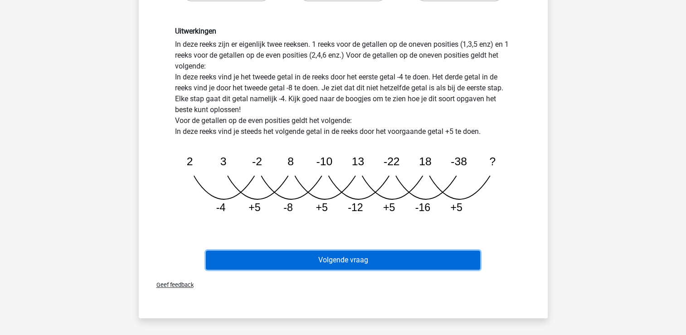
click at [338, 252] on button "Volgende vraag" at bounding box center [343, 259] width 274 height 19
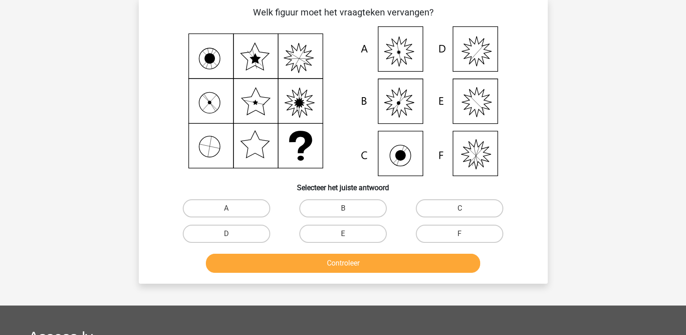
scroll to position [42, 0]
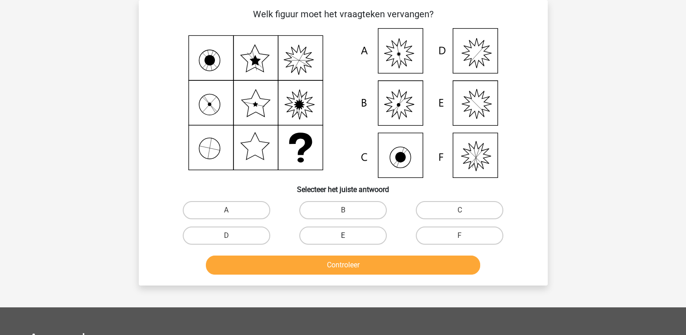
click at [339, 233] on label "E" at bounding box center [343, 235] width 88 height 18
click at [343, 235] on input "E" at bounding box center [346, 238] width 6 height 6
radio input "true"
click at [340, 253] on div "Controleer" at bounding box center [343, 263] width 380 height 30
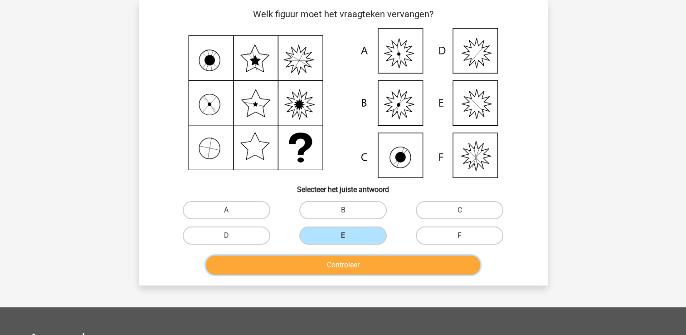
click at [337, 262] on button "Controleer" at bounding box center [343, 264] width 274 height 19
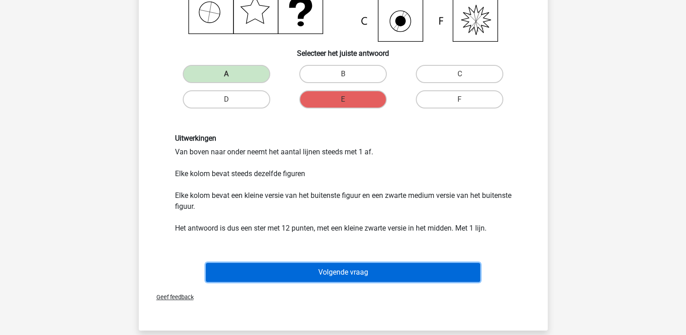
click at [365, 273] on button "Volgende vraag" at bounding box center [343, 272] width 274 height 19
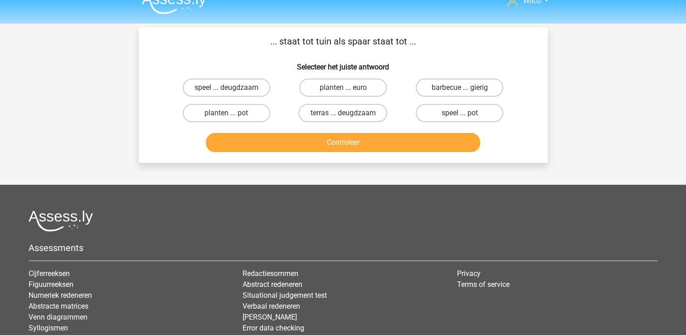
scroll to position [0, 0]
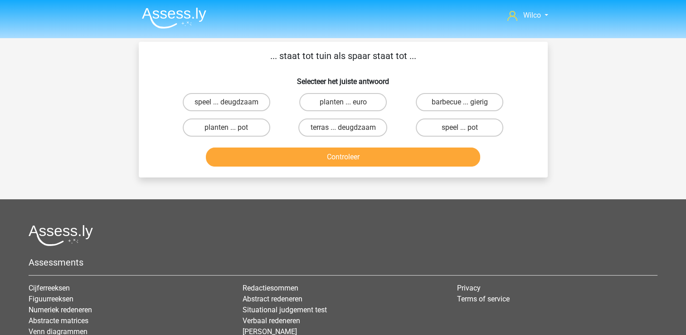
drag, startPoint x: 244, startPoint y: 131, endPoint x: 256, endPoint y: 139, distance: 14.7
click at [244, 131] on label "planten ... pot" at bounding box center [227, 127] width 88 height 18
click at [232, 131] on input "planten ... pot" at bounding box center [229, 130] width 6 height 6
radio input "true"
click at [298, 169] on div "Controleer" at bounding box center [343, 158] width 350 height 23
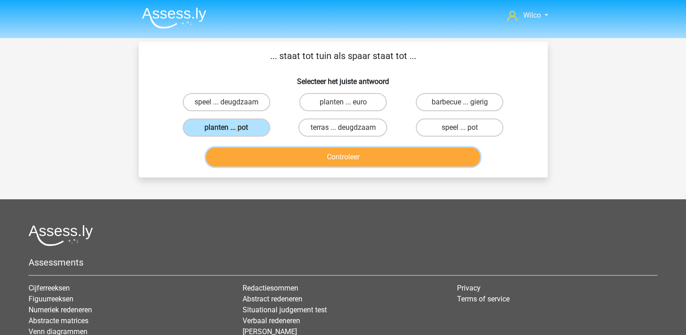
click at [296, 163] on button "Controleer" at bounding box center [343, 156] width 274 height 19
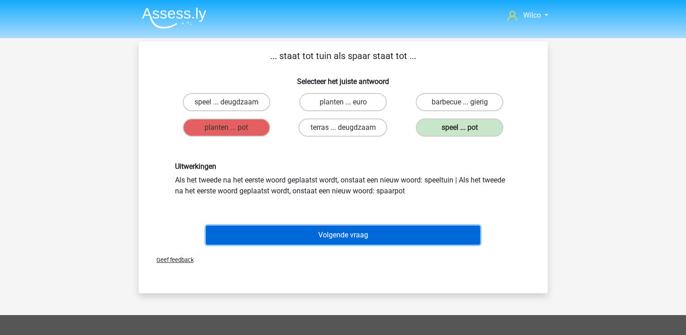
click at [381, 239] on button "Volgende vraag" at bounding box center [343, 234] width 274 height 19
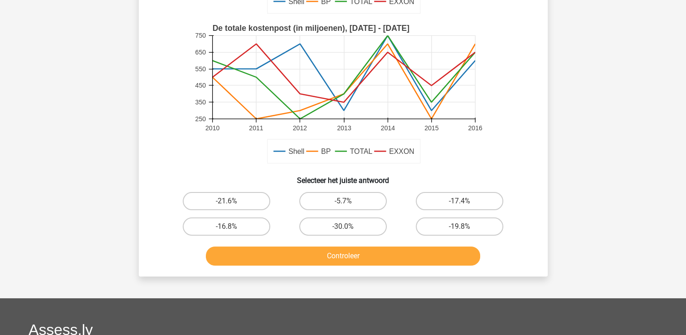
scroll to position [223, 0]
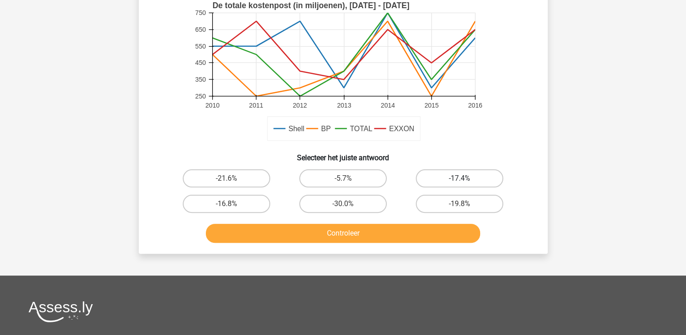
click at [480, 171] on label "-17.4%" at bounding box center [460, 178] width 88 height 18
click at [466, 178] on input "-17.4%" at bounding box center [463, 181] width 6 height 6
radio input "true"
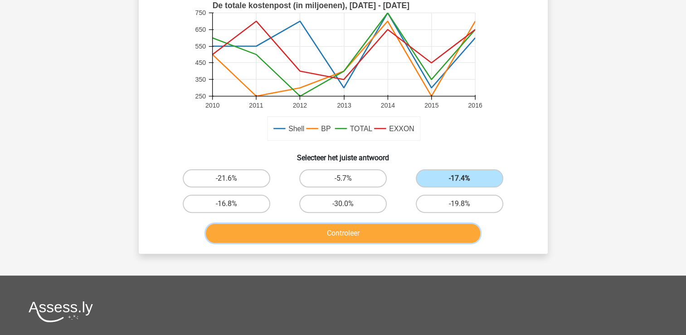
click at [407, 235] on button "Controleer" at bounding box center [343, 233] width 274 height 19
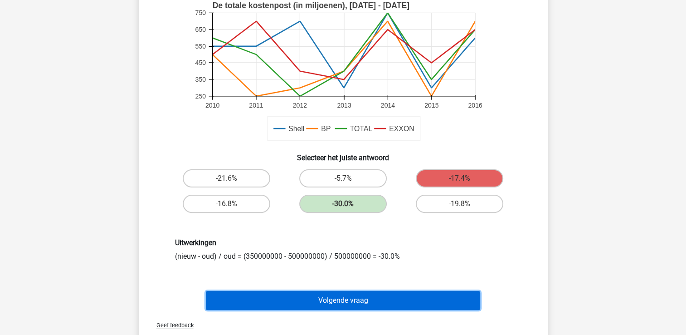
click at [364, 307] on button "Volgende vraag" at bounding box center [343, 300] width 274 height 19
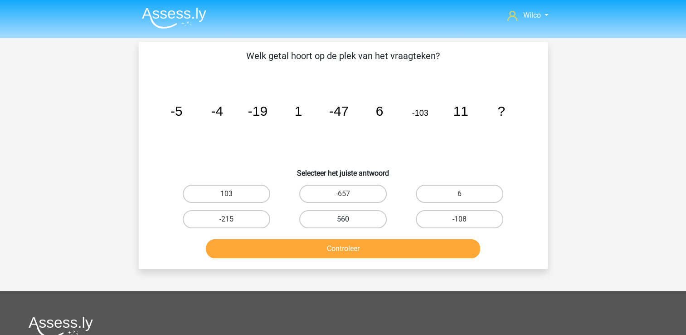
scroll to position [0, 0]
click at [348, 215] on label "560" at bounding box center [343, 219] width 88 height 18
click at [348, 219] on input "560" at bounding box center [346, 222] width 6 height 6
radio input "true"
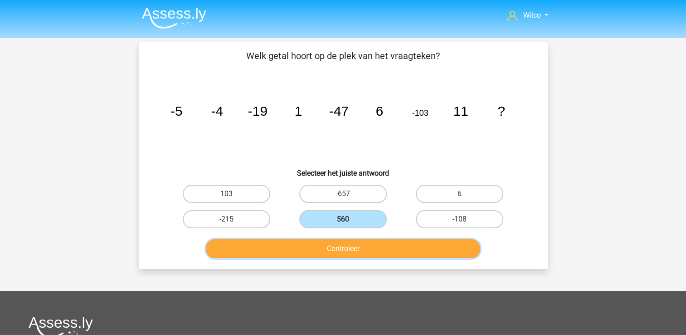
click at [356, 243] on button "Controleer" at bounding box center [343, 248] width 274 height 19
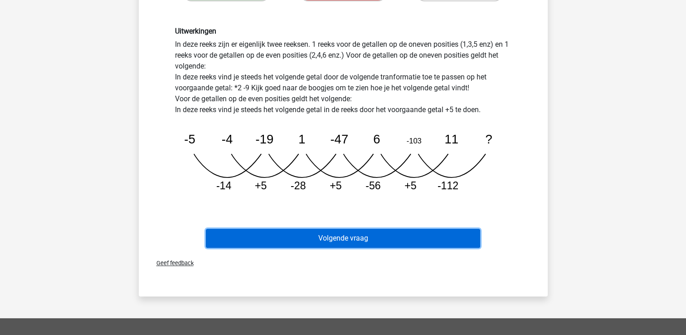
click at [359, 236] on button "Volgende vraag" at bounding box center [343, 238] width 274 height 19
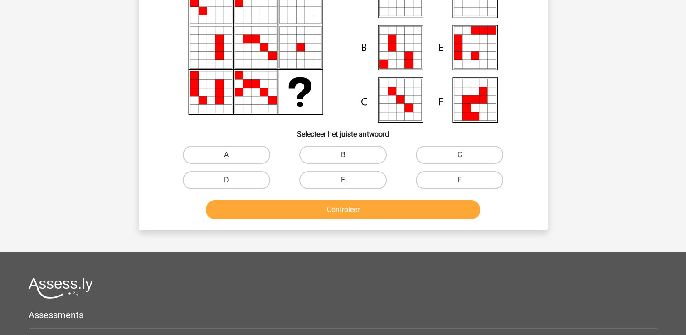
scroll to position [42, 0]
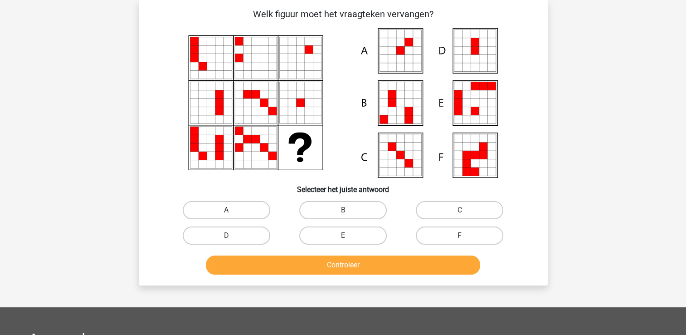
click at [254, 204] on label "A" at bounding box center [227, 210] width 88 height 18
click at [232, 210] on input "A" at bounding box center [229, 213] width 6 height 6
radio input "true"
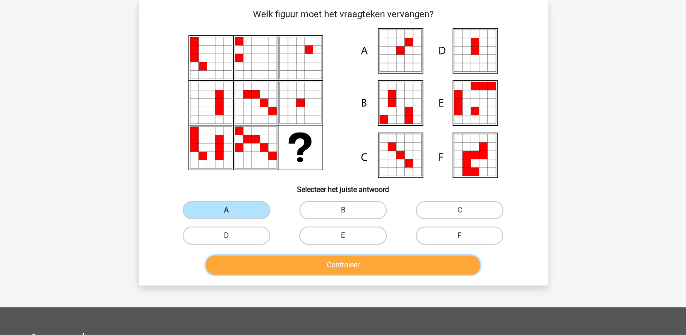
click at [303, 262] on button "Controleer" at bounding box center [343, 264] width 274 height 19
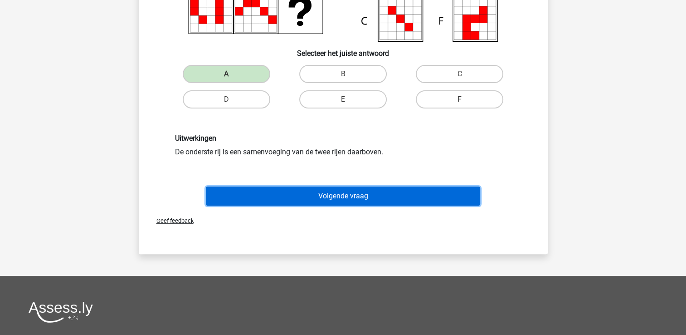
click at [342, 186] on button "Volgende vraag" at bounding box center [343, 195] width 274 height 19
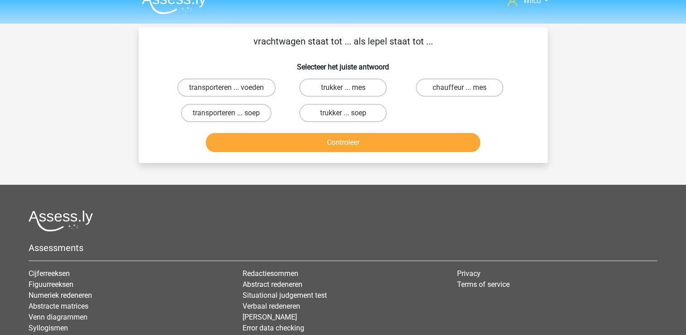
scroll to position [0, 0]
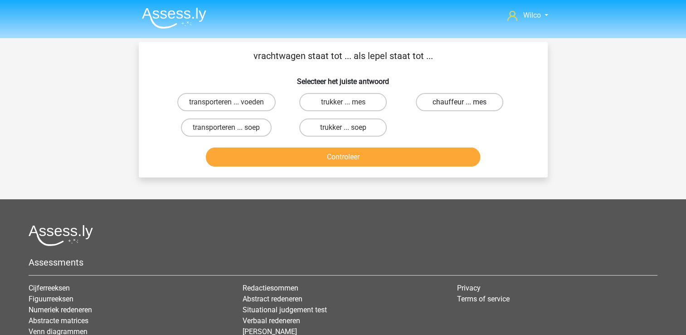
drag, startPoint x: 425, startPoint y: 102, endPoint x: 415, endPoint y: 116, distance: 16.9
click at [426, 102] on label "chauffeur ... mes" at bounding box center [460, 102] width 88 height 18
click at [460, 102] on input "chauffeur ... mes" at bounding box center [463, 105] width 6 height 6
radio input "true"
click at [357, 176] on div "vrachtwagen staat tot ... als lepel staat tot ... Selecteer het juiste antwoord…" at bounding box center [343, 110] width 409 height 136
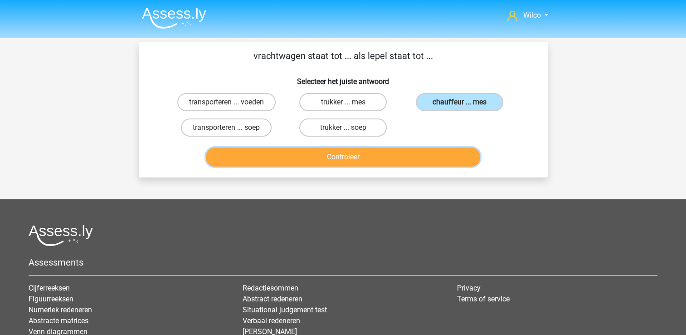
click at [363, 156] on button "Controleer" at bounding box center [343, 156] width 274 height 19
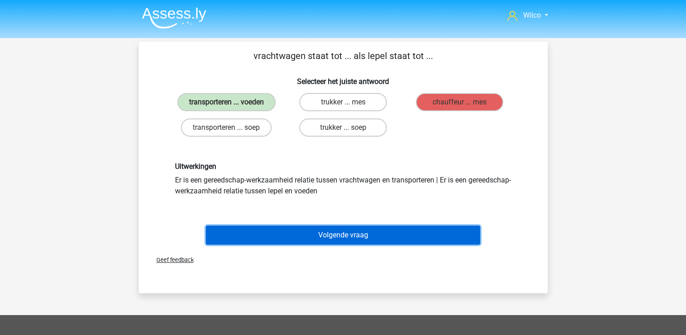
click at [288, 237] on button "Volgende vraag" at bounding box center [343, 234] width 274 height 19
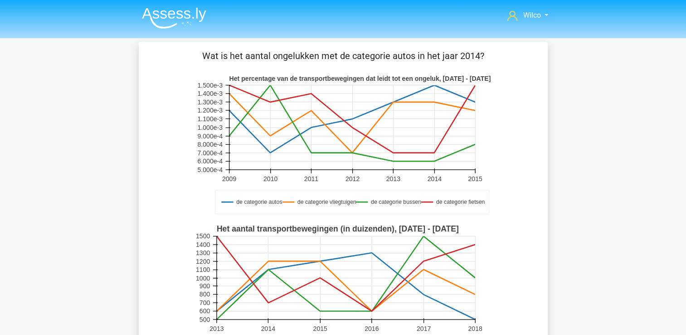
click at [199, 24] on img at bounding box center [174, 17] width 64 height 21
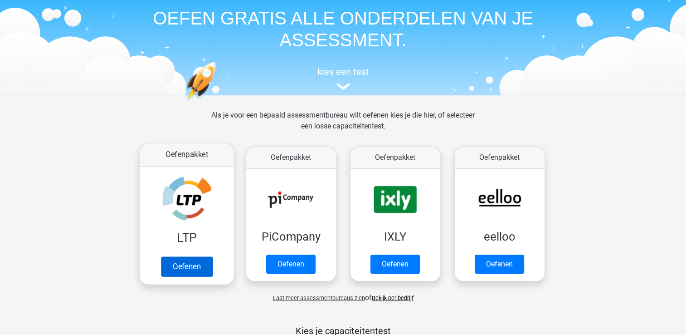
scroll to position [91, 0]
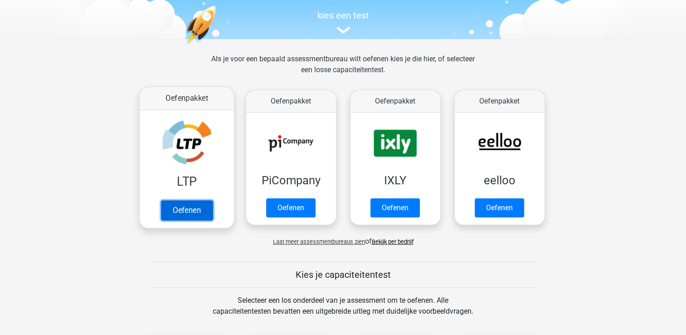
click at [188, 209] on link "Oefenen" at bounding box center [187, 210] width 52 height 20
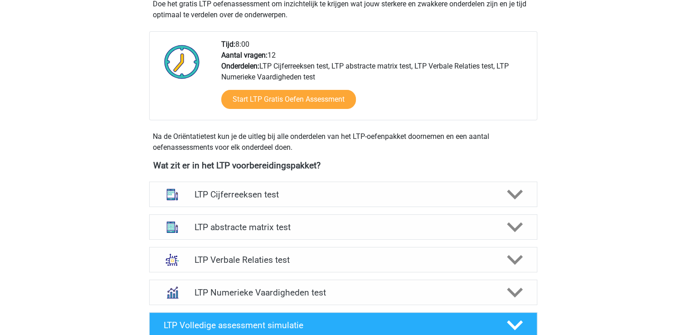
scroll to position [317, 0]
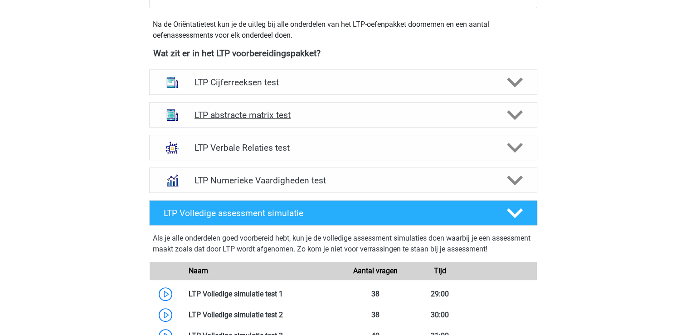
click at [519, 117] on icon at bounding box center [515, 115] width 16 height 16
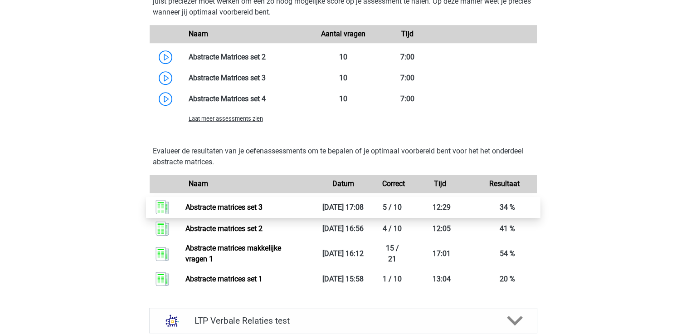
scroll to position [771, 0]
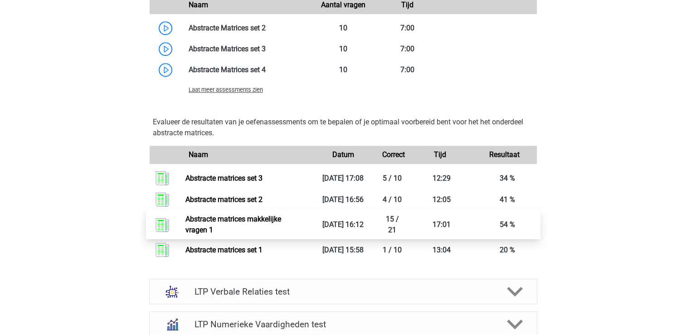
click at [271, 221] on link "Abstracte matrices makkelijke vragen 1" at bounding box center [233, 225] width 96 height 20
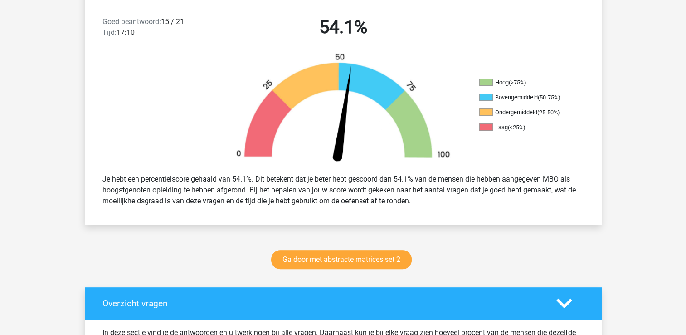
scroll to position [272, 0]
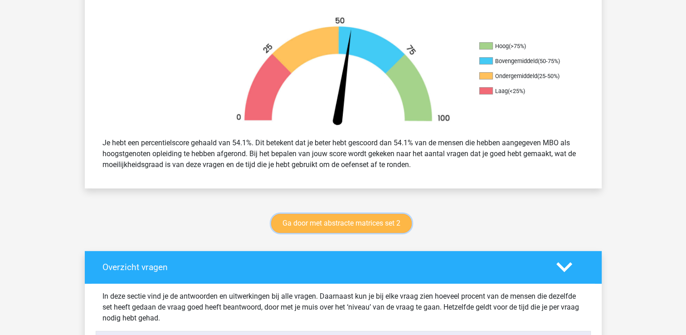
click at [302, 223] on link "Ga door met abstracte matrices set 2" at bounding box center [341, 223] width 141 height 19
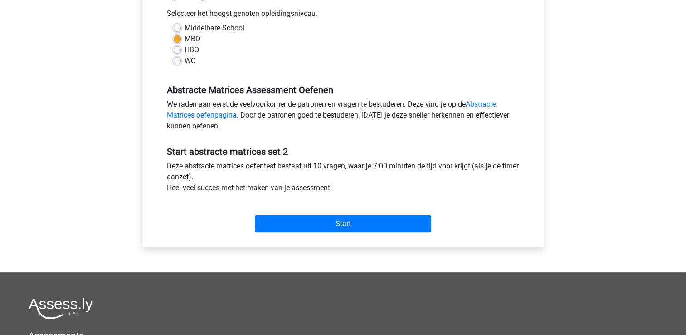
scroll to position [227, 0]
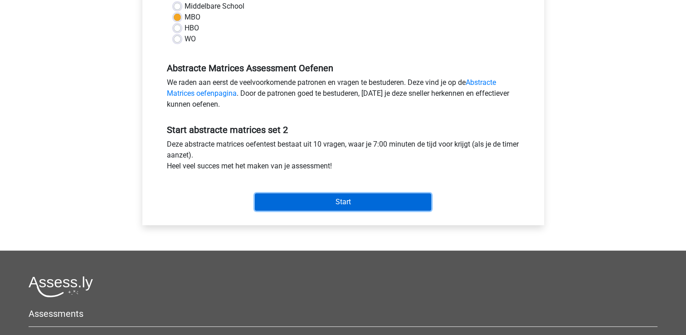
click at [320, 205] on input "Start" at bounding box center [343, 201] width 176 height 17
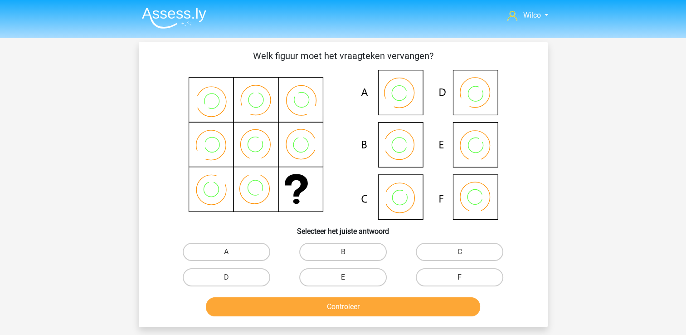
click at [305, 263] on div "B" at bounding box center [343, 251] width 117 height 25
drag, startPoint x: 307, startPoint y: 272, endPoint x: 307, endPoint y: 289, distance: 17.3
click at [307, 273] on label "E" at bounding box center [343, 277] width 88 height 18
click at [343, 277] on input "E" at bounding box center [346, 280] width 6 height 6
radio input "true"
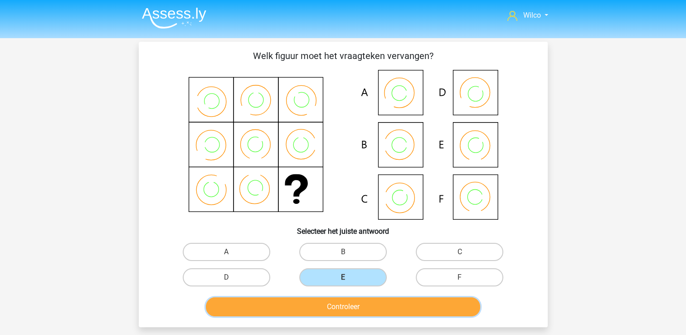
click at [316, 311] on button "Controleer" at bounding box center [343, 306] width 274 height 19
